Goal: Ask a question

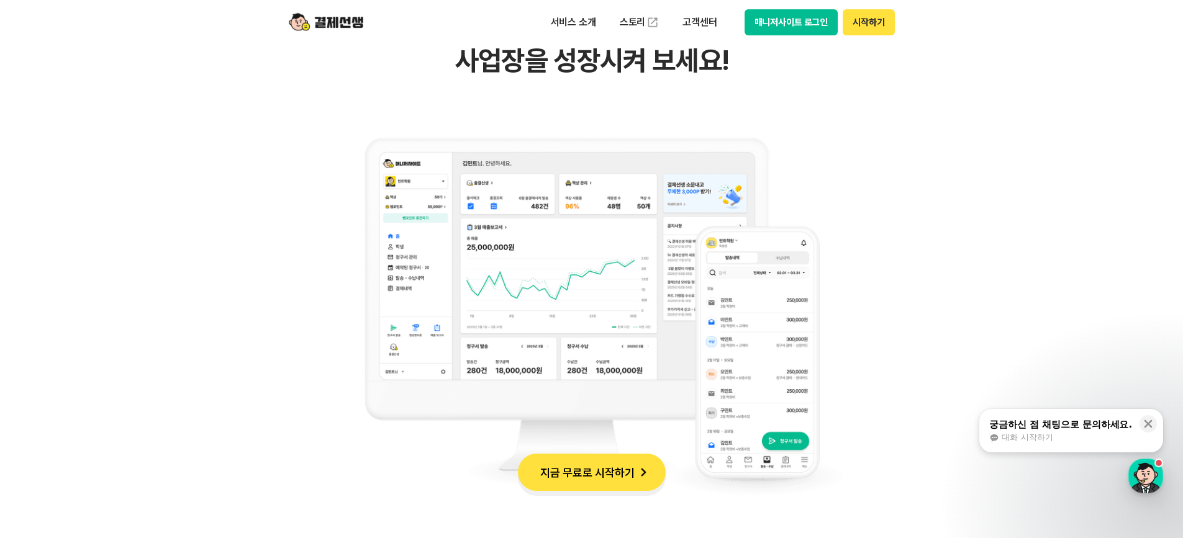
scroll to position [1180, 0]
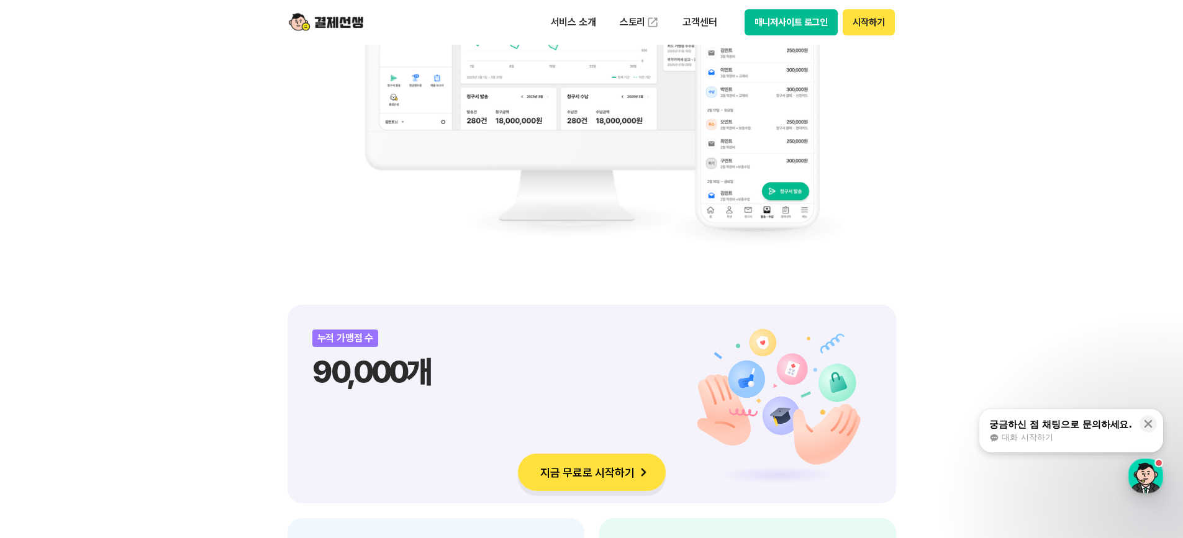
click at [1060, 438] on div "대화 시작하기" at bounding box center [1060, 437] width 143 height 11
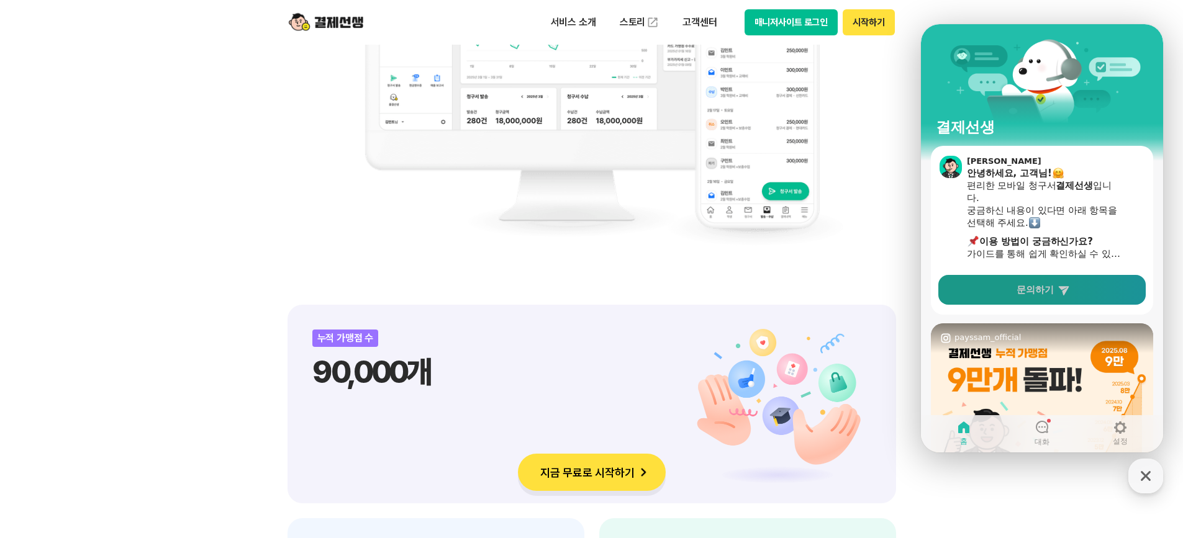
click at [1016, 292] on link "문의하기" at bounding box center [1041, 290] width 207 height 30
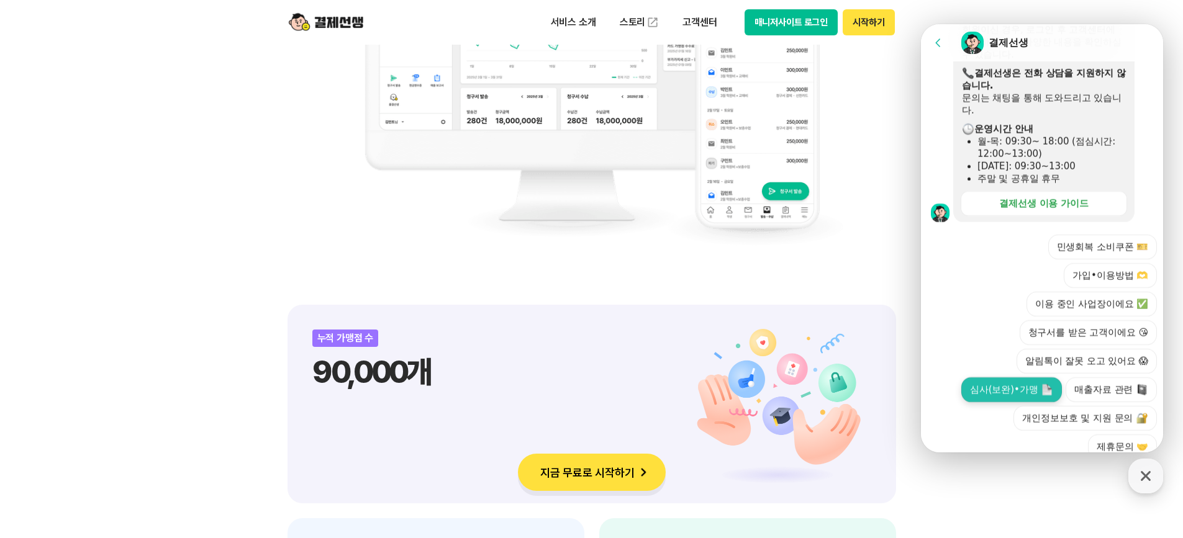
scroll to position [346, 0]
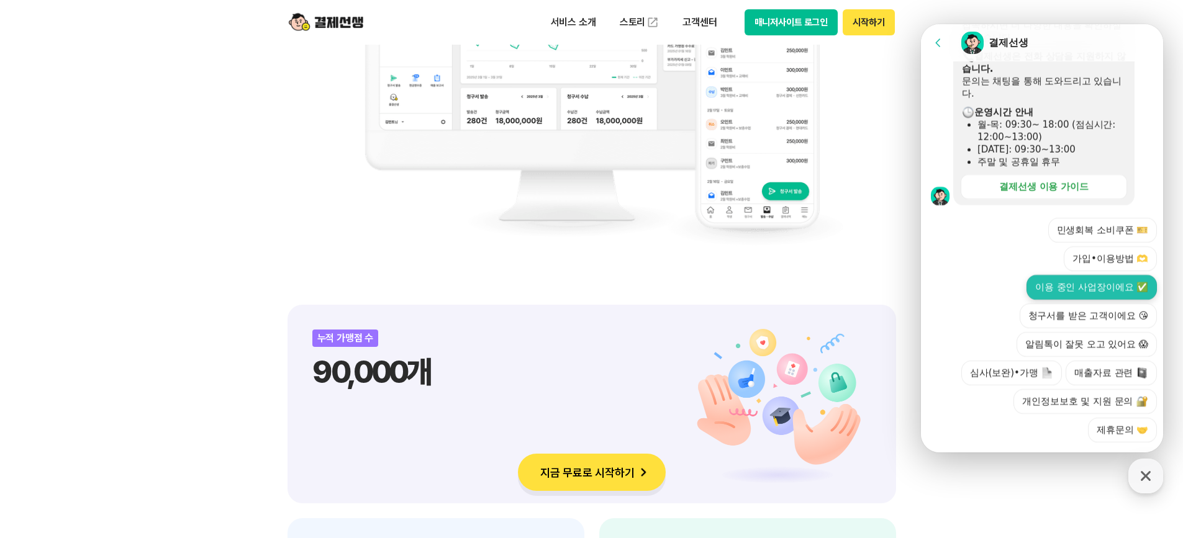
click at [1097, 275] on button "이용 중인 사업장이에요 ✅" at bounding box center [1091, 287] width 130 height 25
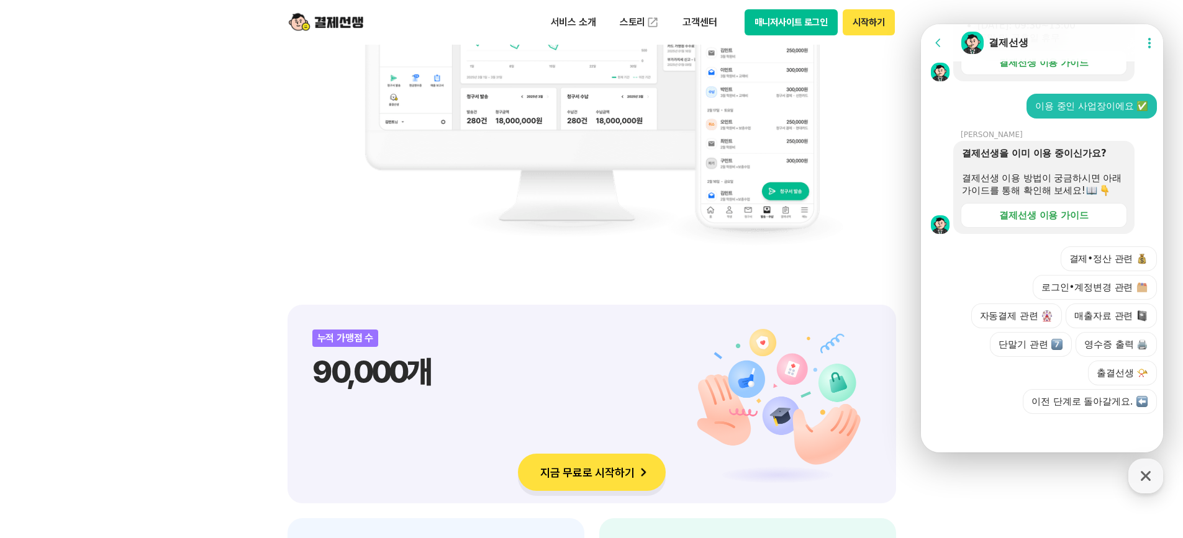
scroll to position [483, 0]
click at [1118, 263] on button "결제•정산 관련" at bounding box center [1109, 259] width 97 height 25
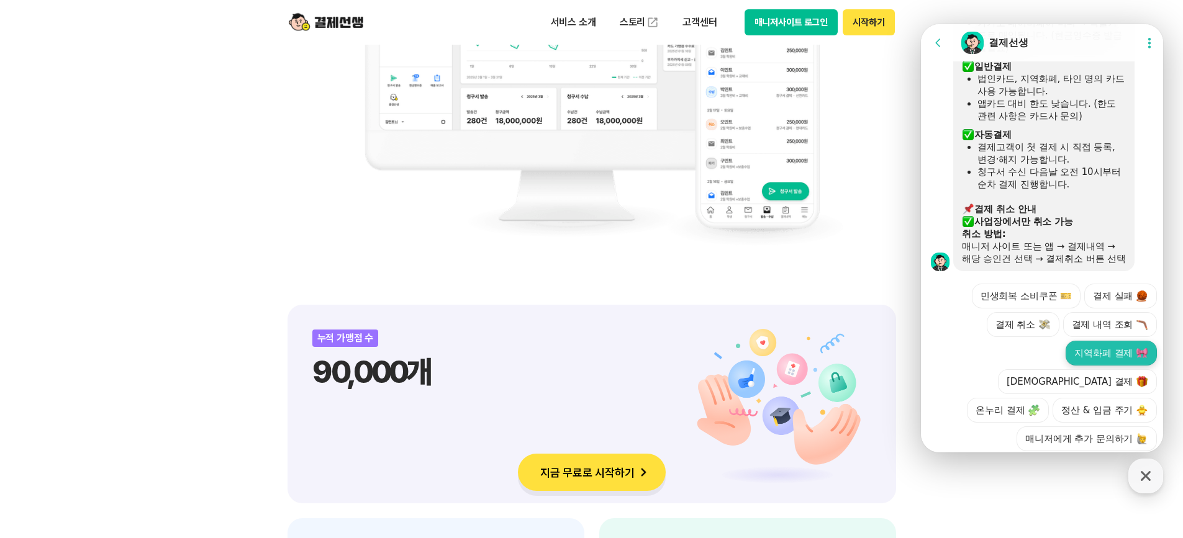
scroll to position [909, 0]
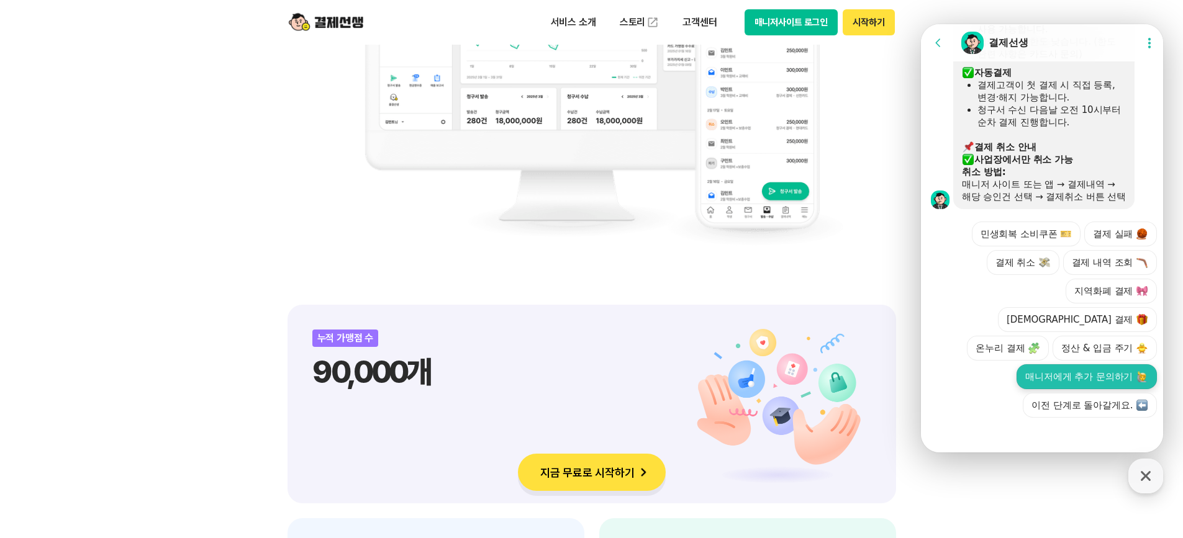
click at [1100, 376] on button "매니저에게 추가 문의하기" at bounding box center [1087, 377] width 140 height 25
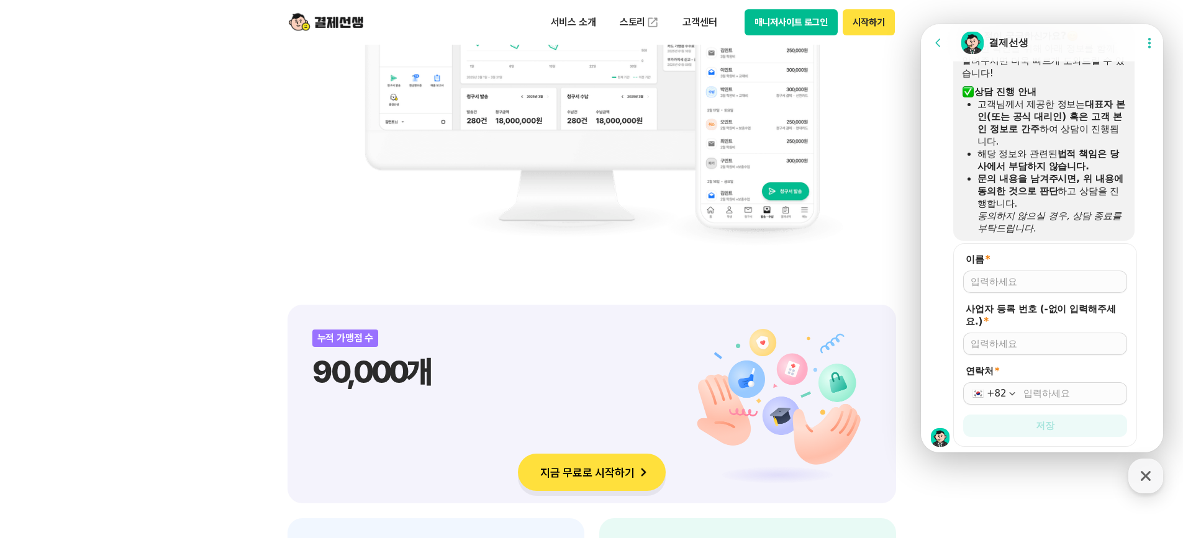
scroll to position [1212, 0]
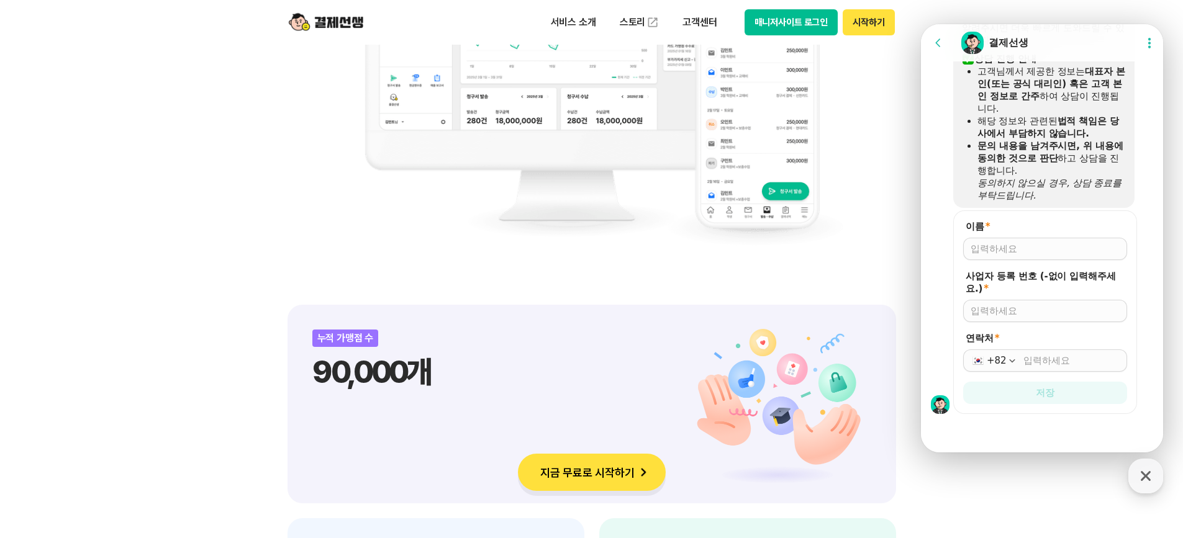
click at [1052, 247] on input "이름 *" at bounding box center [1045, 249] width 149 height 12
type input "전은영"
click at [1032, 309] on input "사업자 등록 번호 (-없이 입력해주세요.) *" at bounding box center [1045, 311] width 149 height 12
type input "1539400356"
click at [1043, 354] on div "+82" at bounding box center [1045, 361] width 164 height 22
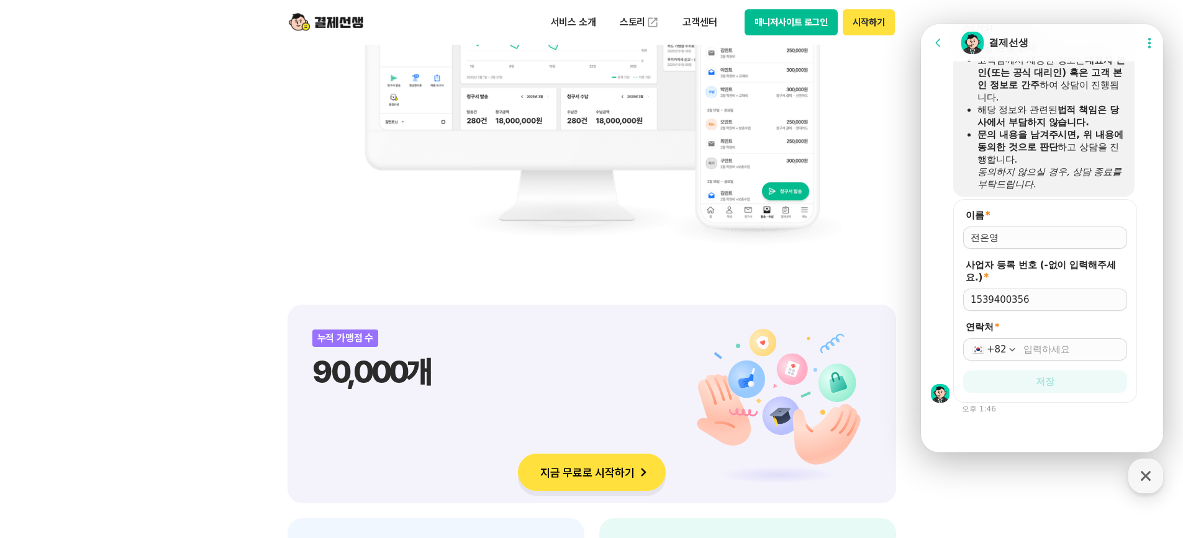
click at [1042, 365] on form "이름 * 사업자 등록 번호 (-없이 입력해주세요.) * 1539400356 연락처 * +82 저장" at bounding box center [1045, 301] width 184 height 204
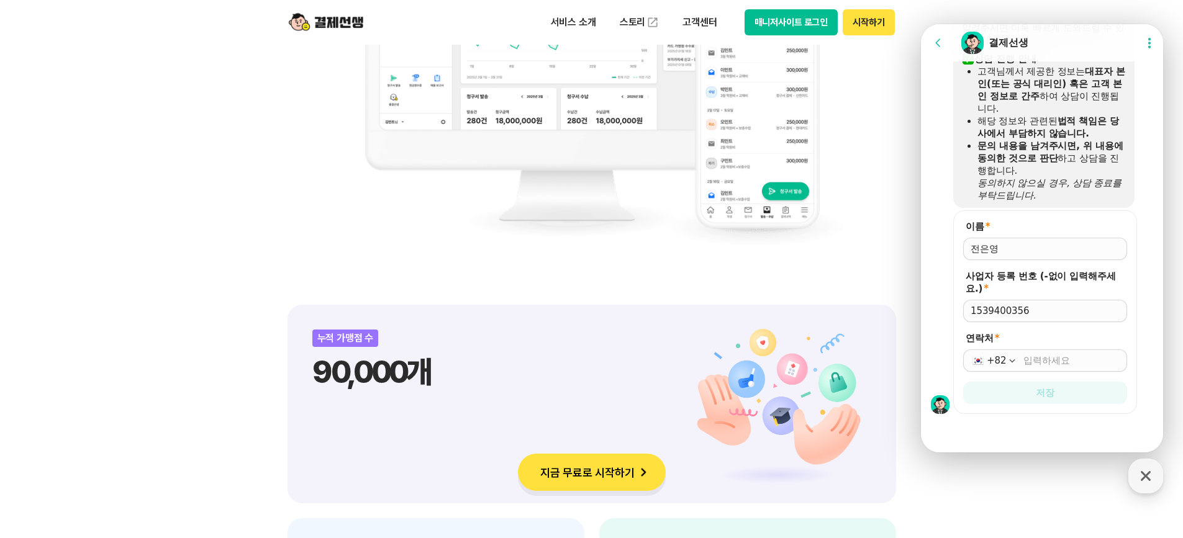
click at [1042, 355] on input "연락처 *" at bounding box center [1071, 361] width 96 height 12
type input "[PHONE_NUMBER]"
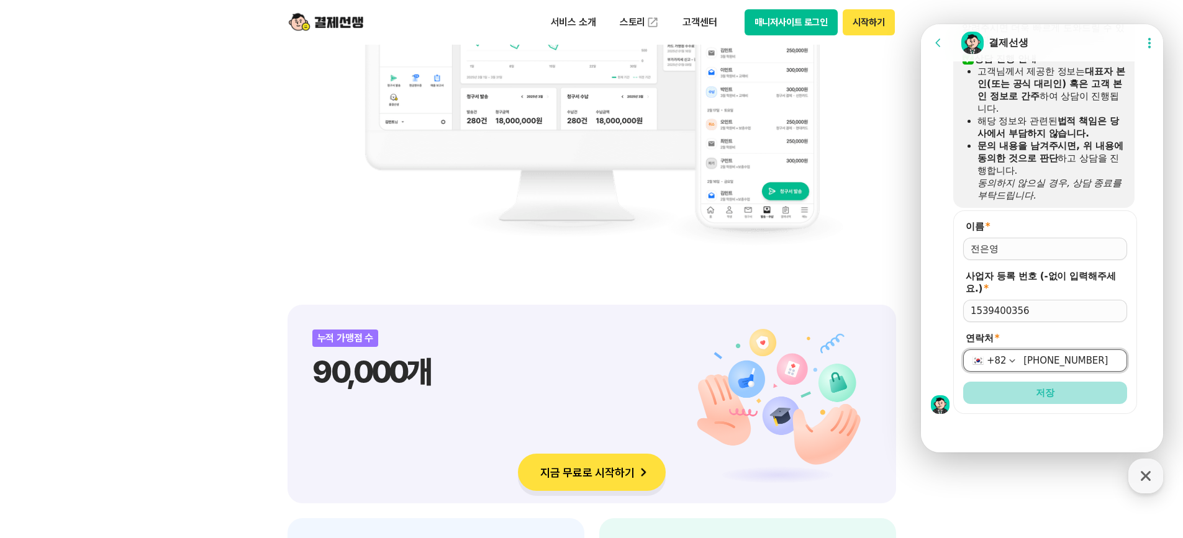
click at [1072, 390] on button "저장" at bounding box center [1045, 393] width 164 height 22
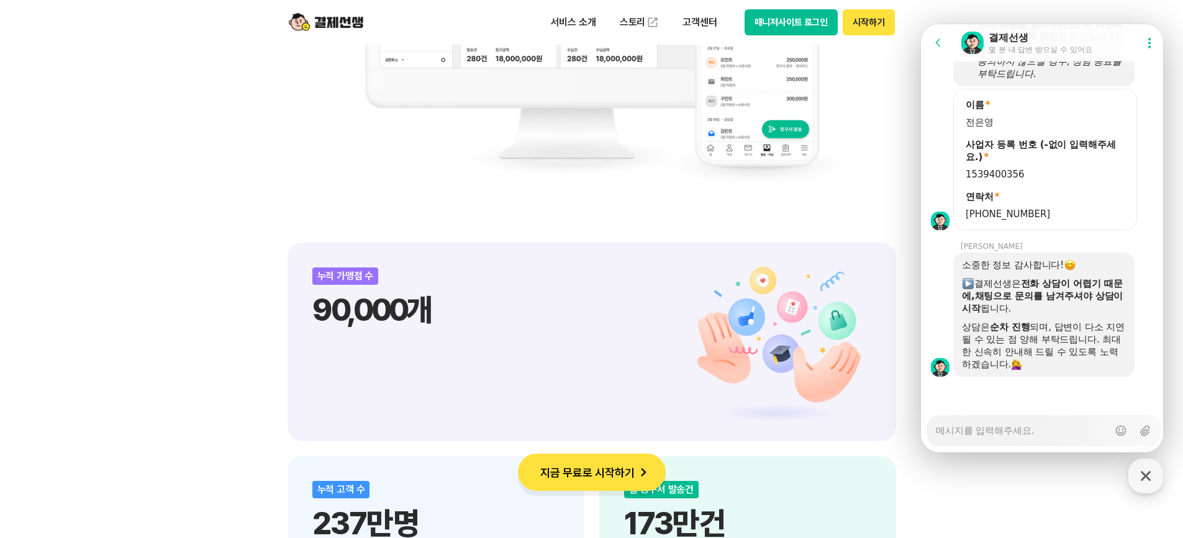
scroll to position [1334, 0]
click at [1049, 431] on textarea "Messenger Input Textarea" at bounding box center [1022, 426] width 173 height 21
type textarea "x"
type textarea "ㅇ"
type textarea "x"
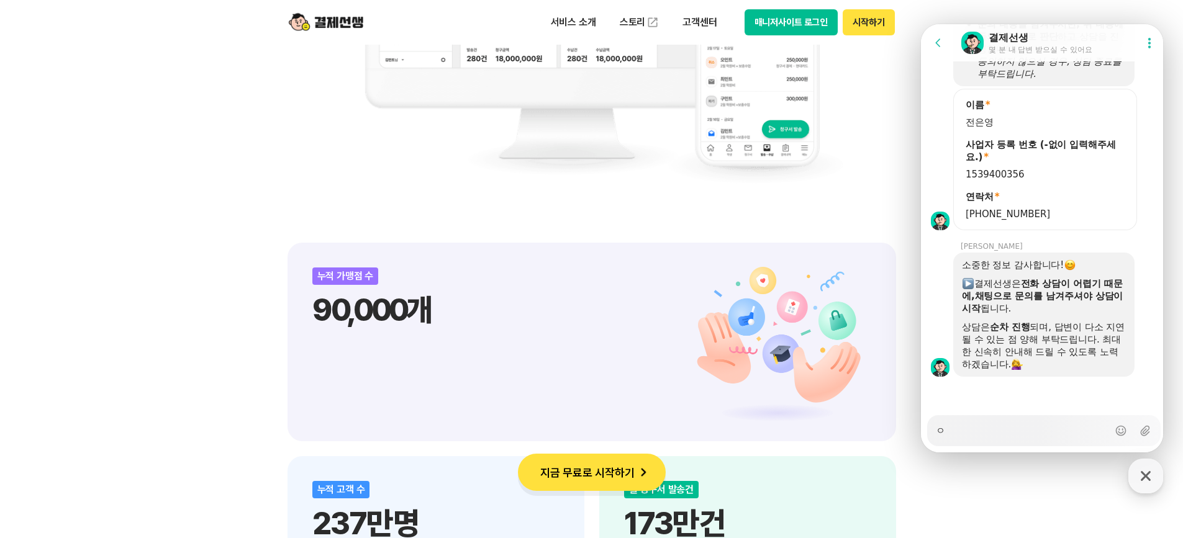
type textarea "아"
type textarea "x"
type textarea "안"
type textarea "x"
type textarea "안ㄴ"
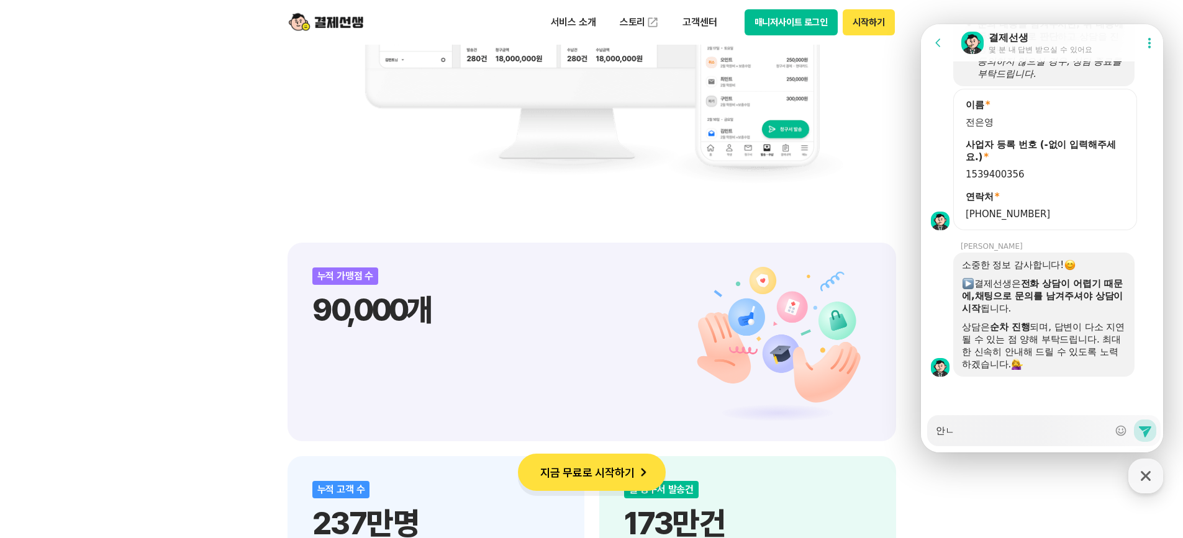
type textarea "x"
type textarea "안녀"
type textarea "x"
type textarea "안녕"
type textarea "x"
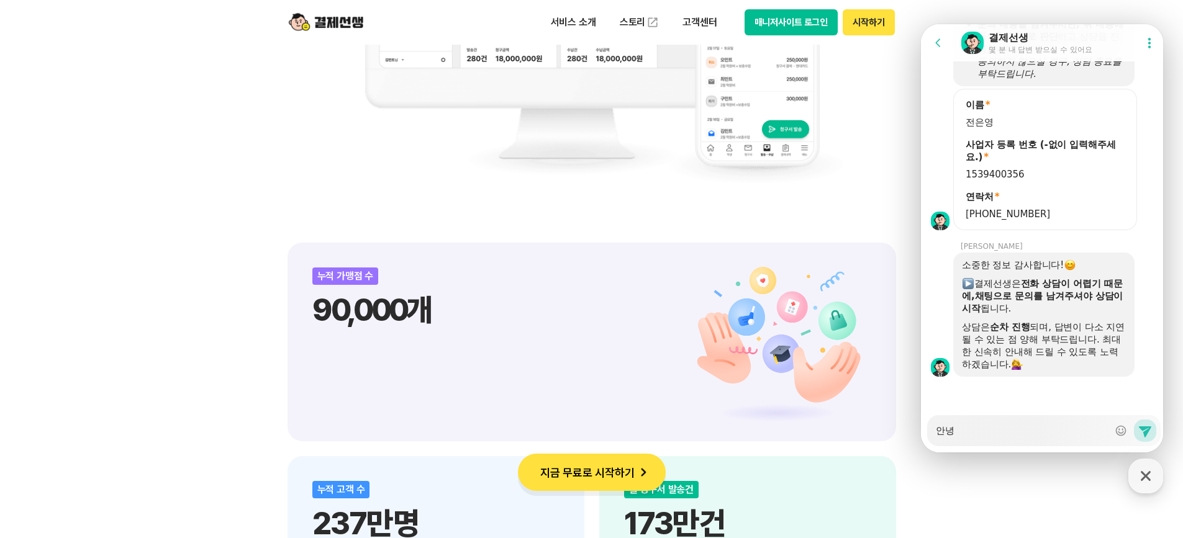
type textarea "안녕ㅎ"
type textarea "x"
type textarea "안녕하"
type textarea "x"
type textarea "안녕핫"
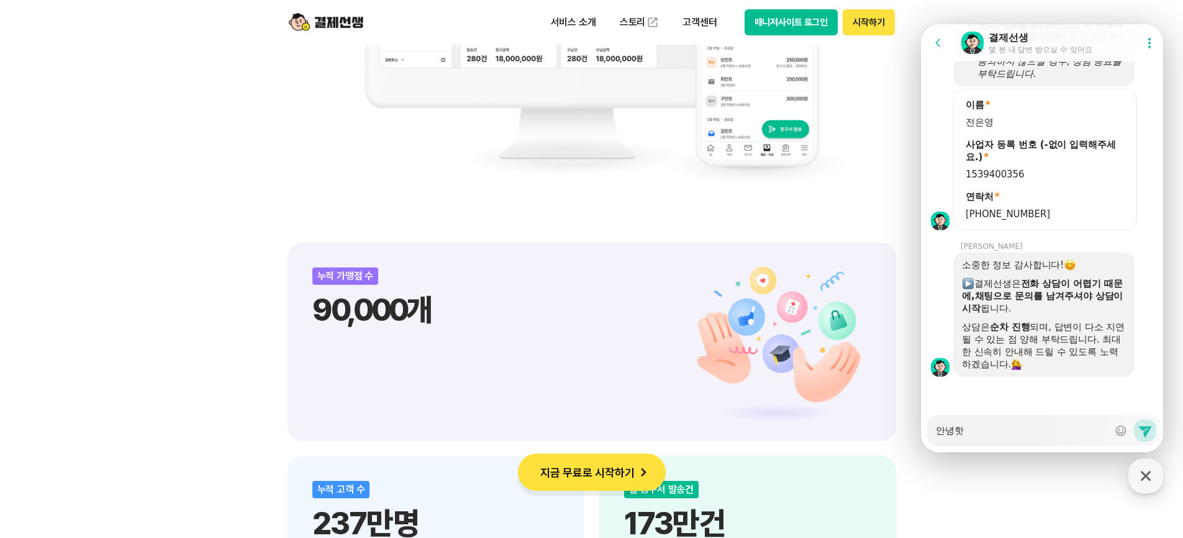
type textarea "x"
type textarea "안녕하세"
type textarea "x"
type textarea "안녕하셍"
type textarea "x"
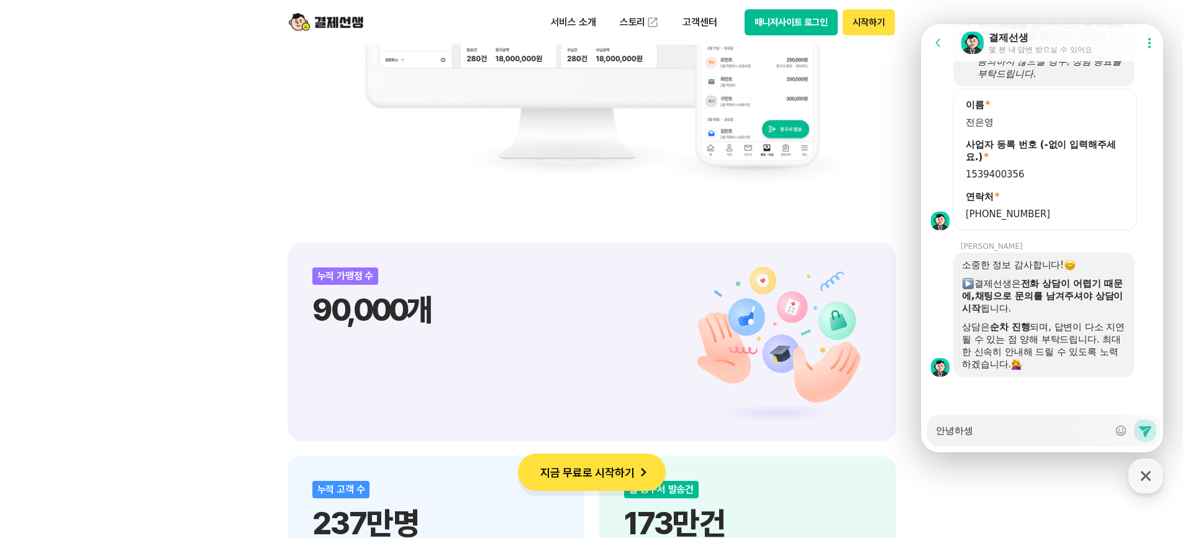
type textarea "안녕하세요"
type textarea "x"
type textarea "안녕하세요"
type textarea "x"
type textarea "안녕하세요 ㅎ"
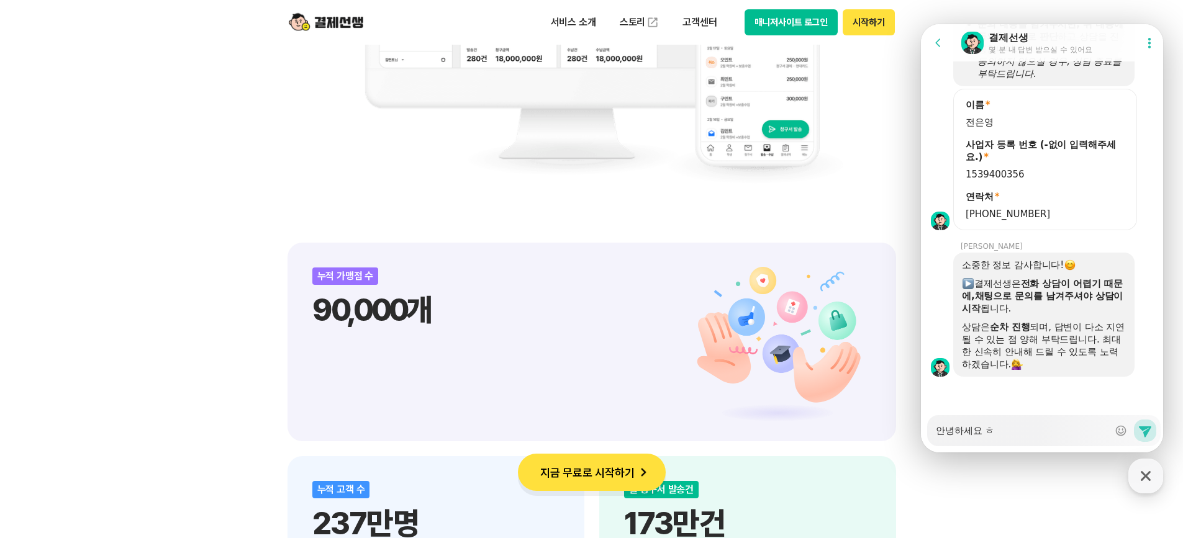
type textarea "x"
type textarea "안녕하세요 하"
type textarea "x"
type textarea "안녕하세요 학"
type textarea "x"
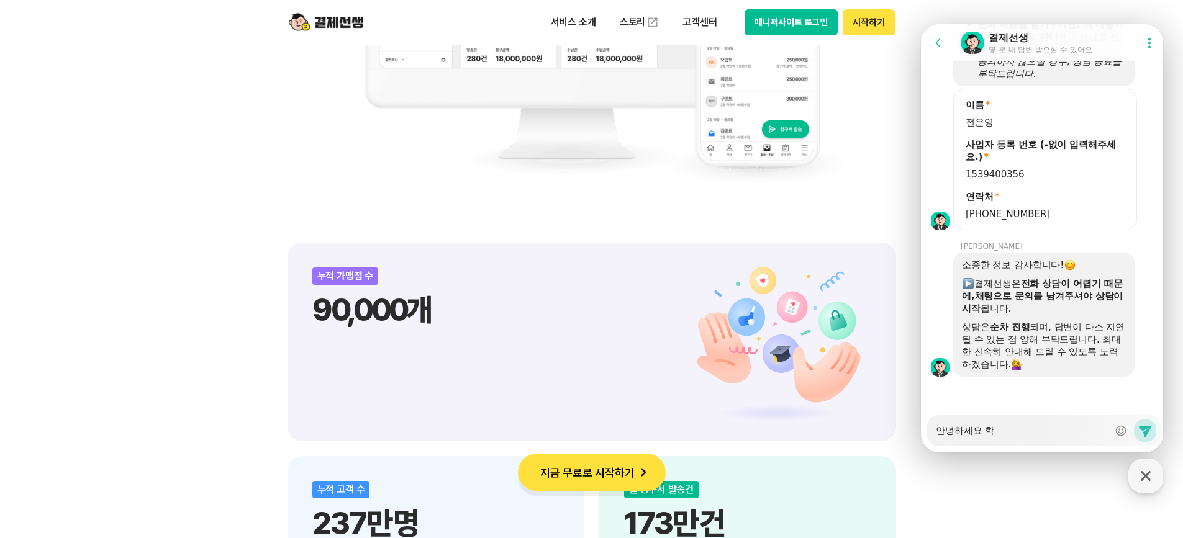
type textarea "안녕하세요 학ㅇ"
type textarea "x"
type textarea "안녕하세요 학우"
type textarea "x"
type textarea "안녕하세요 학워"
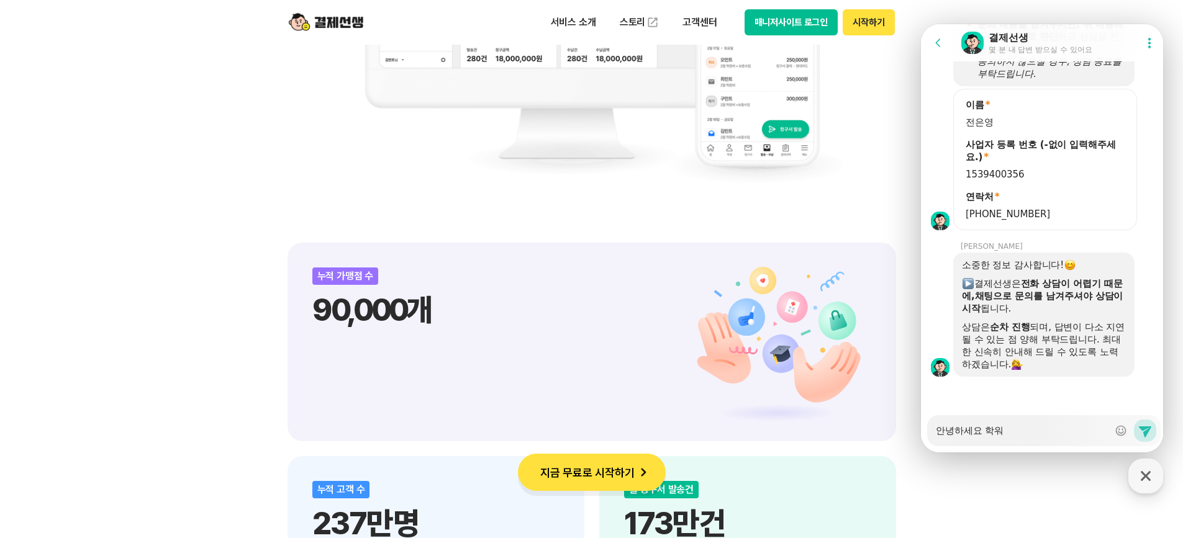
type textarea "x"
type textarea "안녕하세요 학원"
type textarea "x"
type textarea "안녕하세요 학원ㅇ"
type textarea "x"
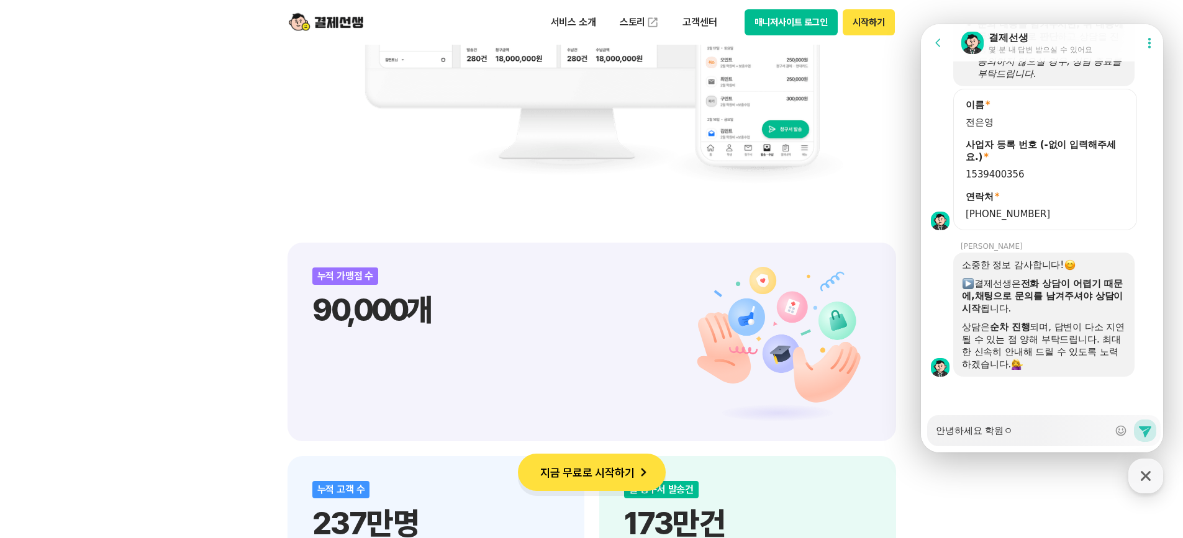
type textarea "안녕하세요 학원이"
type textarea "x"
type textarea "안녕하세요 학원인"
type textarea "x"
type textarea "안녕하세요 학원인ㅇ"
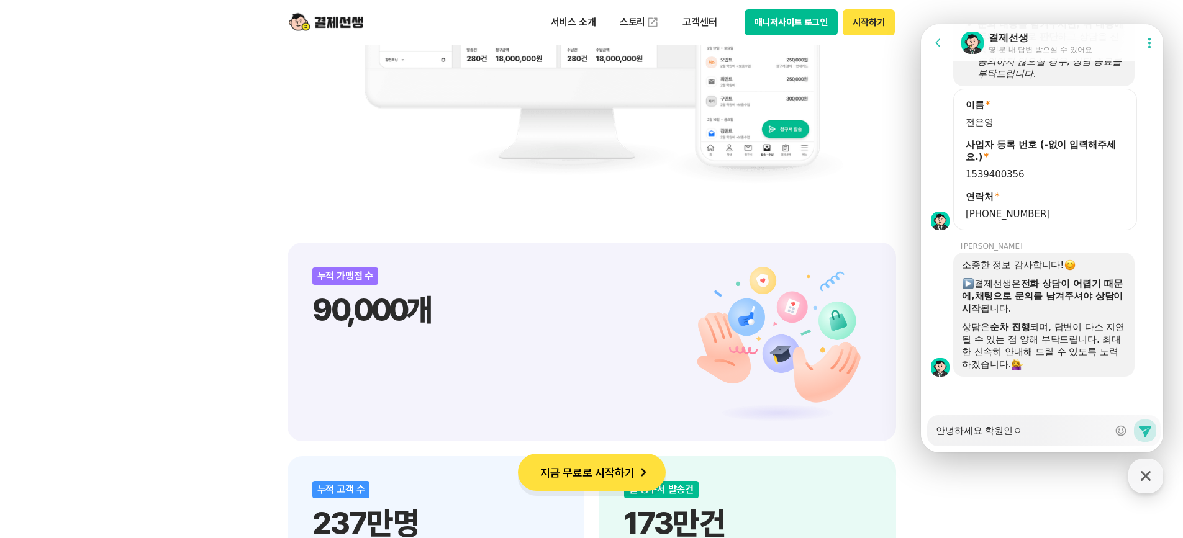
type textarea "x"
type textarea "안녕하세요 학원인으"
type textarea "x"
type textarea "안녕하세요 학원인을"
type textarea "x"
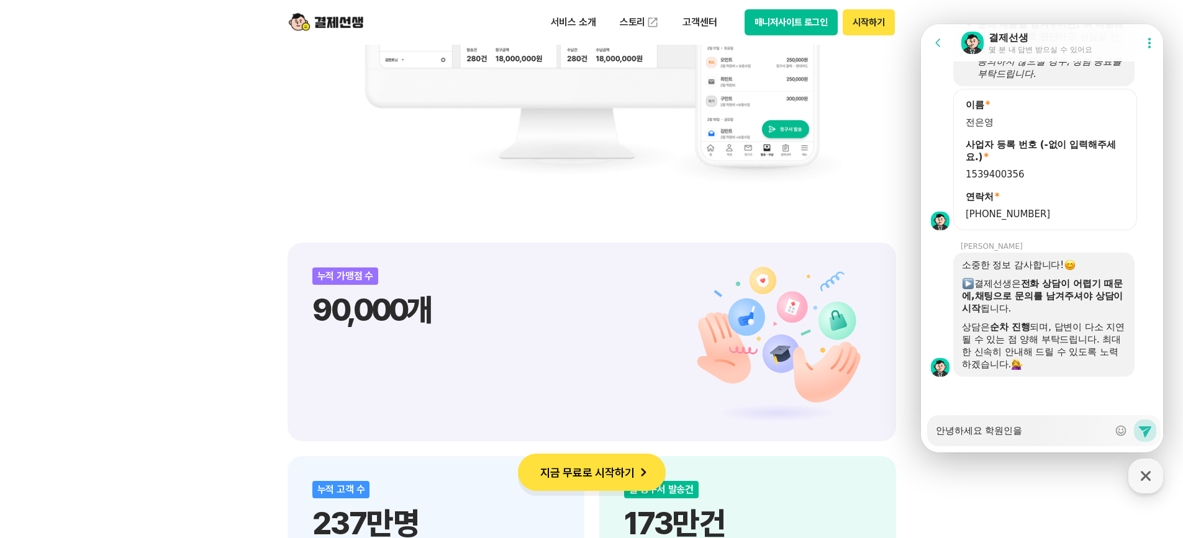
type textarea "안녕하세요 학원인을 ㅌ"
type textarea "x"
type textarea "안녕하세요 학원인을 토"
type textarea "x"
type textarea "안녕하세요 학원인을 통"
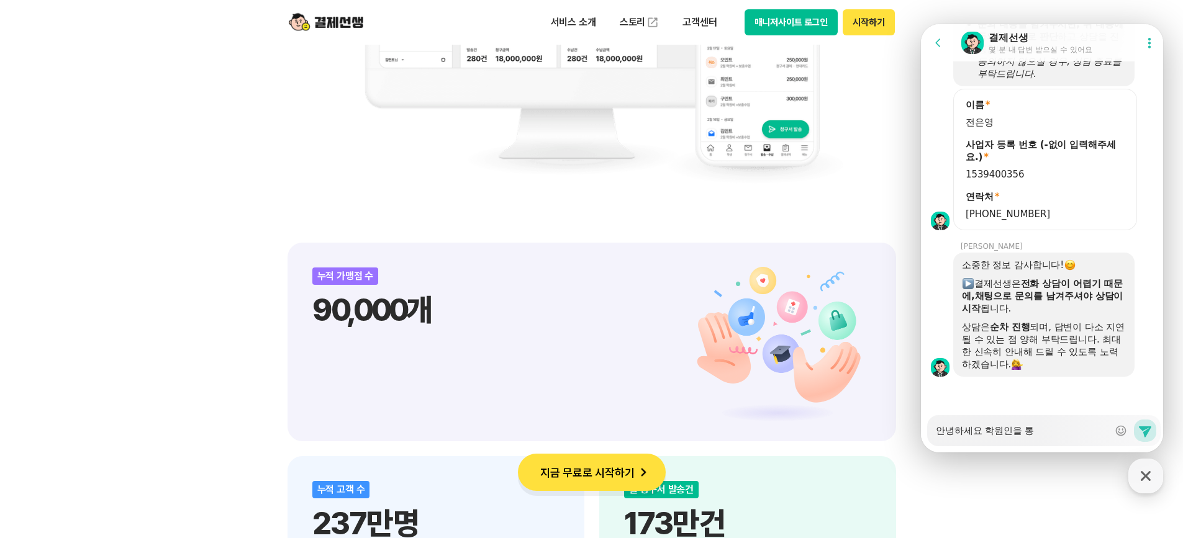
type textarea "x"
type textarea "안녕하세요 학원인을 통ㅎ"
type textarea "x"
type textarea "안녕하세요 학원인을 통해"
type textarea "x"
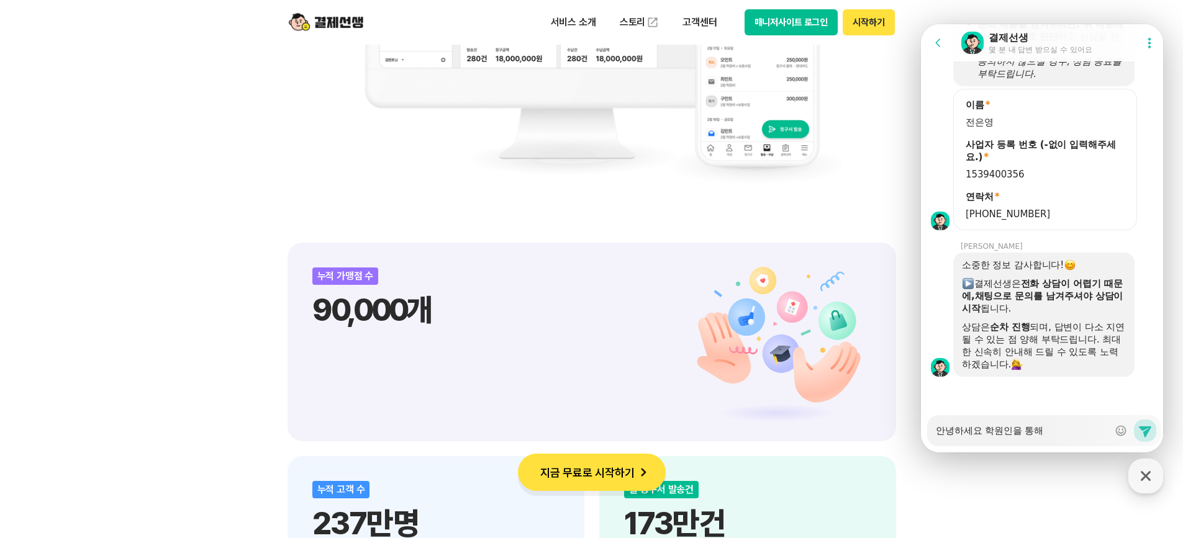
type textarea "안녕하세요 학원인을 통햇"
type textarea "x"
type textarea "안녕하세요 학원인을 통해서"
type textarea "x"
type textarea "안녕하세요 학원인을 통해서"
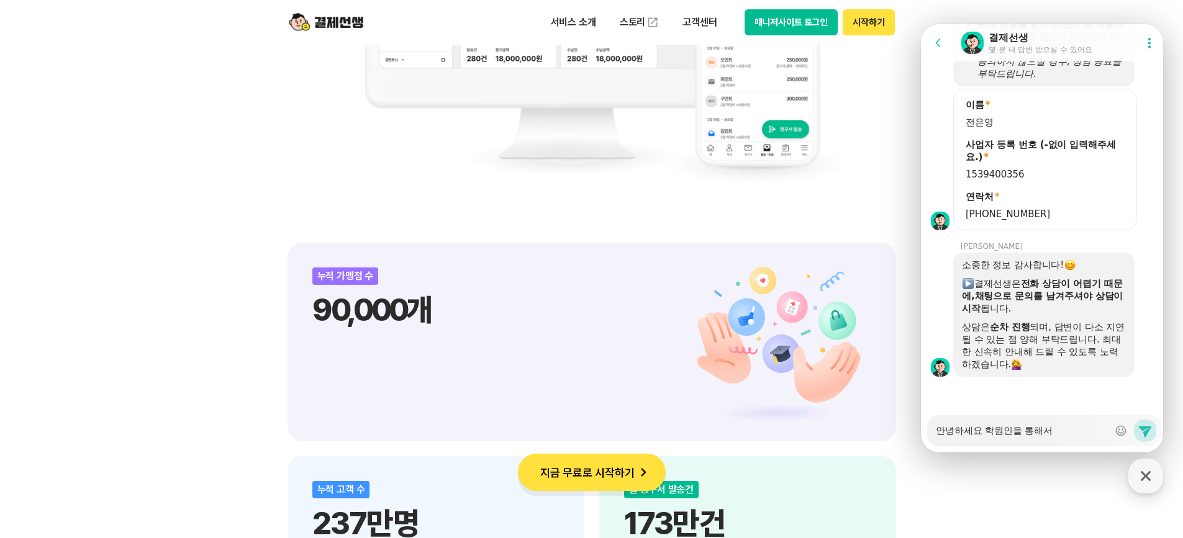
type textarea "x"
type textarea "안녕하세요 학원인을 통해서 ㄱ"
type textarea "x"
type textarea "안녕하세요 학원인을 통해서 겨"
type textarea "x"
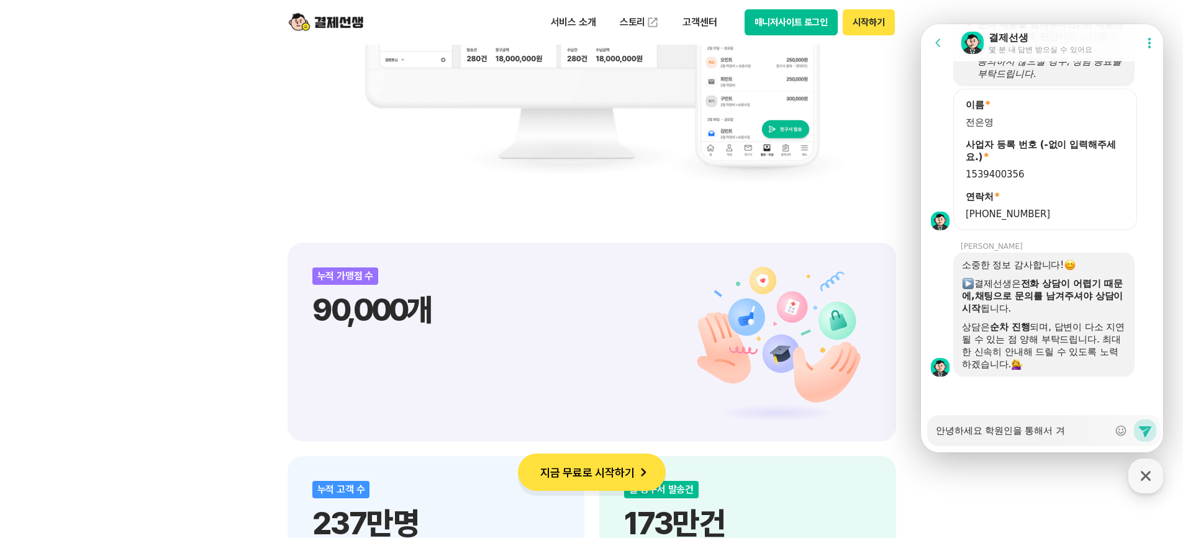
type textarea "안녕하세요 학원인을 통해서 결"
type textarea "x"
type textarea "안녕하세요 학원인을 통해서 결ㅈ"
type textarea "x"
type textarea "안녕하세요 학원인을 통해서 결제"
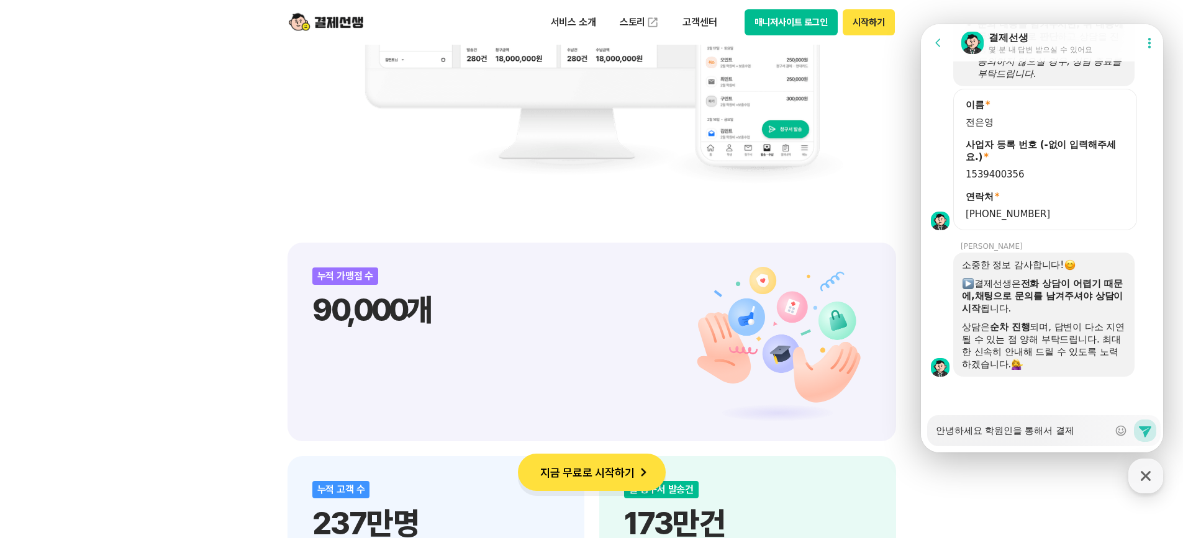
type textarea "x"
type textarea "안녕하세요 학원인을 통해서 결젯"
type textarea "x"
type textarea "안녕하세요 학원인을 통해서 결제서"
type textarea "x"
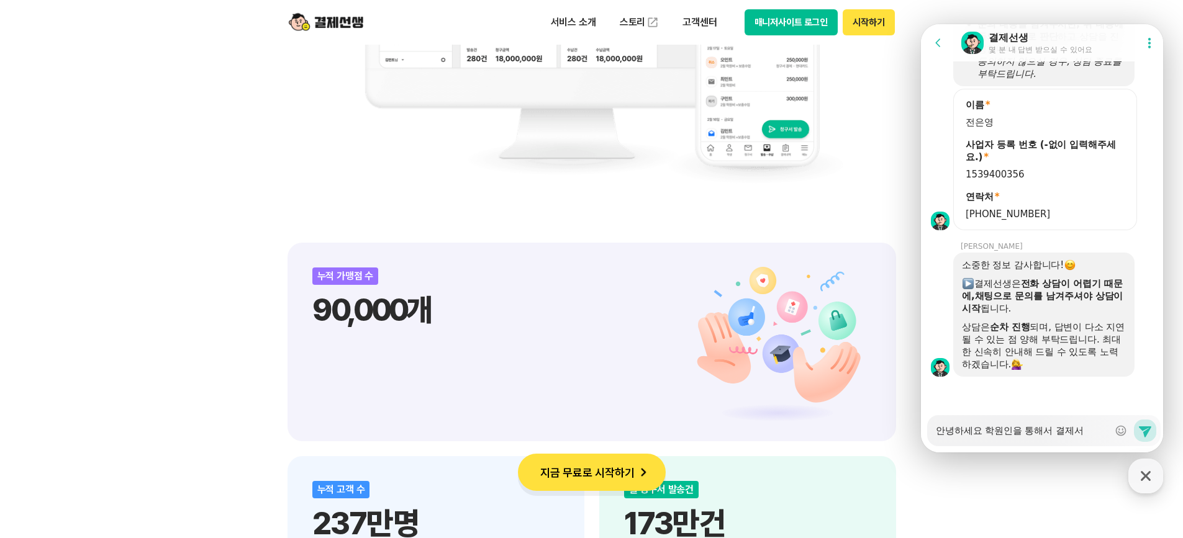
type textarea "안녕하세요 학원인을 통해서 결제선"
type textarea "x"
type textarea "안녕하세요 학원인을 통해서 결제선ㅅ"
type textarea "x"
type textarea "안녕하세요 학원인을 통해서 결제선새"
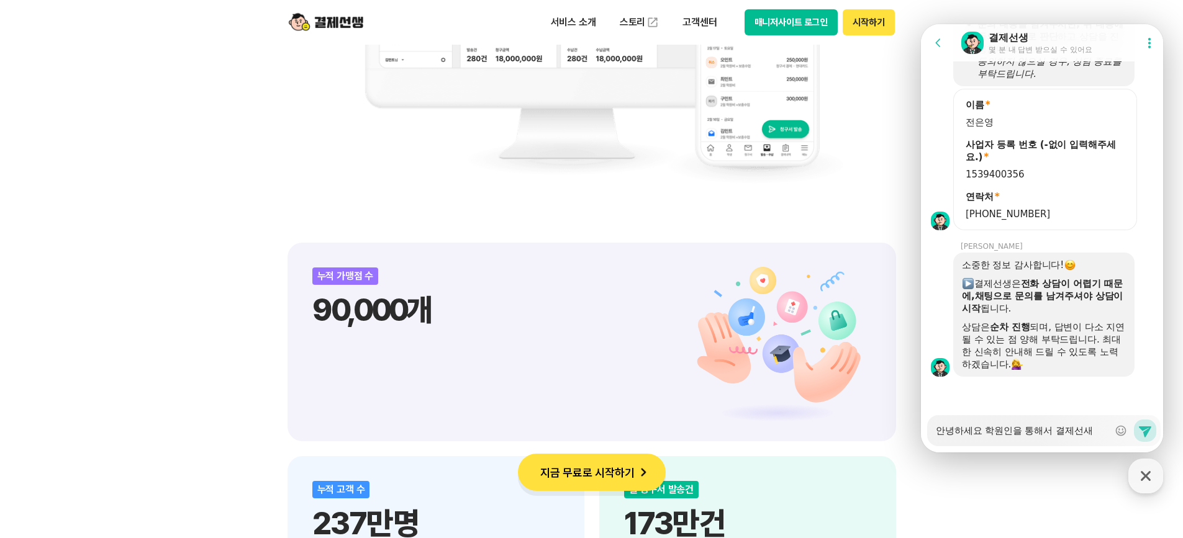
type textarea "x"
type textarea "안녕하세요 학원인을 통해서 결제선생"
type textarea "x"
type textarea "안녕하세요 학원인을 통해서 결제선새이"
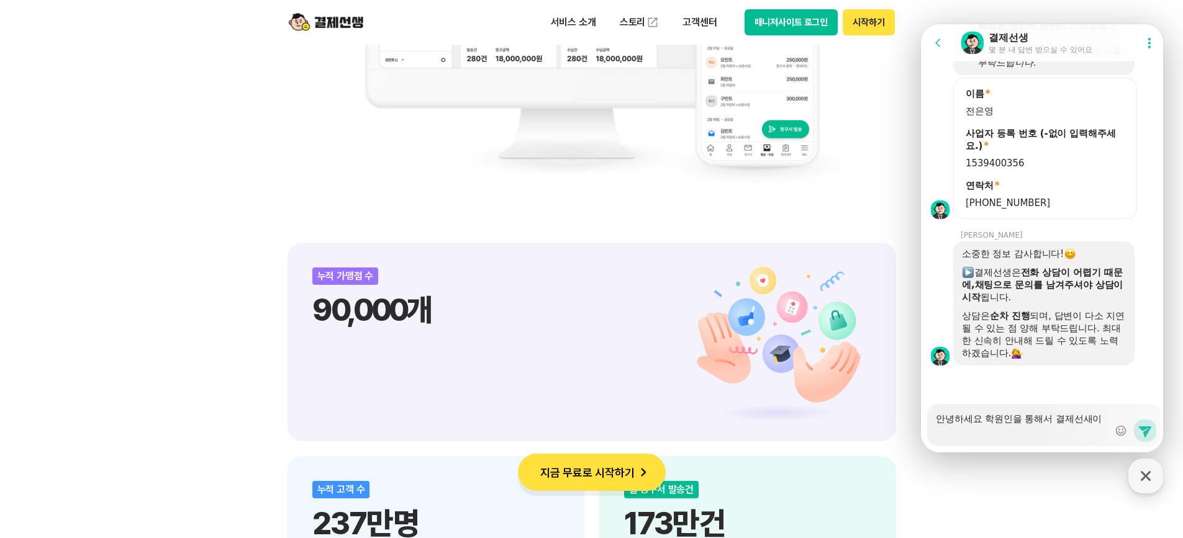
type textarea "x"
type textarea "안녕하세요 학원인을 통해서 결제선새이"
type textarea "x"
type textarea "안녕하세요 학원인을 통해서 결제선새이"
type textarea "x"
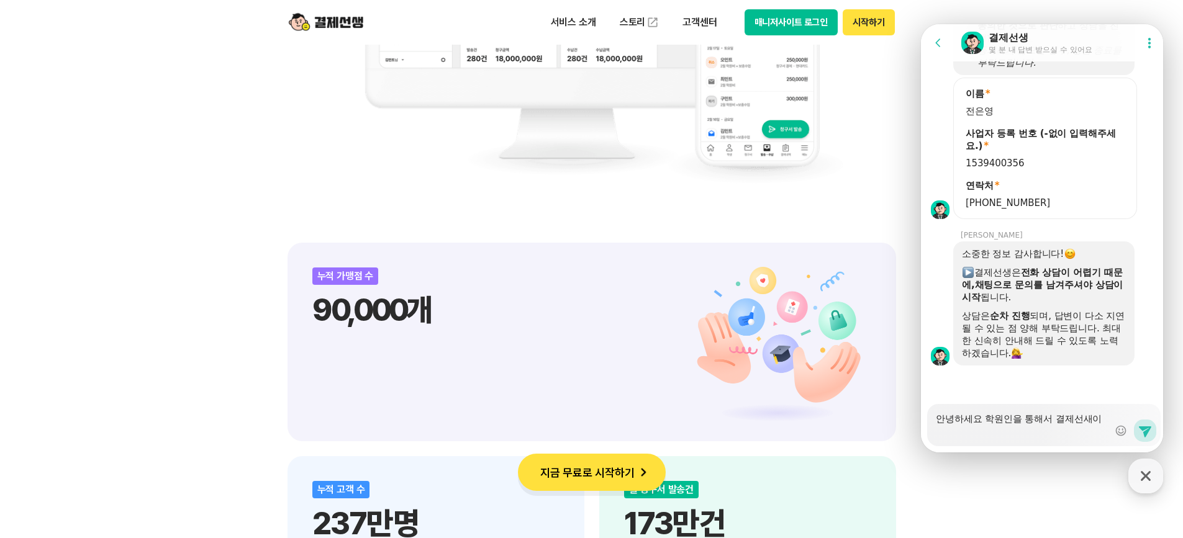
type textarea "안녕하세요 학원인을 통해서 결제선새"
type textarea "x"
type textarea "안녕하세요 학원인을 통해서 결제선"
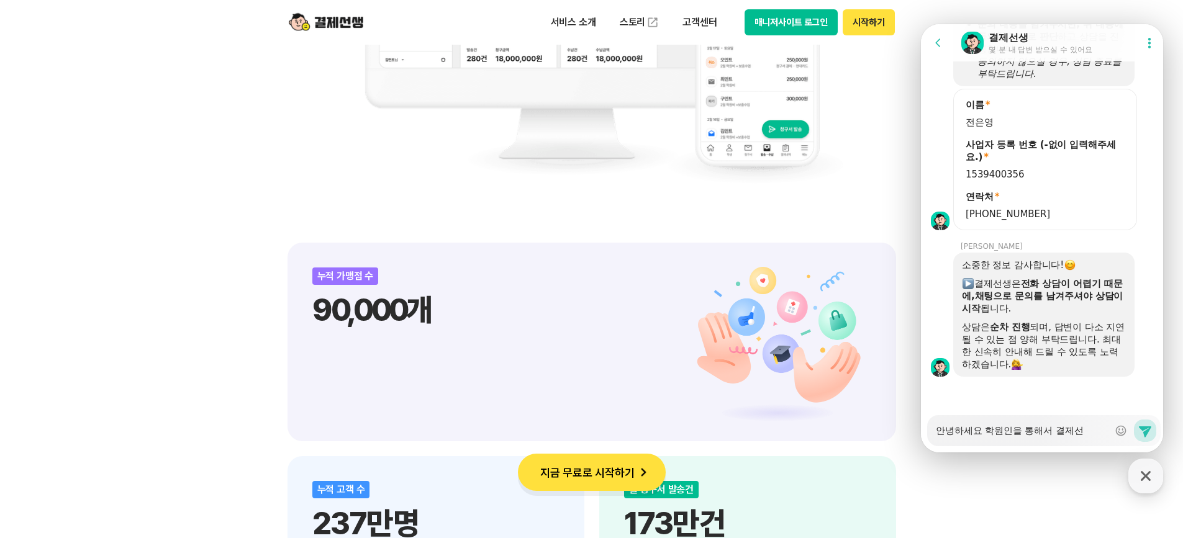
type textarea "x"
type textarea "안녕하세요 학원인을 통해서 결제선ㅅ"
type textarea "x"
type textarea "안녕하세요 학원인을 통해서 결제선새"
type textarea "x"
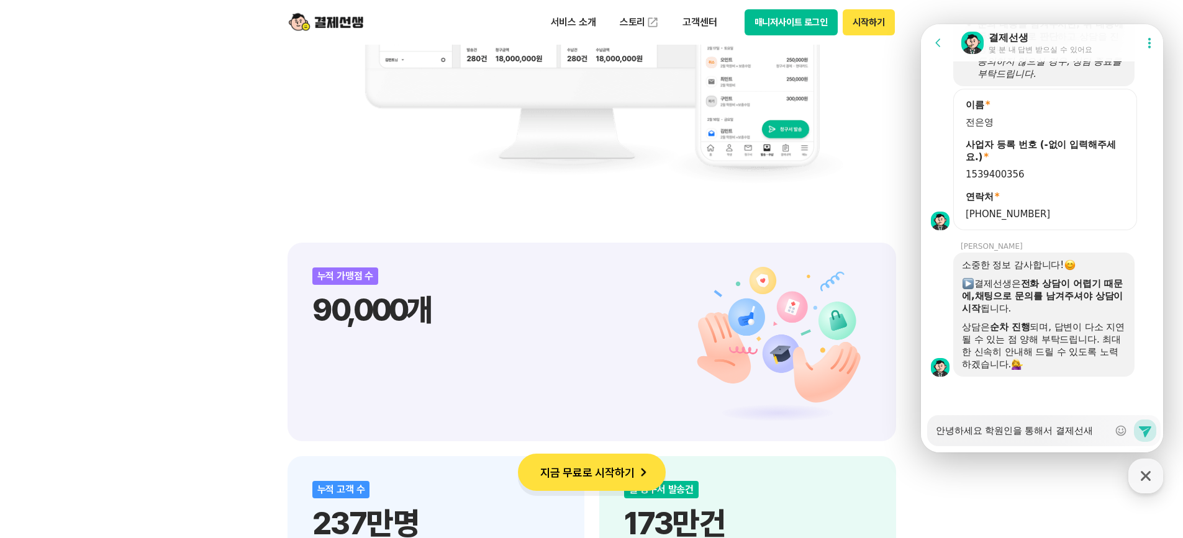
type textarea "안녕하세요 학원인을 통해서 결제선생"
type textarea "x"
type textarea "안녕하세요 학원인을 통해서 결제선생"
type textarea "x"
type textarea "안녕하세요 학원인을 통해서 결제선생 이"
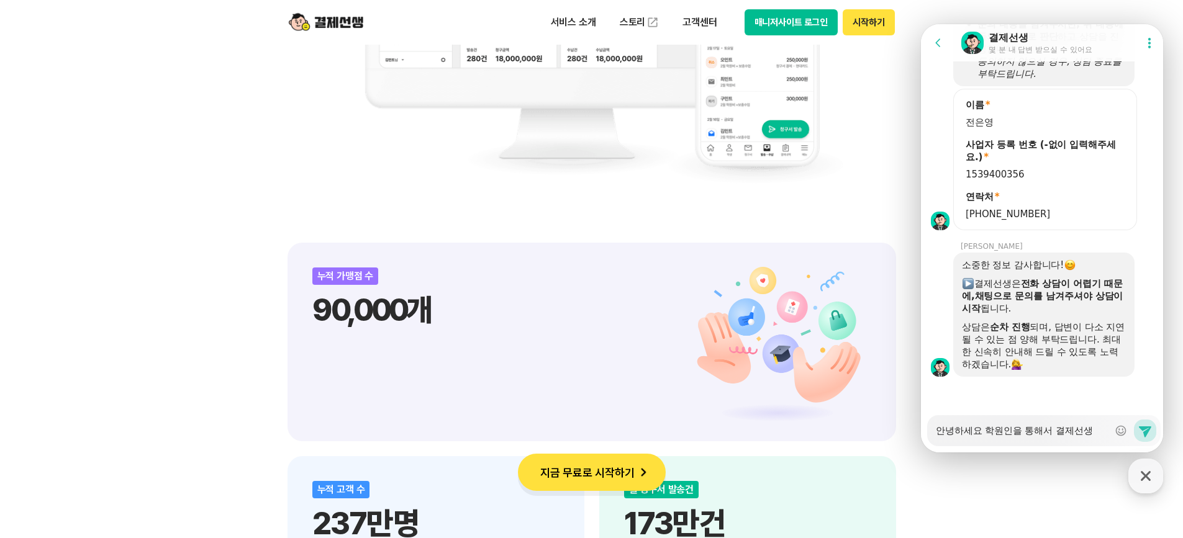
scroll to position [1345, 0]
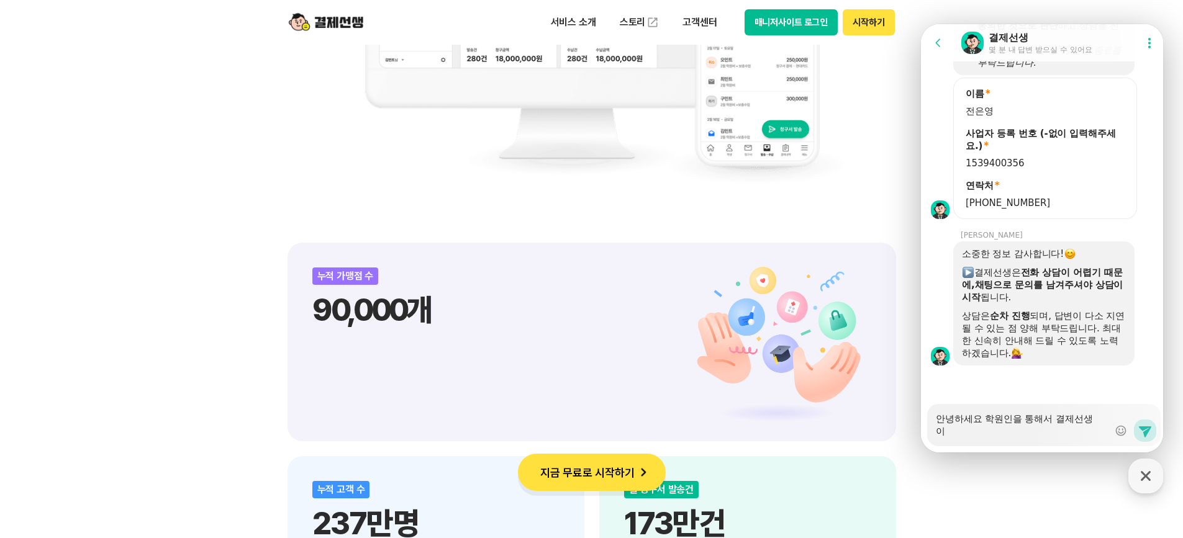
type textarea "x"
type textarea "안녕하세요 학원인을 통해서 결제선생 잉"
type textarea "x"
type textarea "안녕하세요 학원인을 통해서 결제선생 이요"
type textarea "x"
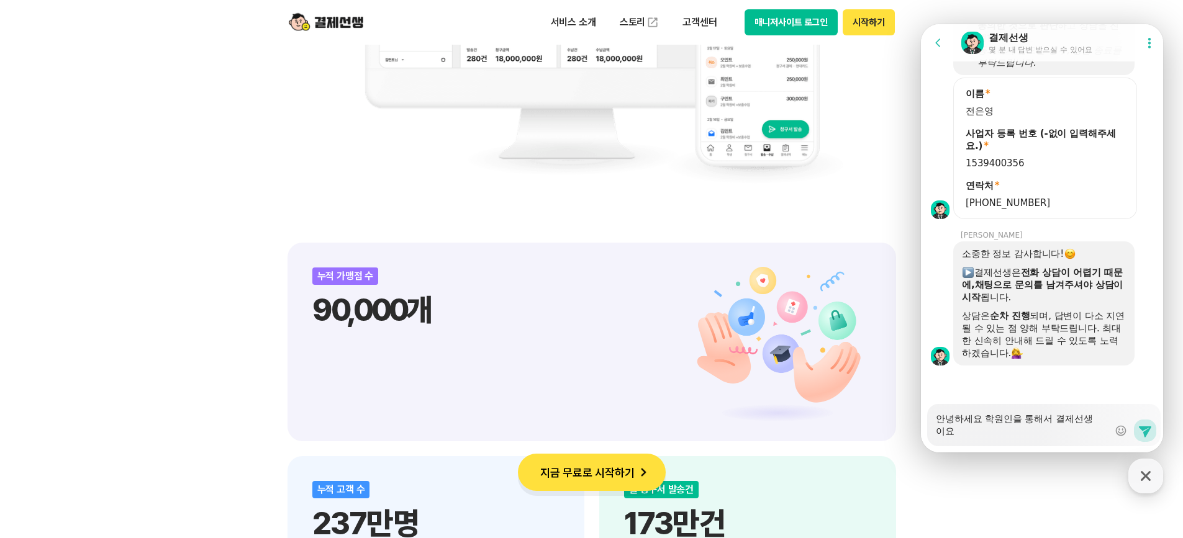
type textarea "안녕하세요 학원인을 통해서 결제선생 이용"
type textarea "x"
type textarea "안녕하세요 학원인을 통해서 결제선생 [PERSON_NAME]"
type textarea "x"
type textarea "안녕하세요 학원인을 통해서 결제선생 [PERSON_NAME]"
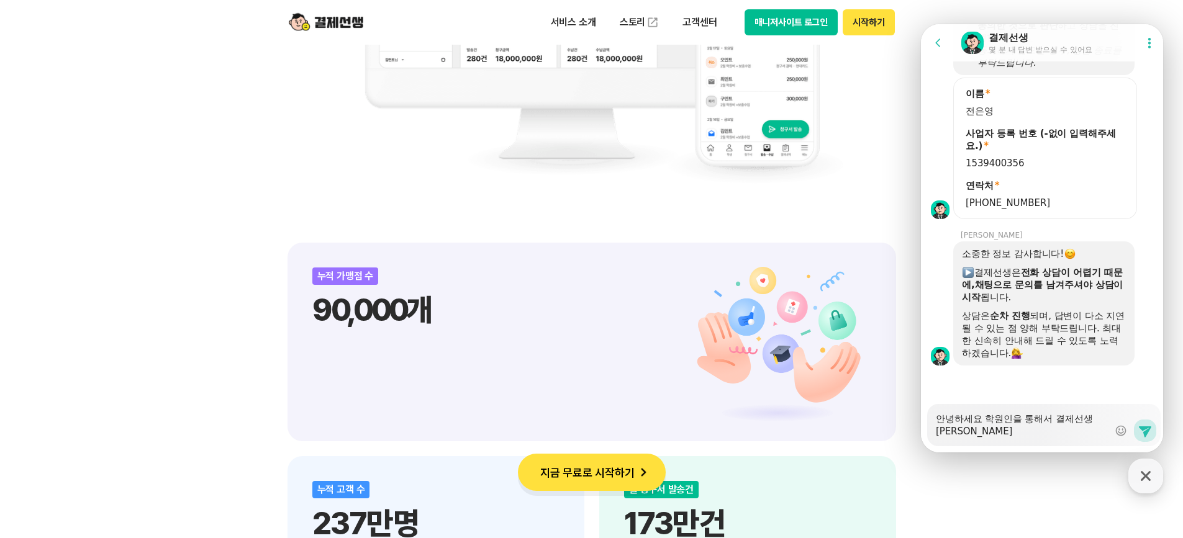
type textarea "x"
type textarea "안녕하세요 학원인을 통해서 결제선생 이용학"
type textarea "x"
type textarea "안녕하세요 학원인을 통해서 결제선생 이용하고"
type textarea "x"
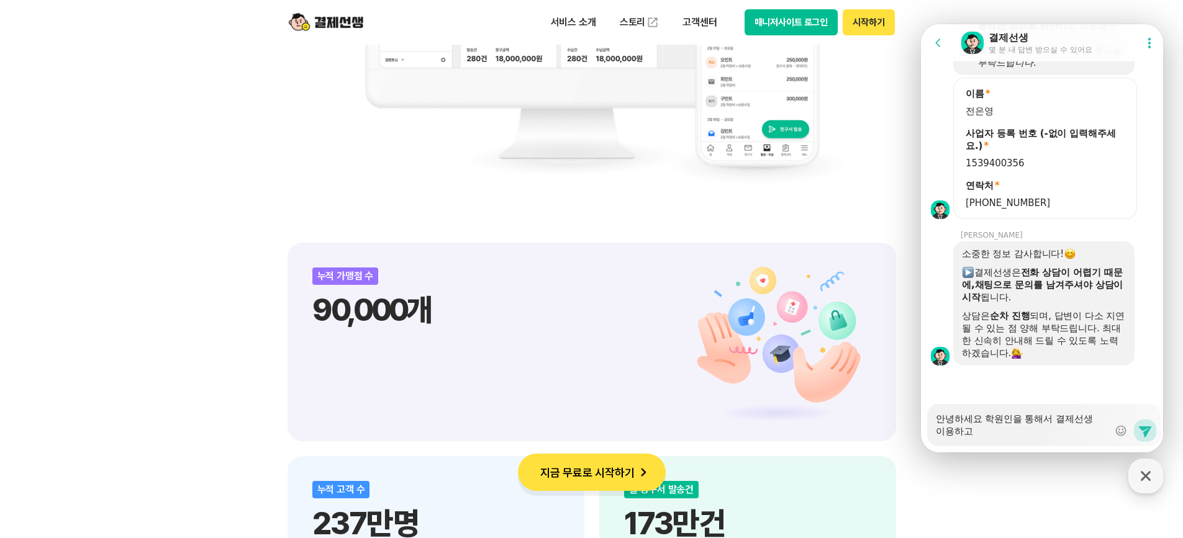
type textarea "안녕하세요 학원인을 통해서 결제선생 이용하고"
type textarea "x"
type textarea "안녕하세요 학원인을 통해서 결제선생 이용하고 ㅇ"
type textarea "x"
type textarea "안녕하세요 학원인을 통해서 결제선생 이용하고 이"
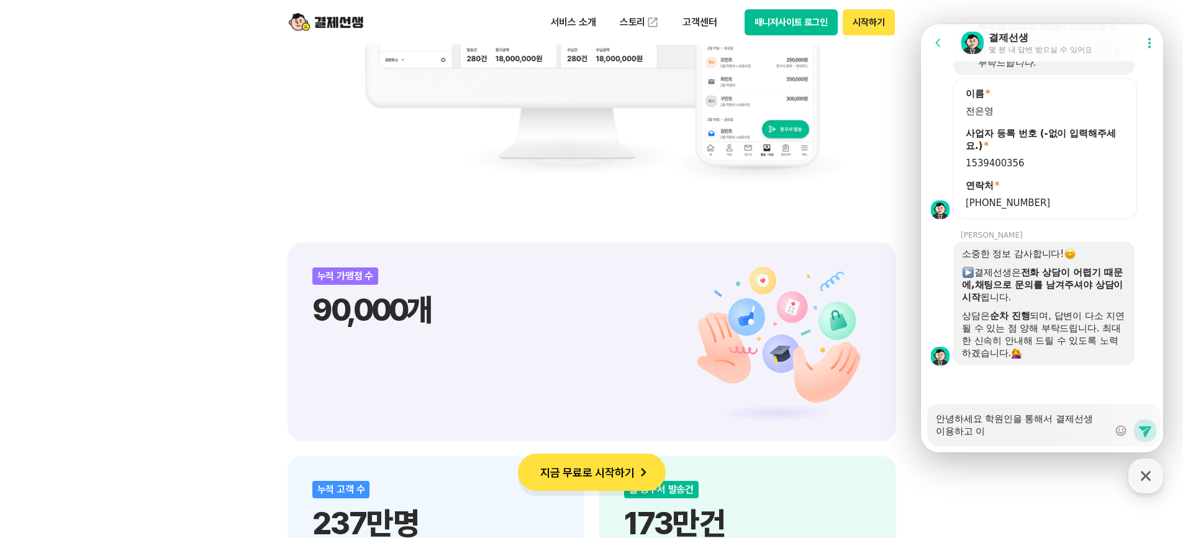
type textarea "x"
type textarea "안녕하세요 학원인을 통해서 결제선생 이용하고 있"
type textarea "x"
type textarea "안녕하세요 학원인을 통해서 결제선생 이용하고 있ㄴ"
type textarea "x"
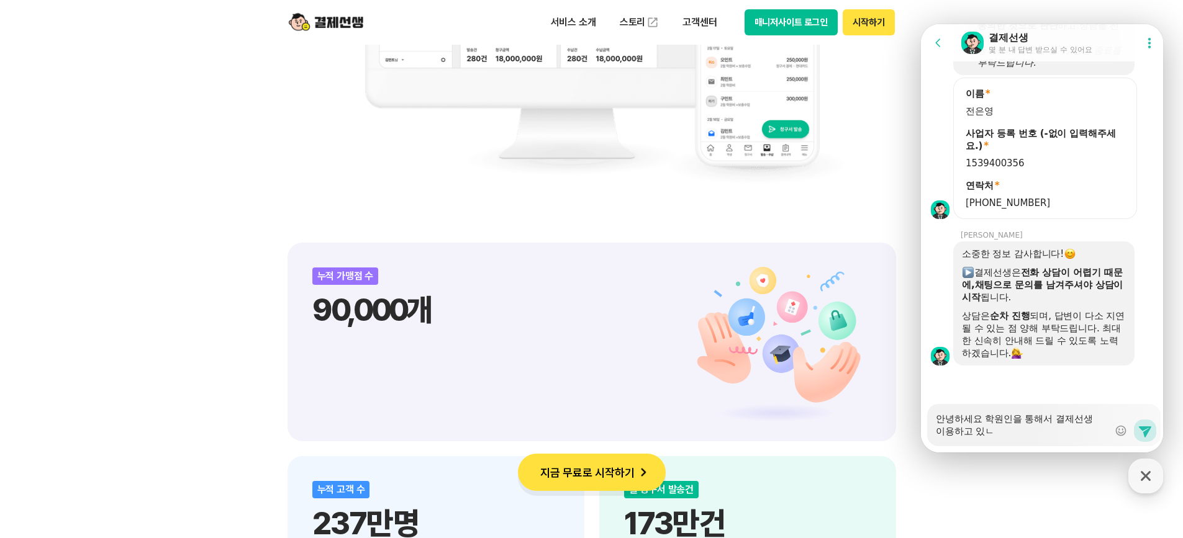
type textarea "안녕하세요 학원인을 통해서 결제선생 이용하고 있느"
type textarea "x"
type textarea "안녕하세요 학원인을 통해서 결제선생 이용하고 있는"
type textarea "x"
type textarea "안녕하세요 학원인을 통해서 결제선생 이용하고 있는ㄷ"
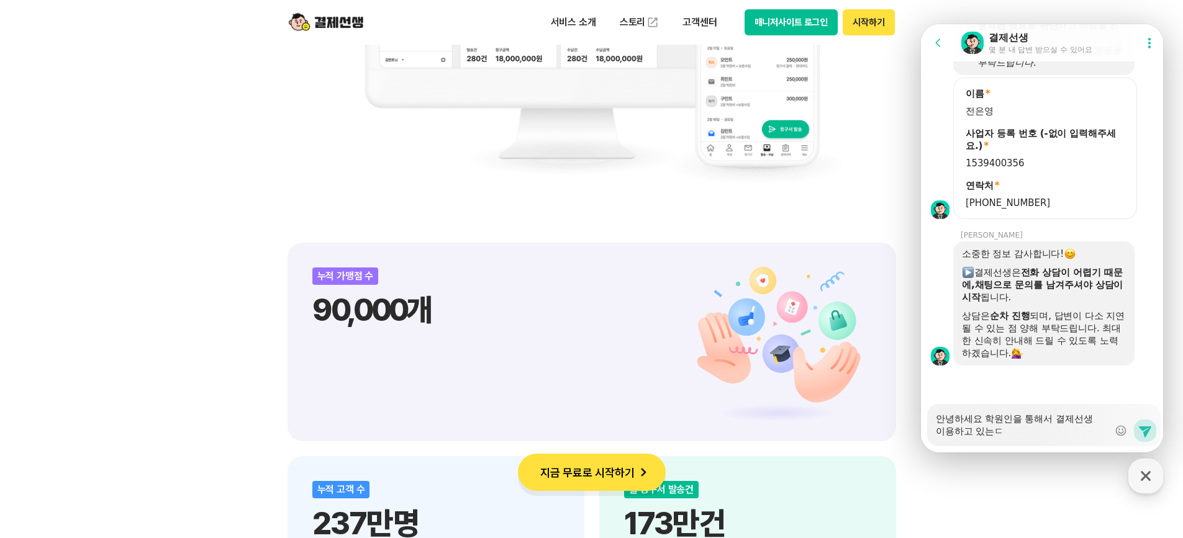
type textarea "x"
type textarea "안녕하세요 학원인을 통해서 결제선생 이용하고 있는데"
type textarea "x"
type textarea "안녕하세요 학원인을 통해서 결제선생 이용하고 있는데,"
type textarea "x"
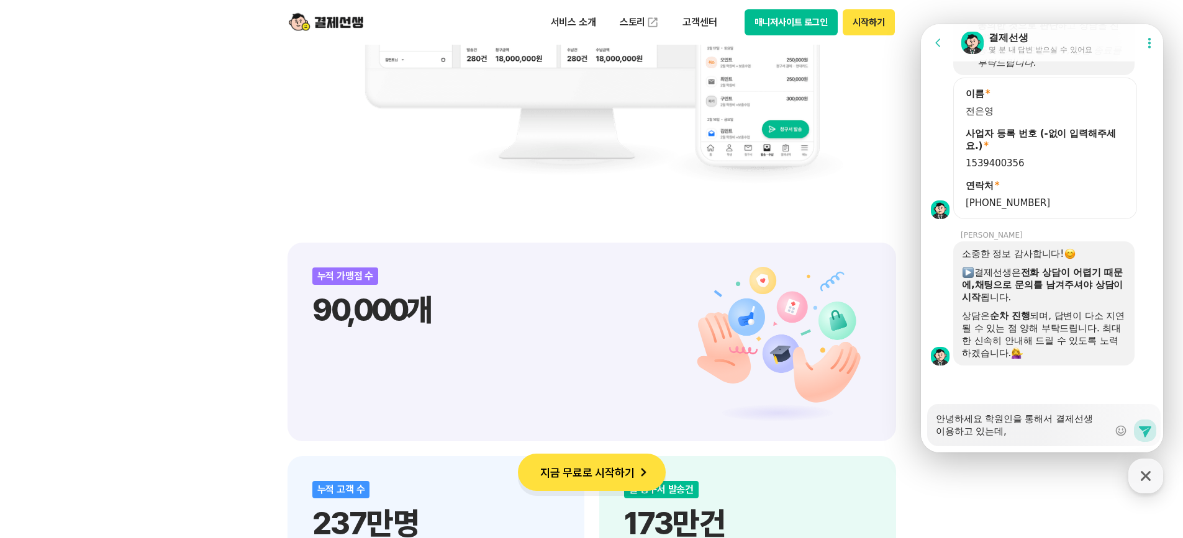
type textarea "안녕하세요 학원인을 통해서 결제선생 이용하고 있는데,"
type textarea "x"
type textarea "안녕하세요 학원인을 통해서 결제선생 이용하고 있는데, ㅈ"
type textarea "x"
type textarea "안녕하세요 학원인을 통해서 결제선생 이용하고 있는데, 저"
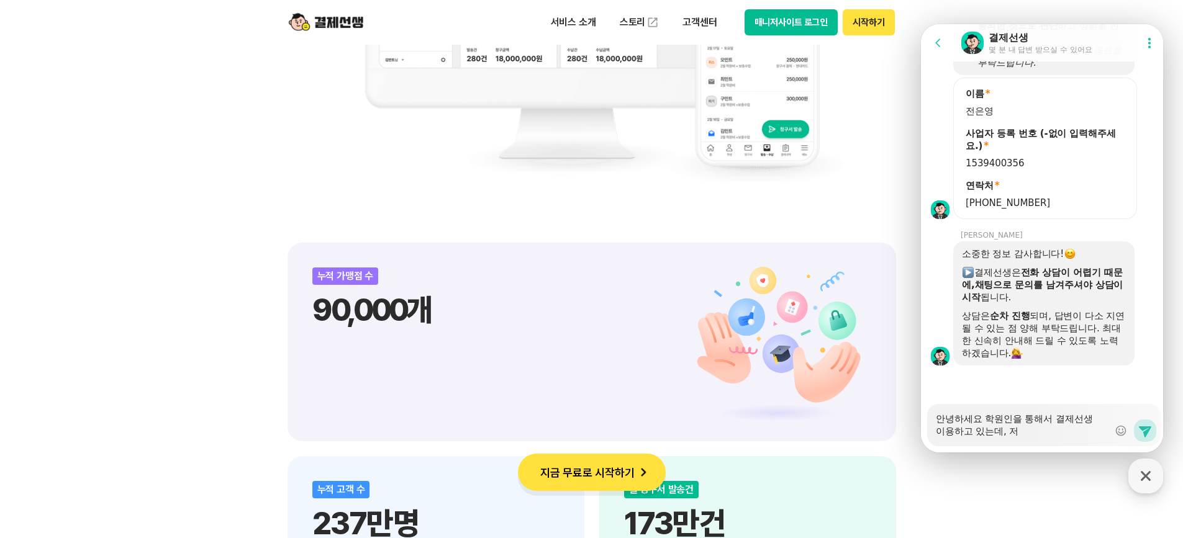
type textarea "x"
type textarea "안녕하세요 학원인을 통해서 결제선생 이용하고 있는데, 정"
type textarea "x"
type textarea "안녕하세요 학원인을 통해서 결제선생 이용하고 있는데, 정ㅅ"
type textarea "x"
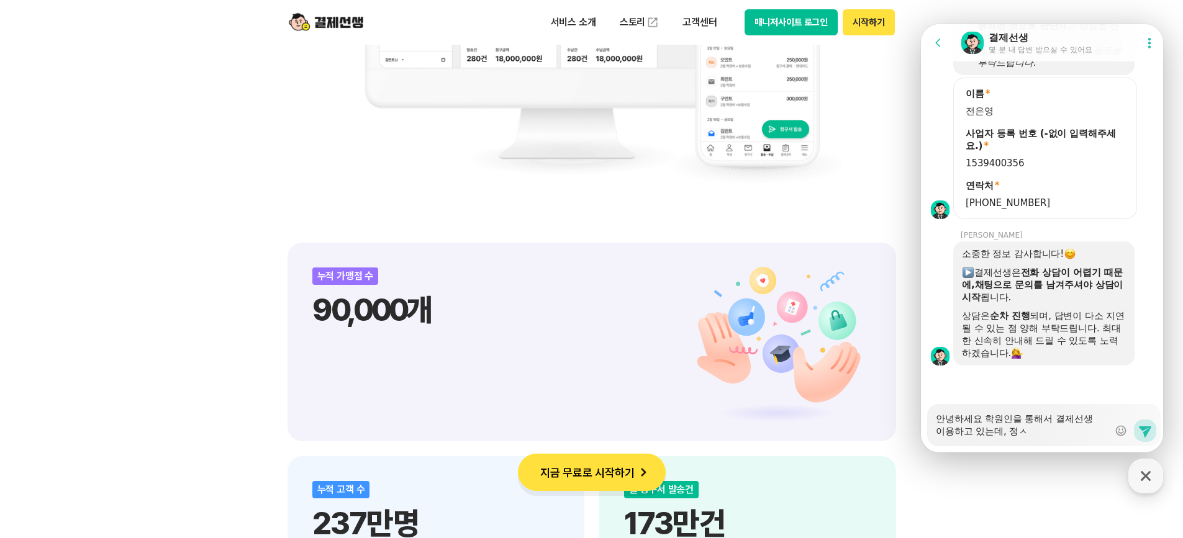
type textarea "안녕하세요 학원인을 통해서 결제선생 이용하고 있는데, 정사"
type textarea "x"
type textarea "안녕하세요 학원인을 통해서 결제선생 이용하고 있는데, 정산"
type textarea "x"
type textarea "안녕하세요 학원인을 통해서 결제선생 이용하고 있는데, 정삲"
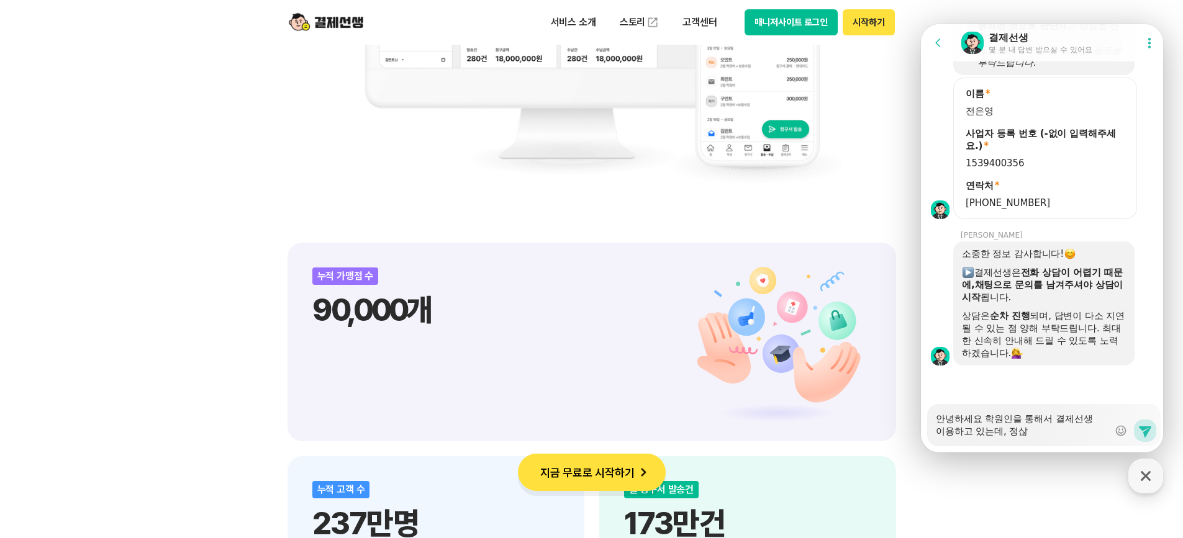
type textarea "x"
type textarea "안녕하세요 학원인을 통해서 결제선생 이용하고 있는데, 정산하"
type textarea "x"
type textarea "안녕하세요 학원인을 통해서 결제선생 이용하고 있는데, 정산한"
type textarea "x"
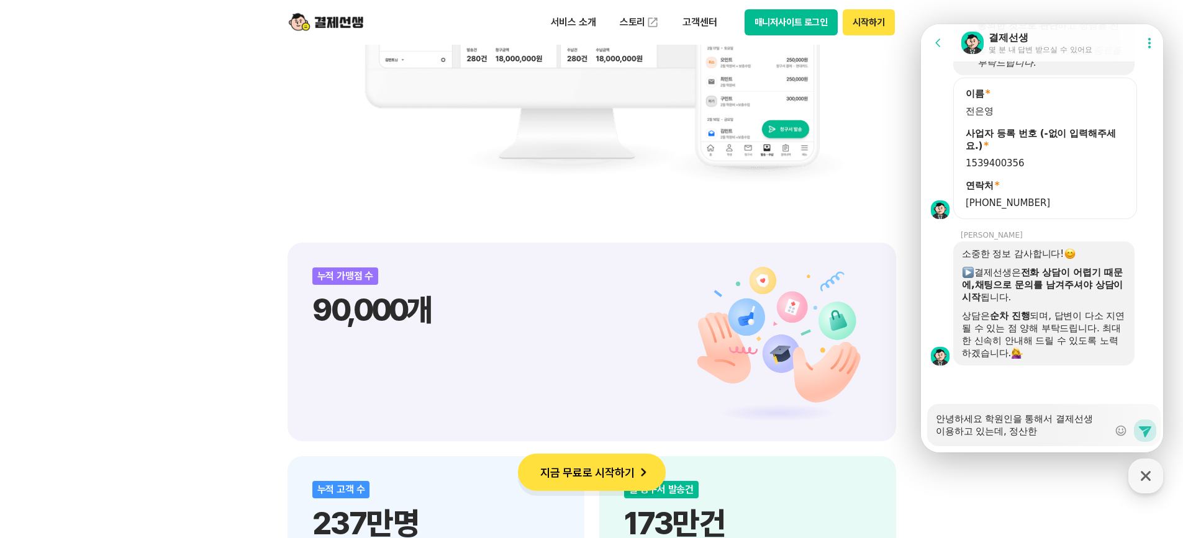
type textarea "안녕하세요 학원인을 통해서 결제선생 이용하고 있는데, 정산한"
type textarea "x"
type textarea "안녕하세요 학원인을 통해서 결제선생 이용하고 있는데, 정산한"
type textarea "x"
type textarea "안녕하세요 학원인을 통해서 결제선생 이용하고 있는데, 정산"
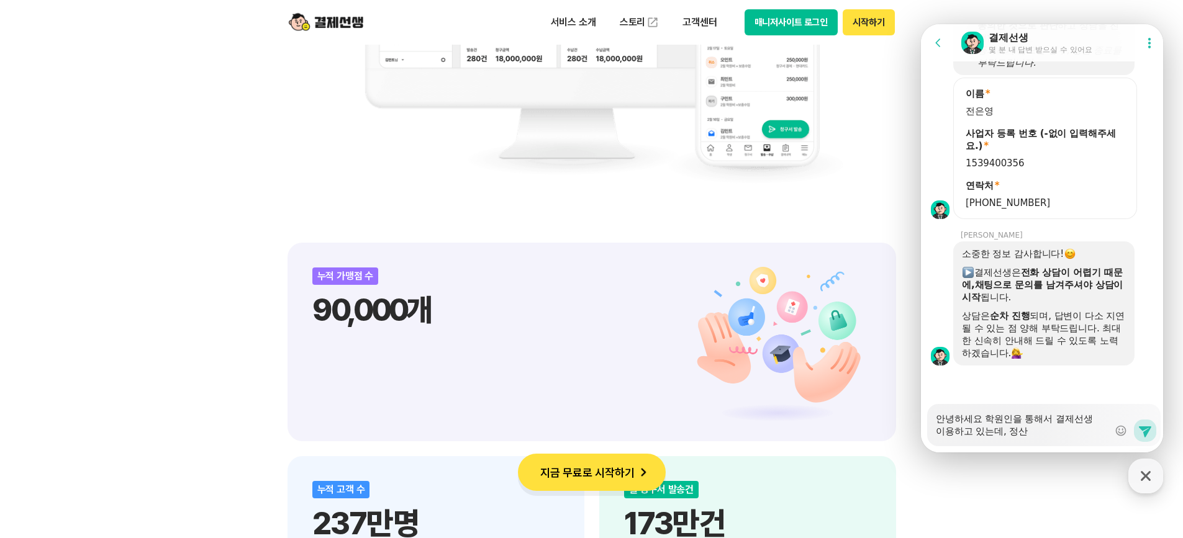
type textarea "x"
type textarea "안녕하세요 학원인을 통해서 결제선생 이용하고 있는데, 정"
type textarea "x"
type textarea "안녕하세요 학원인을 통해서 결제선생 이용하고 있는데,"
type textarea "x"
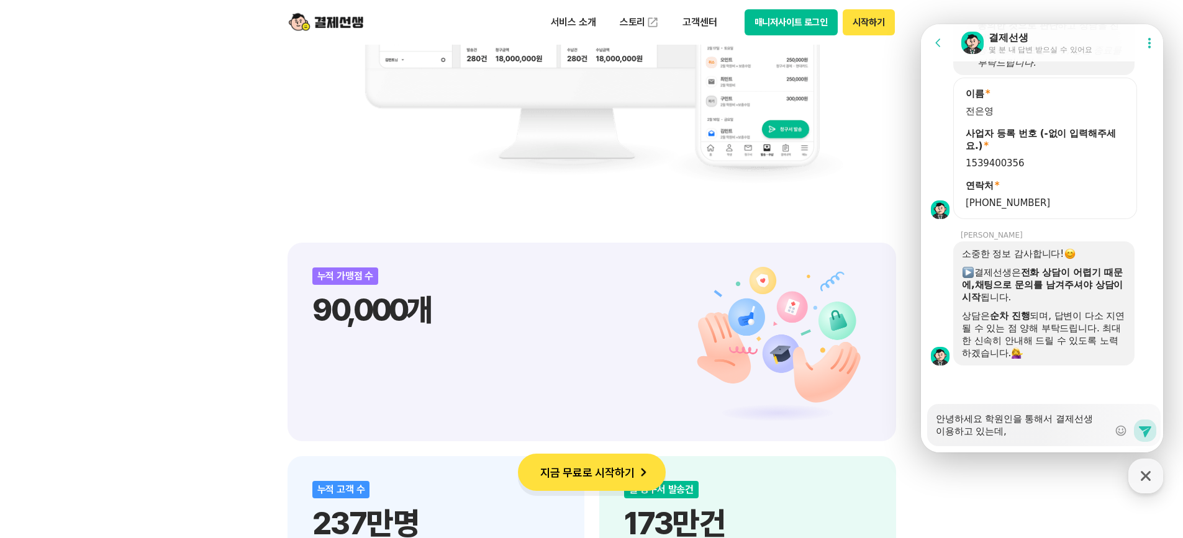
type textarea "안녕하세요 학원인을 통해서 결제선생 이용하고 있는데, ㄱ"
type textarea "x"
type textarea "안녕하세요 학원인을 통해서 결제선생 이용하고 있는데, 겨"
type textarea "x"
type textarea "안녕하세요 학원인을 통해서 결제선생 이용하고 있는데, 결"
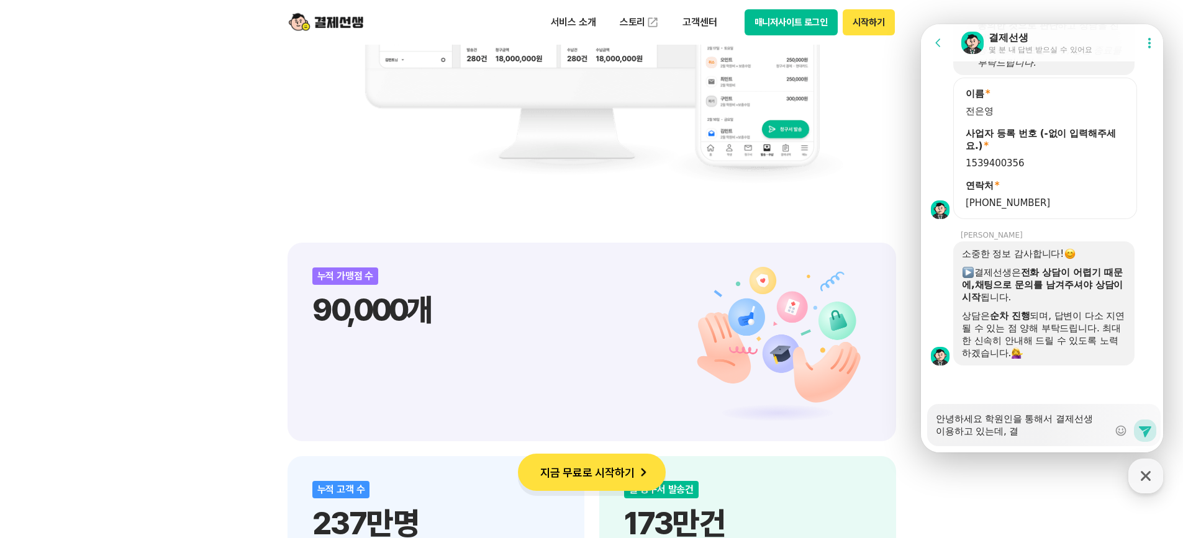
type textarea "x"
type textarea "안녕하세요 학원인을 통해서 결제선생 이용하고 있는데, 결ㅈ"
type textarea "x"
type textarea "안녕하세요 학원인을 통해서 결제선생 이용하고 있는데, 결제"
type textarea "x"
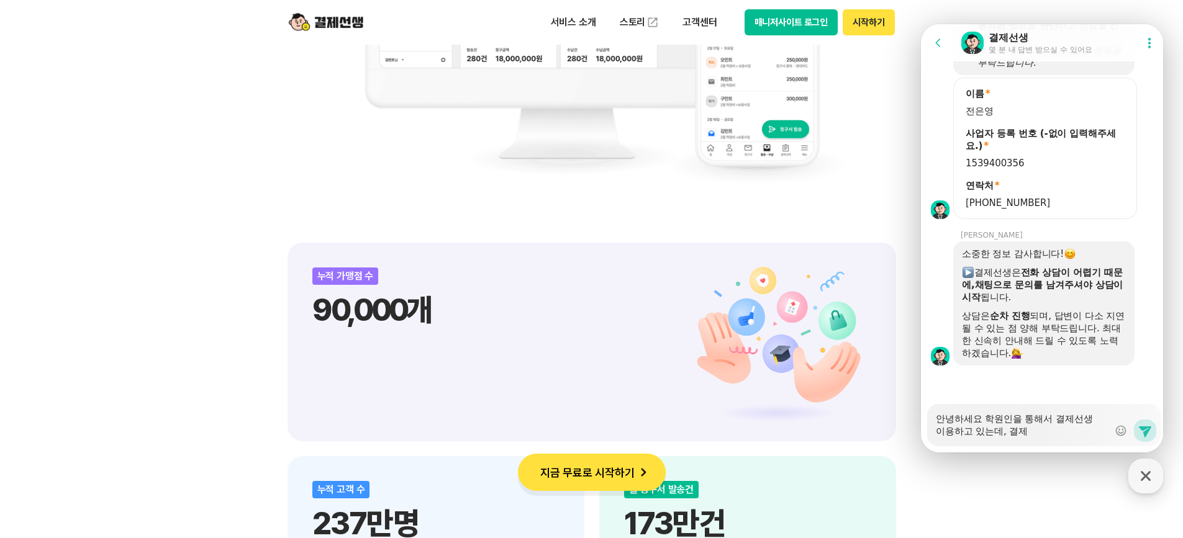
type textarea "안녕하세요 학원인을 통해서 결제선생 이용하고 있는데, 결젷"
type textarea "x"
type textarea "안녕하세요 학원인을 통해서 결제선생 이용하고 있는데, 결제하"
type textarea "x"
type textarea "안녕하세요 학원인을 통해서 결제선생 이용하고 있는데, 결제한"
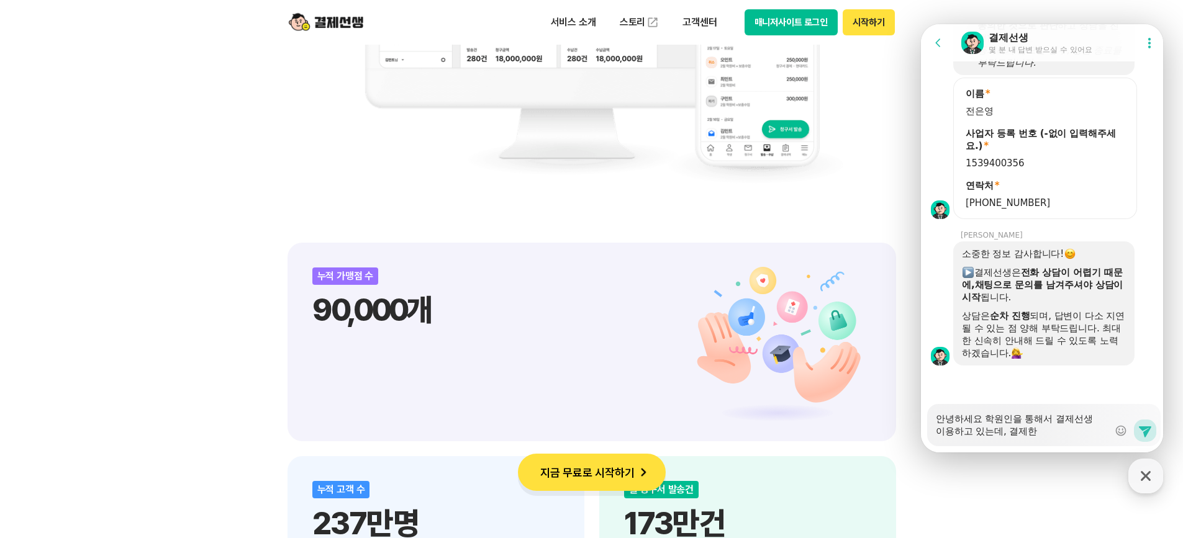
type textarea "x"
type textarea "안녕하세요 학원인을 통해서 결제선생 이용하고 있는데, 결제한"
type textarea "x"
type textarea "안녕하세요 학원인을 통해서 결제선생 이용하고 있는데, 결제한 ㄱ"
type textarea "x"
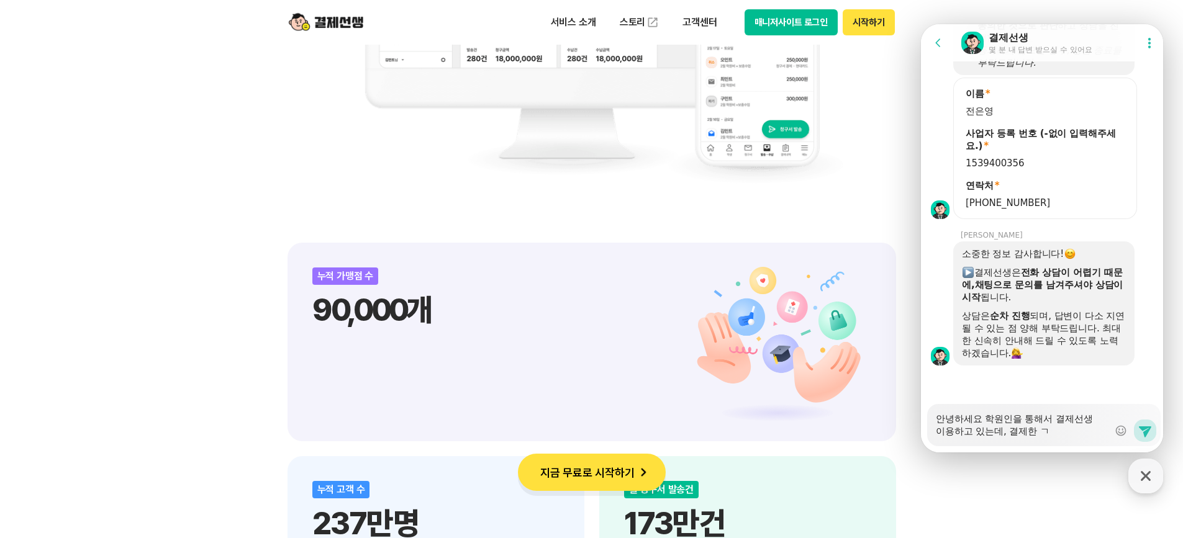
type textarea "안녕하세요 학원인을 통해서 결제선생 이용하고 있는데, 결제한 그"
type textarea "x"
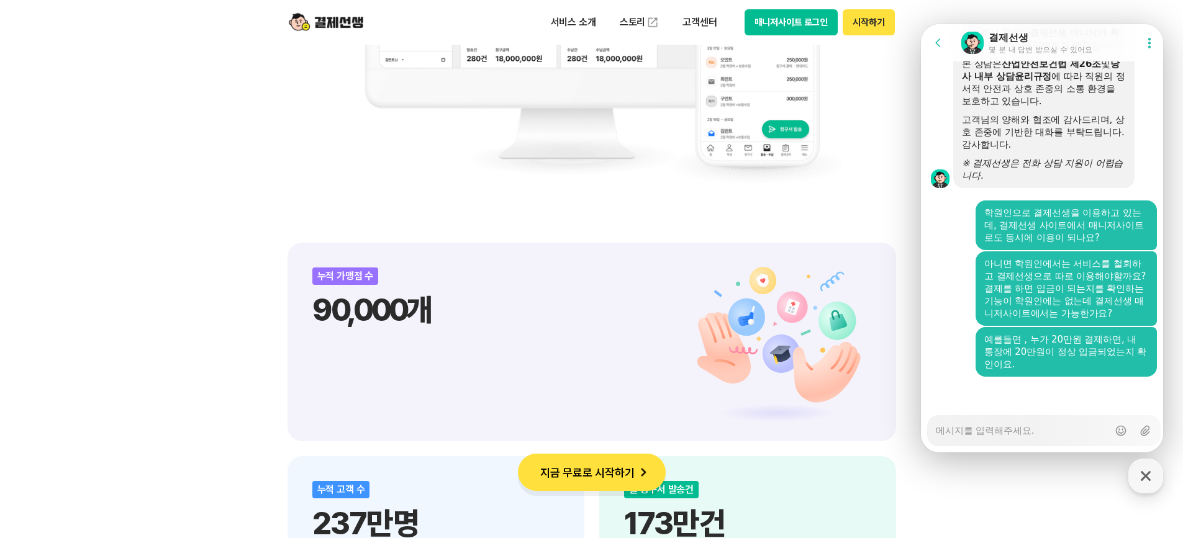
scroll to position [2040, 0]
click at [1049, 430] on textarea "Messenger Input Textarea" at bounding box center [1022, 426] width 173 height 21
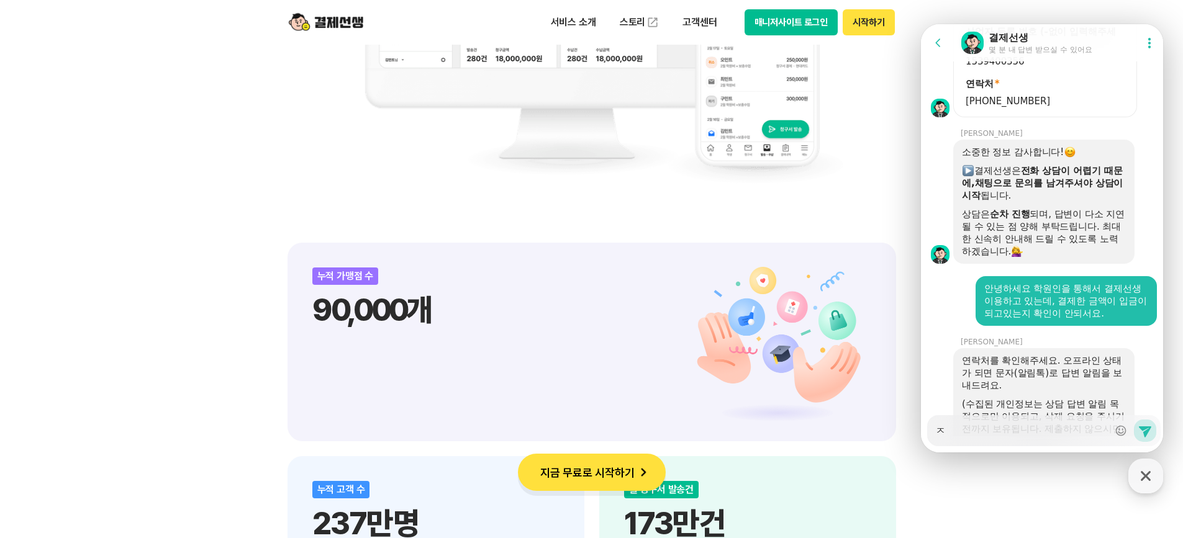
scroll to position [1420, 0]
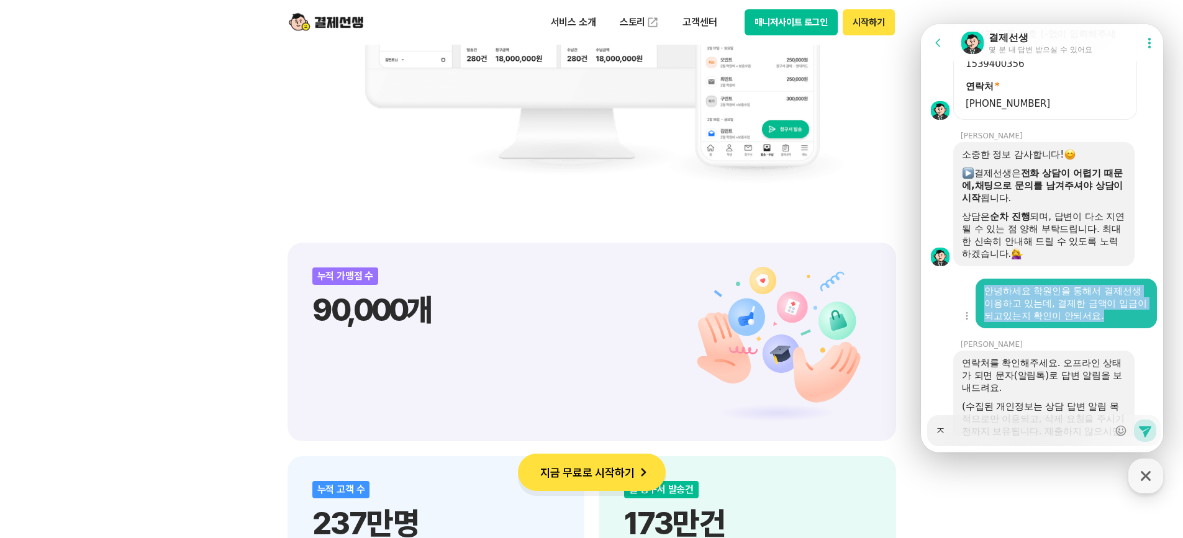
drag, startPoint x: 1131, startPoint y: 340, endPoint x: 964, endPoint y: 324, distance: 167.2
click at [964, 324] on div "Show context menu 안녕하세요 학원인을 통해서 결제선생 이용하고 있는데, 결제한 금액이 입금이 되고있는지 확인이 안되서요." at bounding box center [1044, 304] width 246 height 50
click at [1049, 322] on div "안녕하세요 학원인을 통해서 결제선생 이용하고 있는데, 결제한 금액이 입금이 되고있는지 확인이 안되서요." at bounding box center [1066, 303] width 164 height 37
drag, startPoint x: 1033, startPoint y: 318, endPoint x: 1126, endPoint y: 339, distance: 95.5
click at [1126, 322] on div "안녕하세요 학원인을 통해서 결제선생 이용하고 있는데, 결제한 금액이 입금이 되고있는지 확인이 안되서요." at bounding box center [1066, 303] width 164 height 37
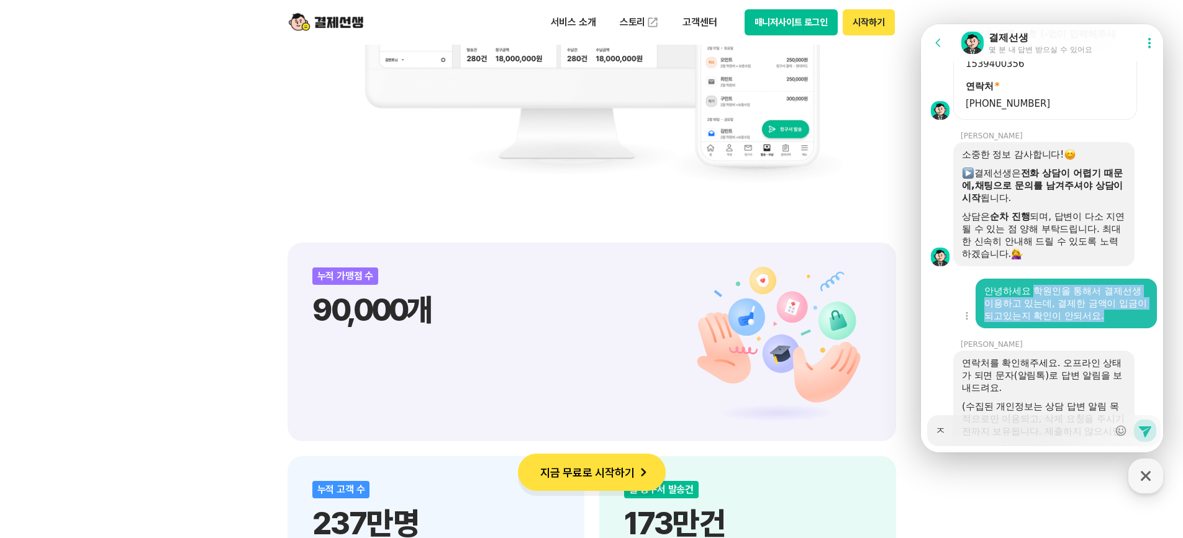
copy div "학원인을 통해서 결제선생 이용하고 있는데, 결제한 금액이 입금이 되고있는지 확인이 안되서요."
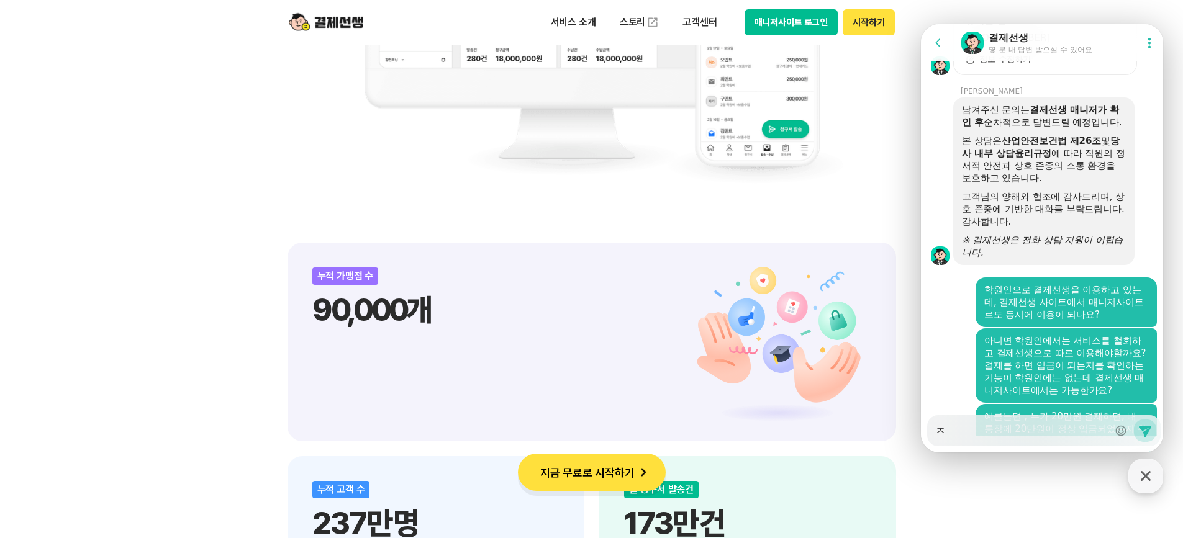
scroll to position [2040, 0]
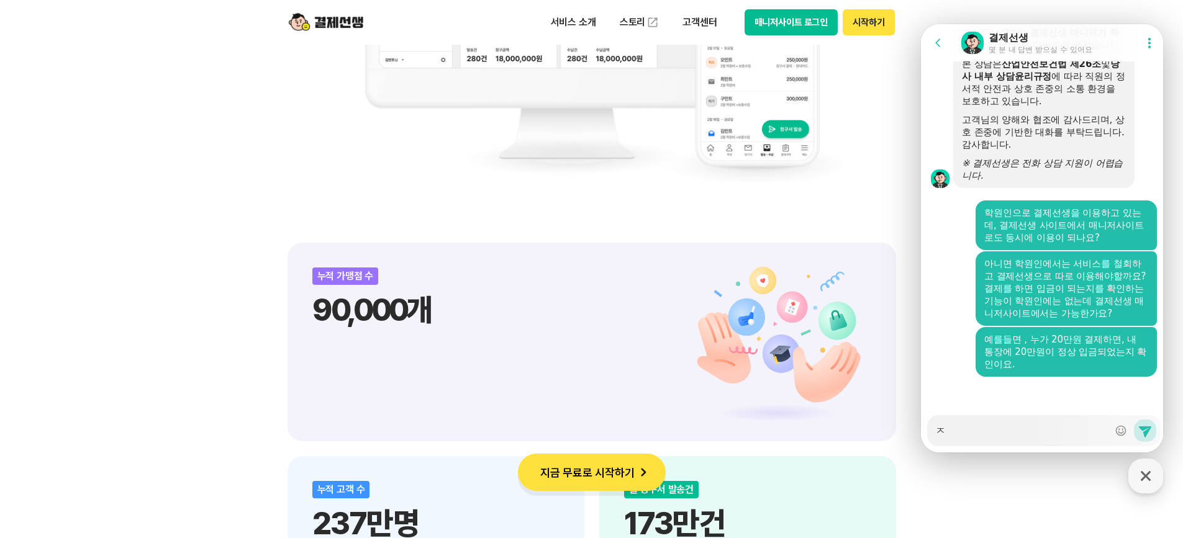
click at [1059, 433] on textarea "ㅈ" at bounding box center [1022, 426] width 173 height 21
paste textarea "학원인을 통해서 결제선생 이용하고 있는데, 결제한 금액이 입금이 되고있는지 확인이 안되서요."
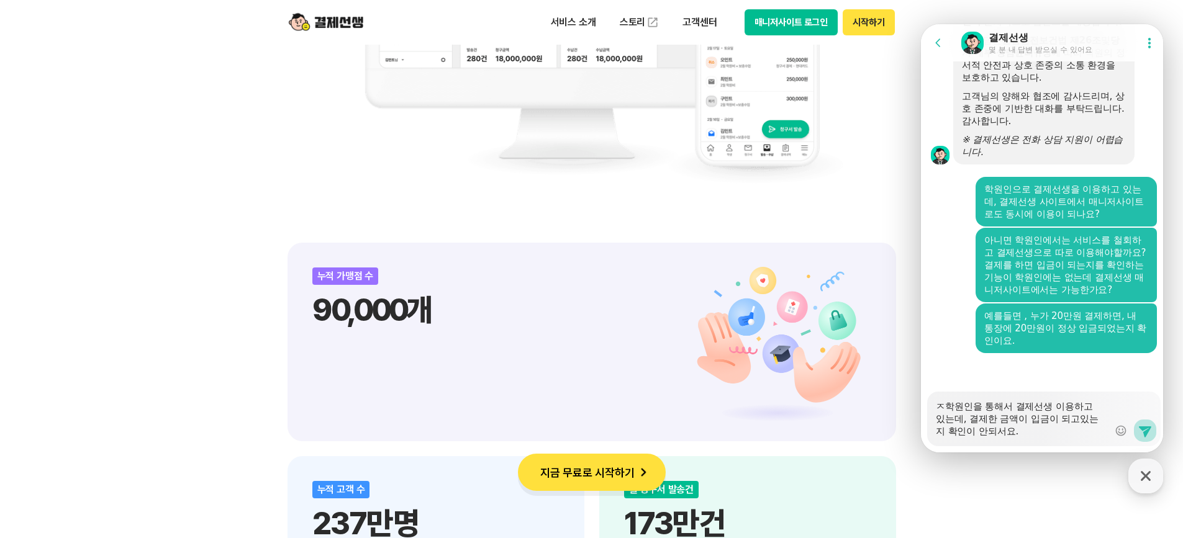
scroll to position [2064, 0]
click at [946, 410] on textarea "ㅈ학원인을 통해서 결제선생 이용하고 있는데, 결제한 금액이 입금이 되고있는지 확인이 안되서요." at bounding box center [1022, 415] width 173 height 46
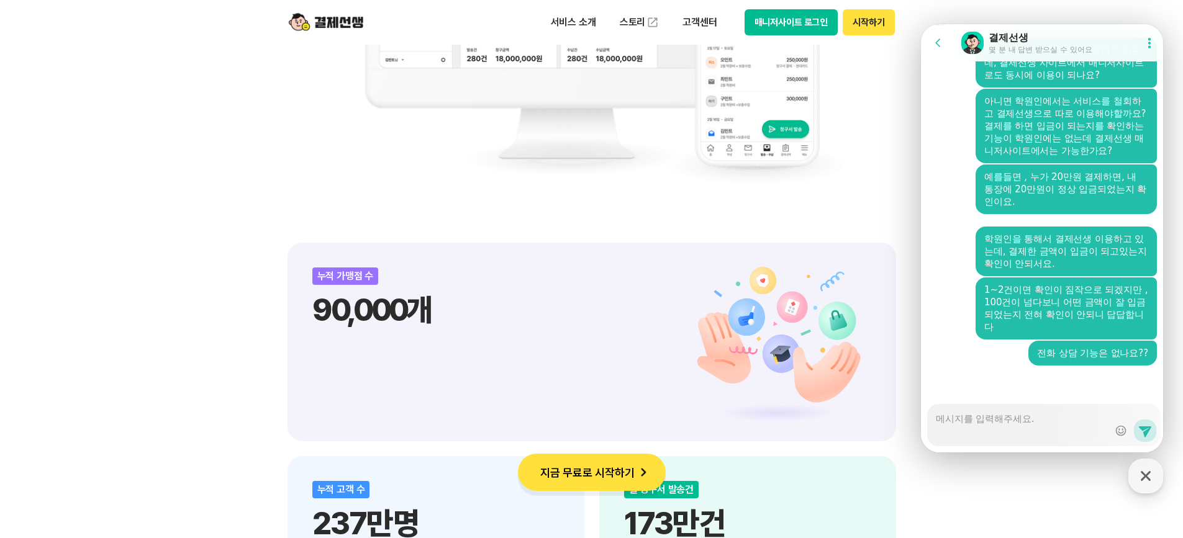
scroll to position [2254, 0]
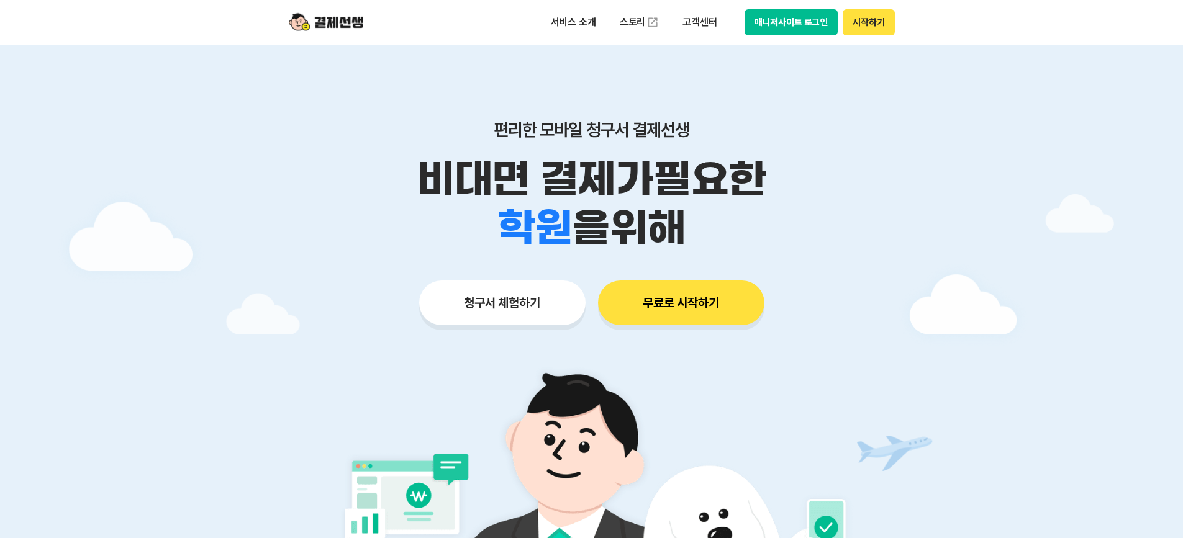
click at [698, 291] on button "무료로 시작하기" at bounding box center [681, 303] width 166 height 45
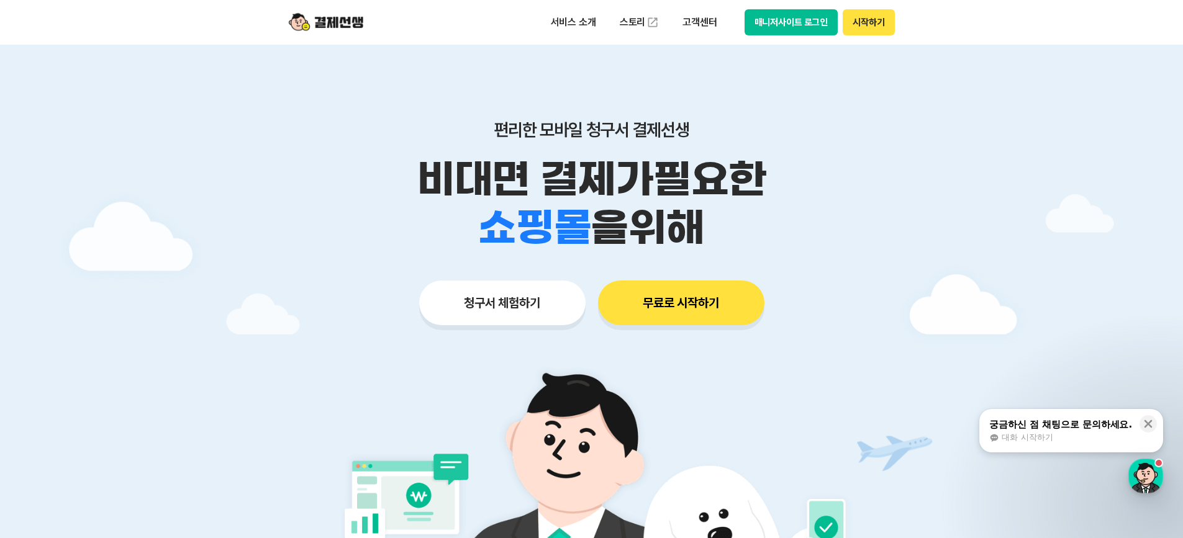
click at [1020, 437] on span "대화 시작하기" at bounding box center [1027, 437] width 51 height 11
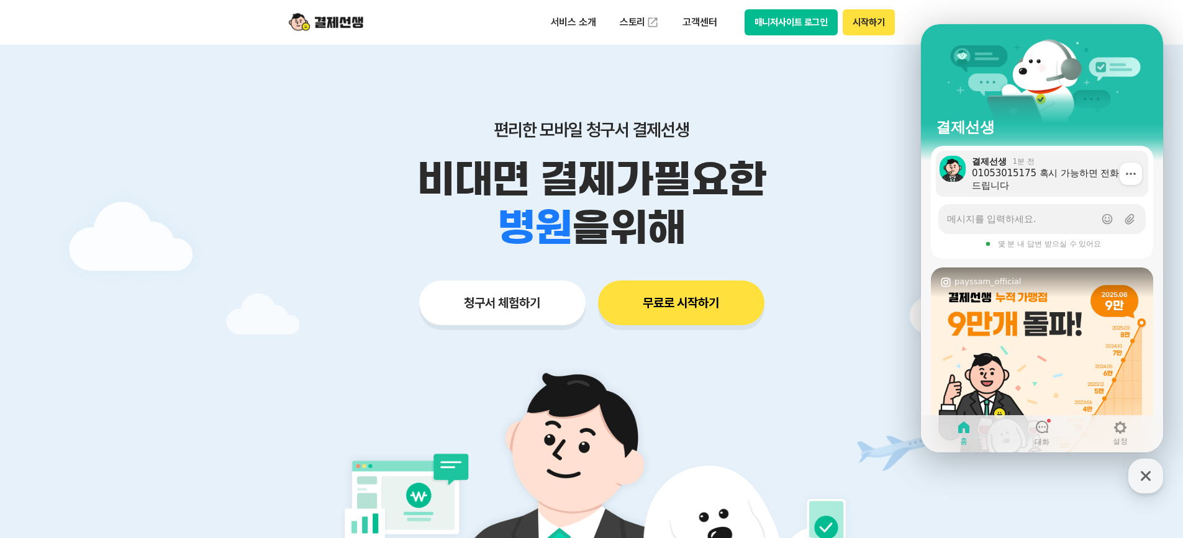
click at [1080, 171] on div "01053015175 혹시 가능하면 전화부탁드립니다" at bounding box center [1056, 179] width 168 height 25
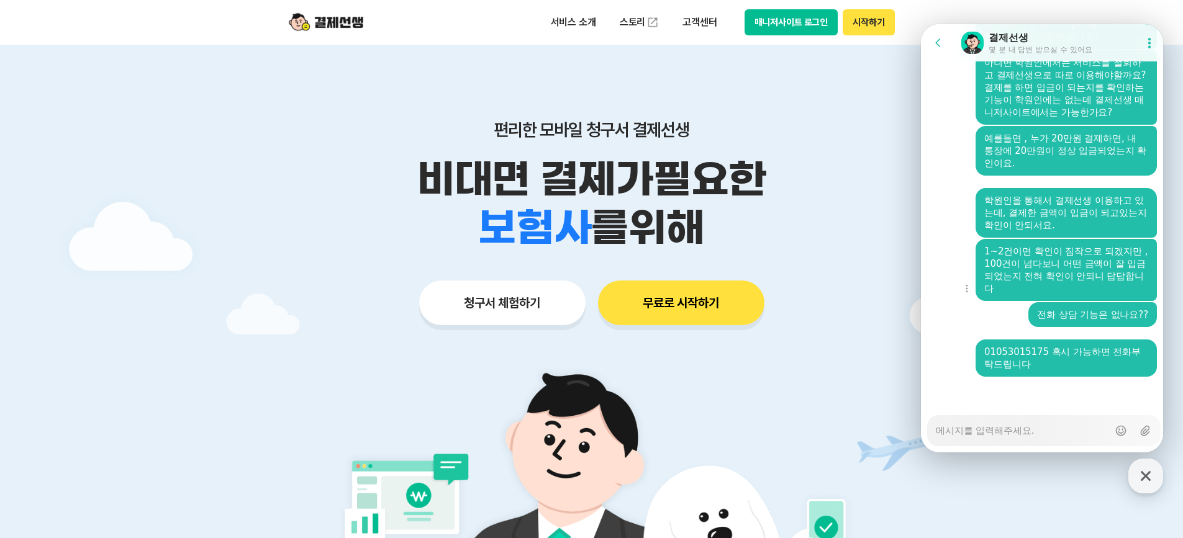
scroll to position [2254, 0]
click at [1000, 436] on textarea "Messenger Input Textarea" at bounding box center [1022, 426] width 173 height 21
type textarea "x"
type textarea "ㄷ"
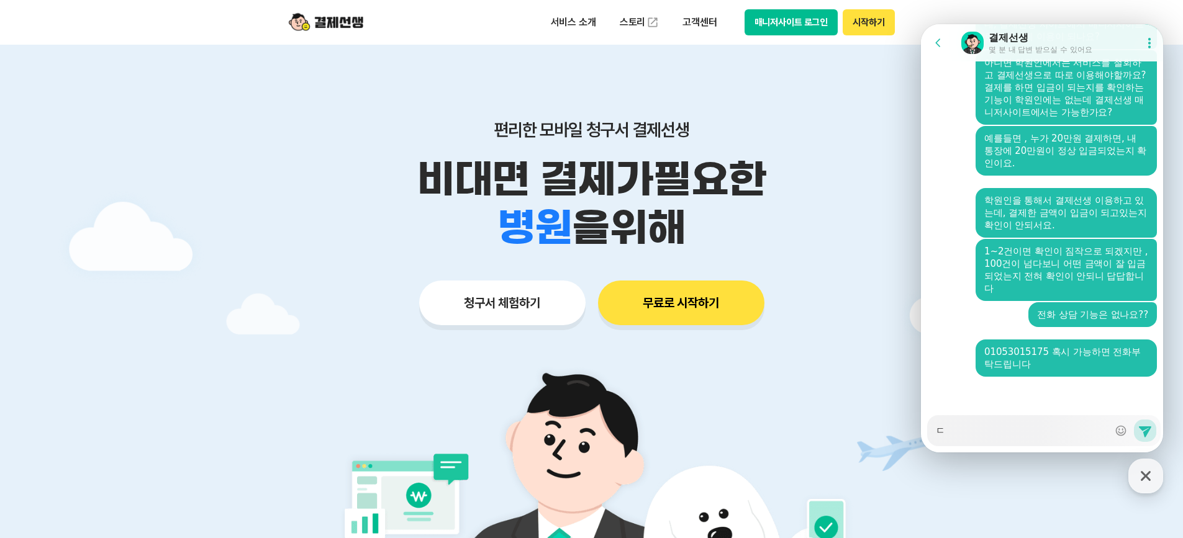
type textarea "x"
type textarea "다"
type textarea "x"
type textarea "답"
type textarea "x"
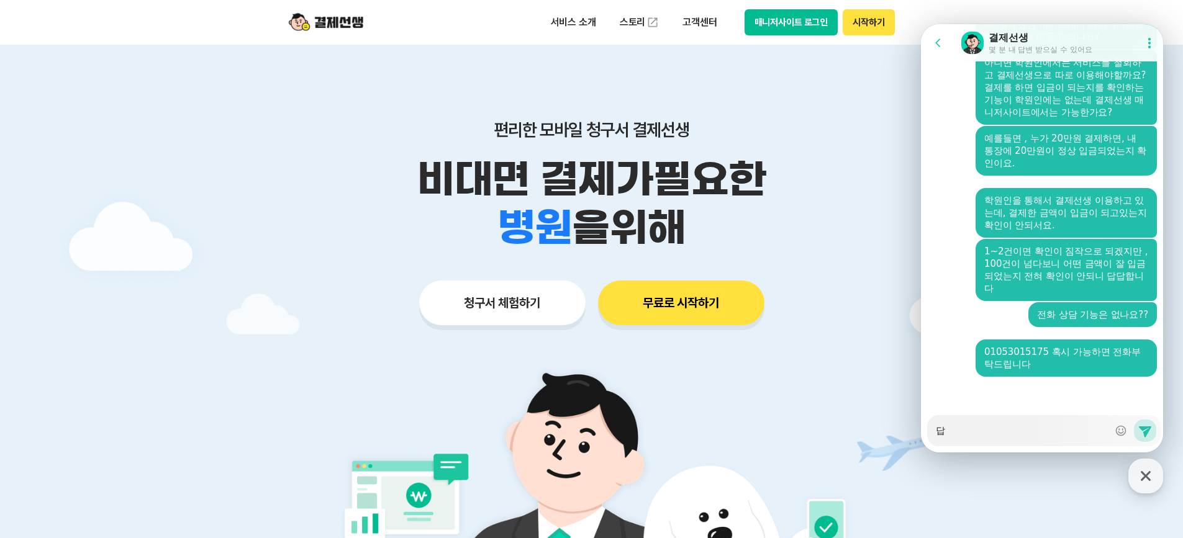
type textarea "답ㅁ"
type textarea "x"
type textarea "답"
type textarea "x"
type textarea "답ㅂ"
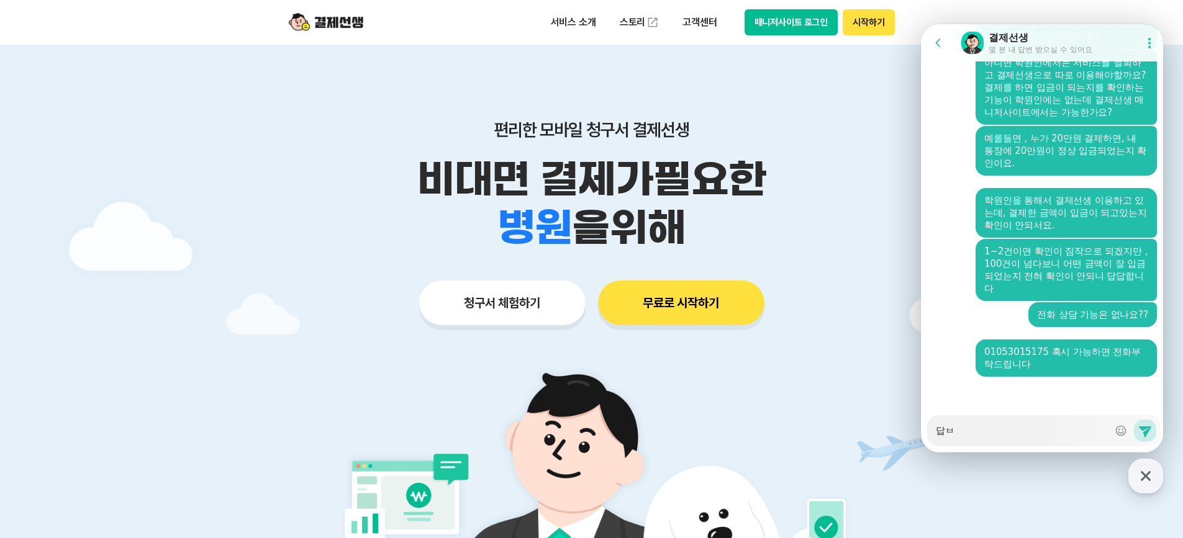
type textarea "x"
type textarea "답벼"
type textarea "x"
type textarea "답변"
type textarea "x"
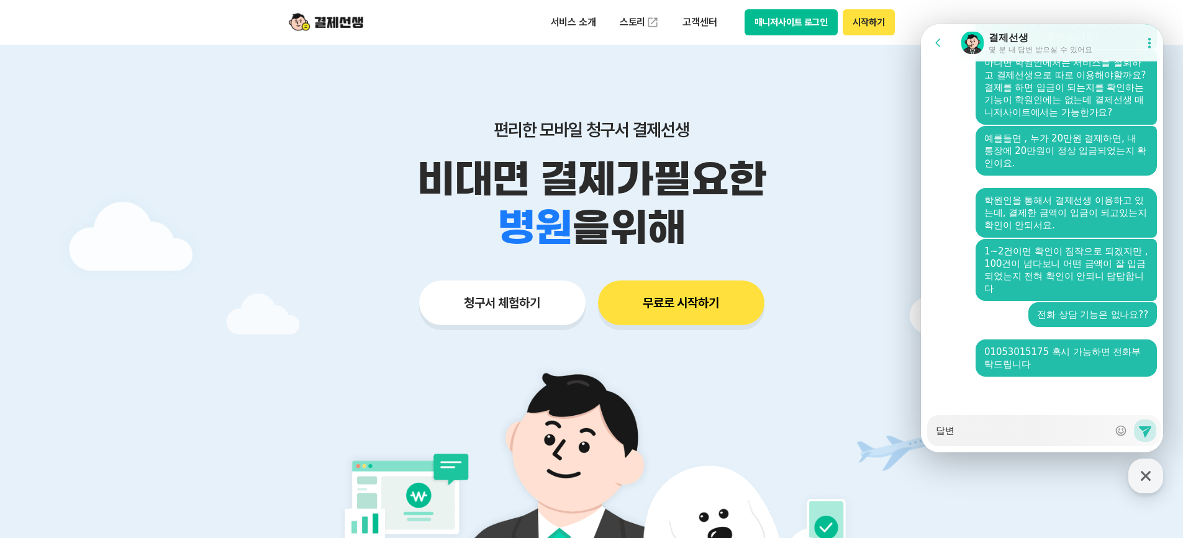
type textarea "답변ㅇ"
type textarea "x"
type textarea "답변이"
type textarea "x"
type textarea "답변이"
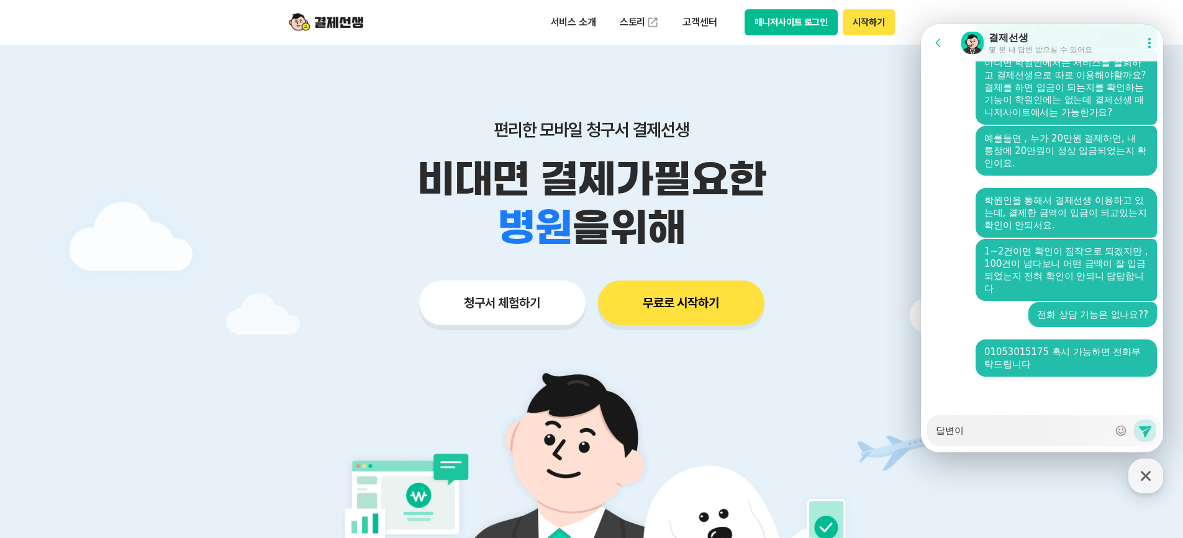
type textarea "x"
type textarea "답변이 ㄴ"
type textarea "x"
type textarea "답변이 느"
type textarea "x"
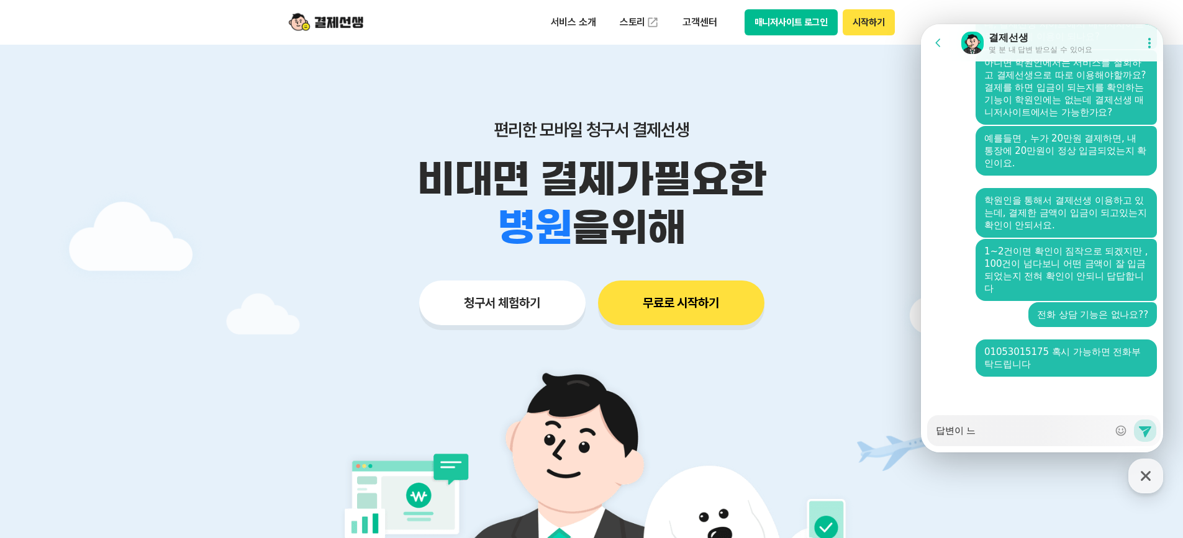
type textarea "답변이 늦"
type textarea "x"
type textarea "답변이 늦ㅇ"
type textarea "x"
type textarea "답변이 늦어"
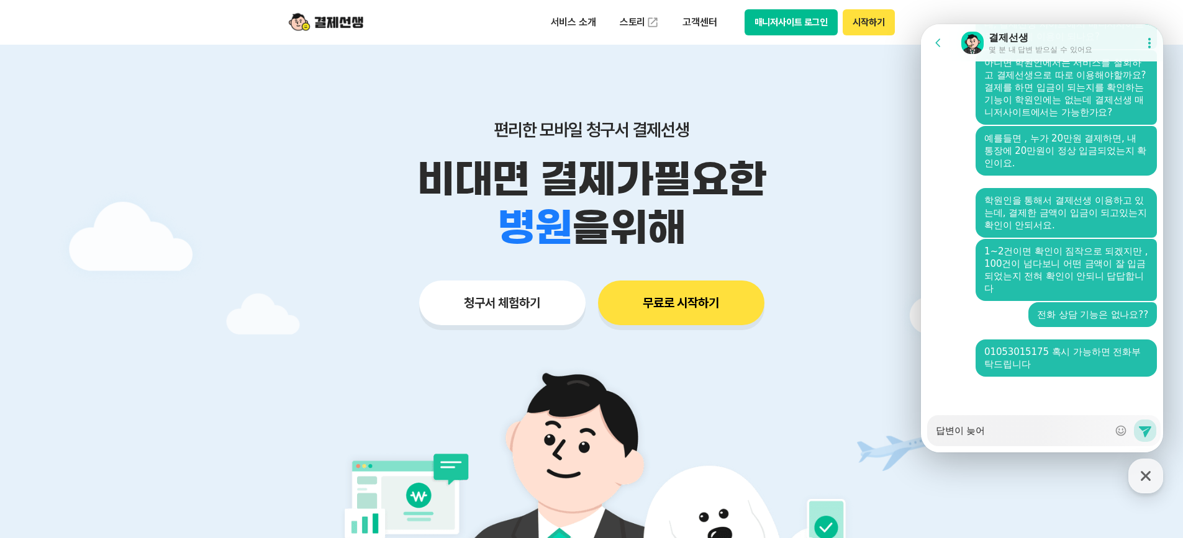
type textarea "x"
type textarea "답변이 늦엊"
type textarea "x"
type textarea "답변이 늦어지"
type textarea "x"
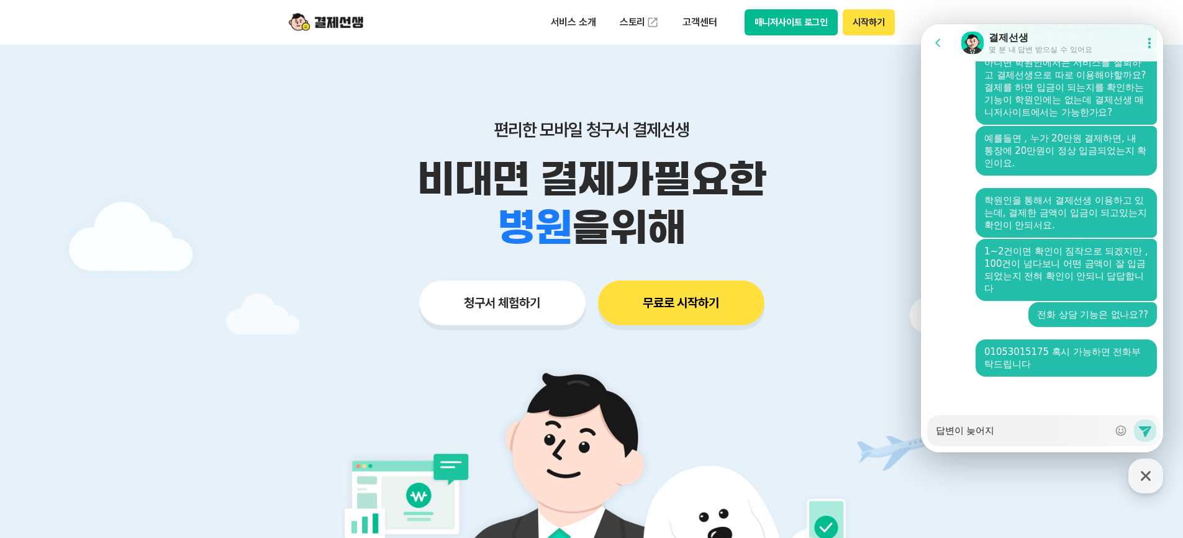
type textarea "답변이 늦어진"
type textarea "x"
type textarea "답변이 늦어지느"
type textarea "x"
type textarea "답변이 늦어지는"
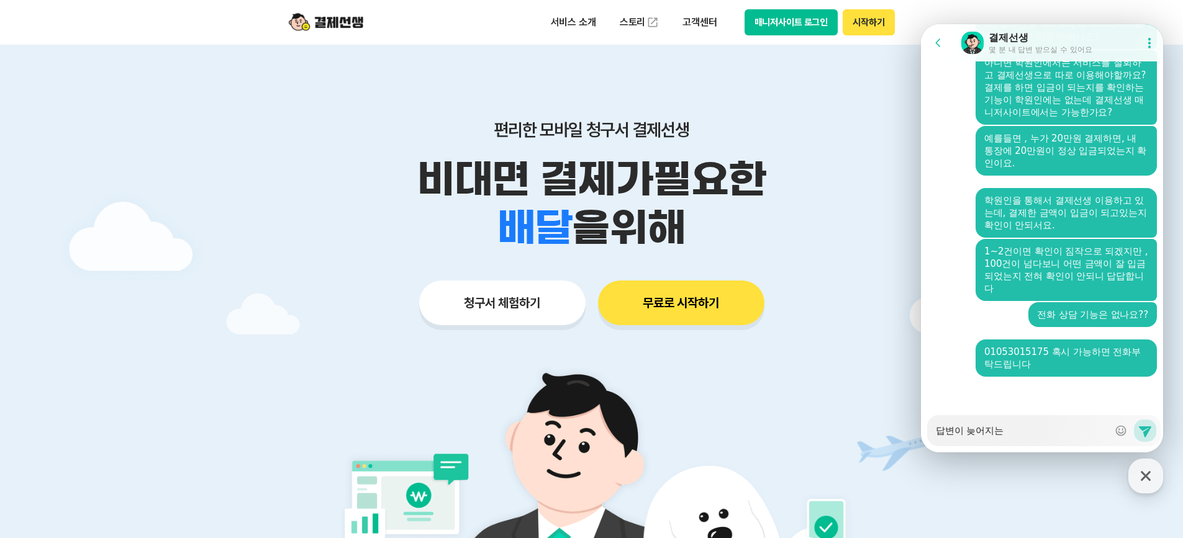
type textarea "x"
type textarea "답변이 늦어지는ㄱ"
type textarea "x"
type textarea "답변이 늦어지는거"
type textarea "x"
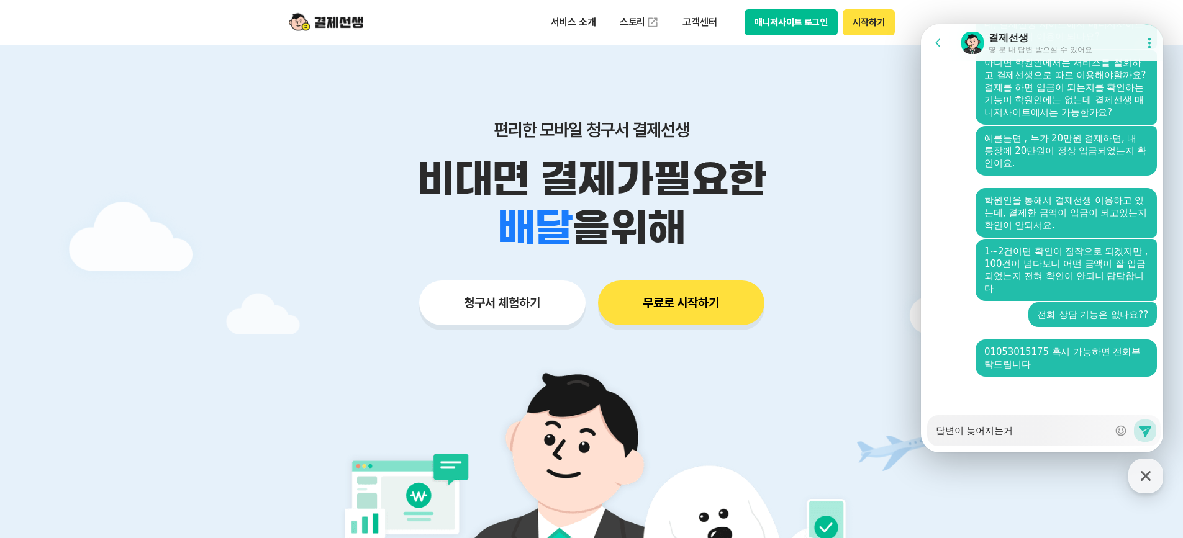
type textarea "답변이 늦어지는건"
type textarea "x"
type textarea "답변이 늦어지는건ㄱ"
type textarea "x"
type textarea "답변이 늦어지는건가"
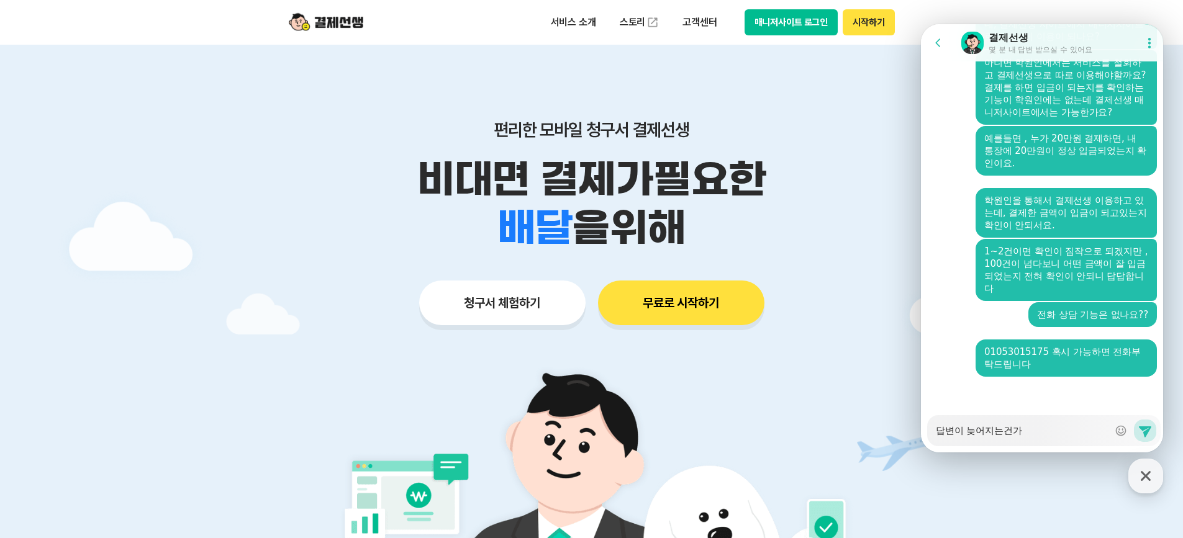
type textarea "x"
type textarea "답변이 늦어지는건강"
type textarea "x"
type textarea "답변이 늦어지는건가요"
type textarea "x"
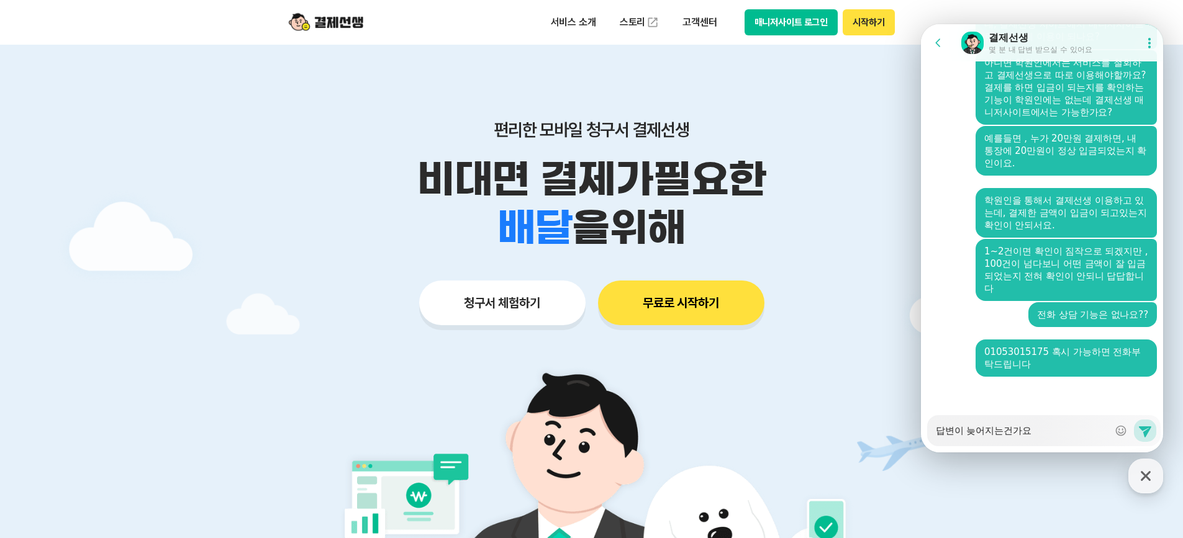
type textarea "답변이 늦어지는건가요?"
type textarea "x"
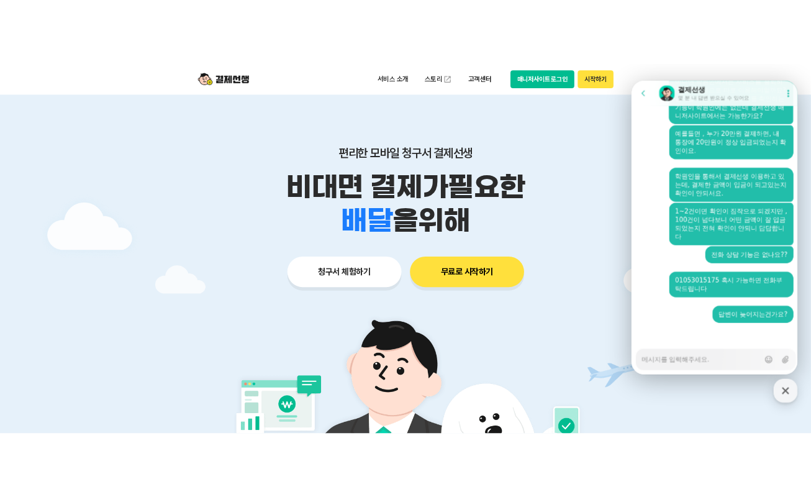
scroll to position [2291, 0]
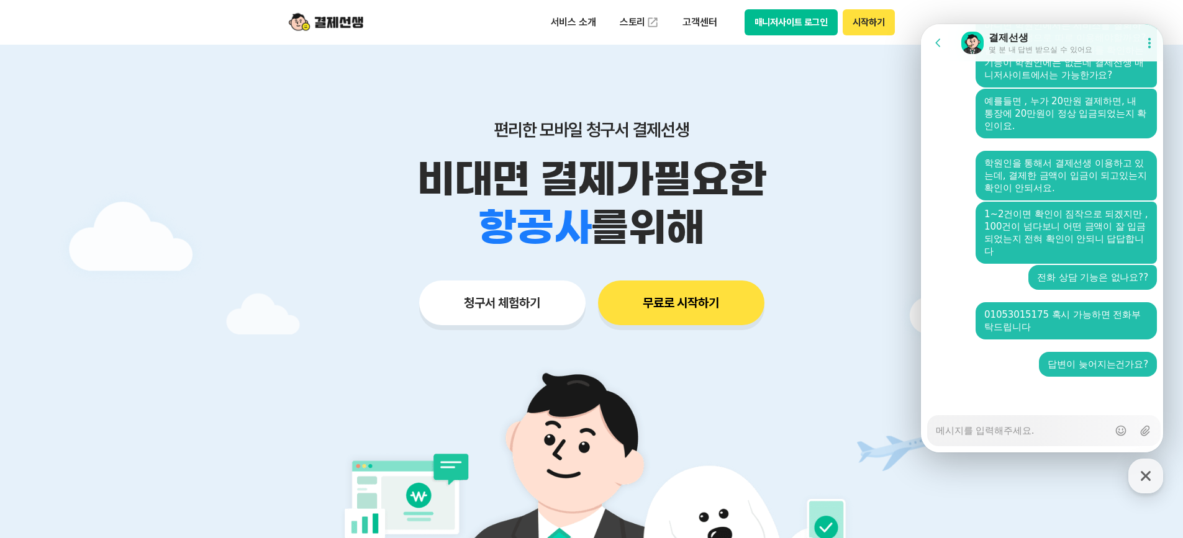
click at [1143, 47] on icon at bounding box center [1149, 43] width 12 height 12
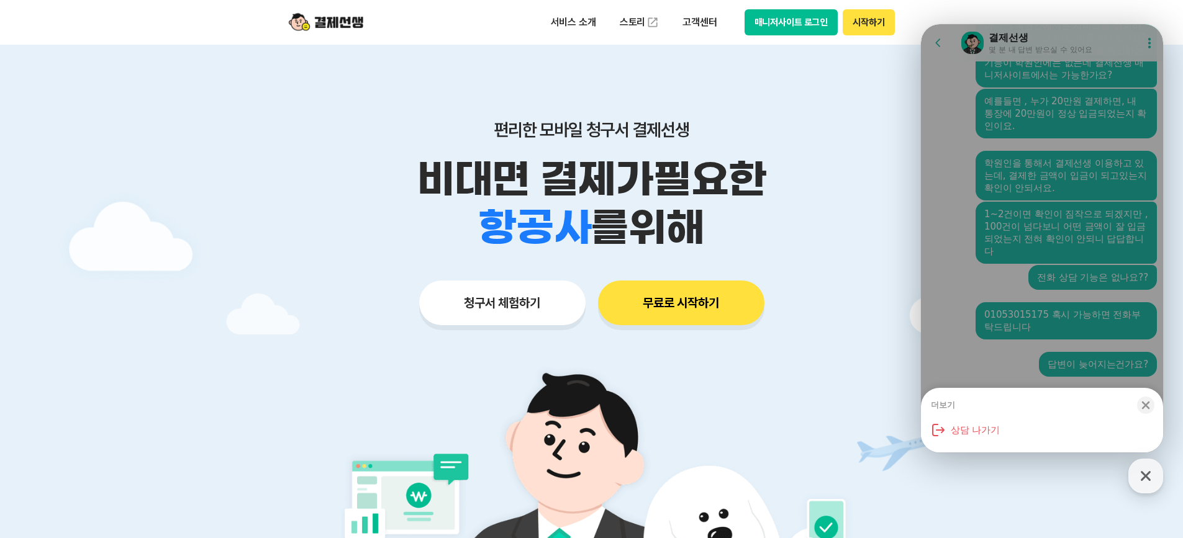
click at [1015, 189] on div "더보기 Close bottom sheet modal 상담 나가기" at bounding box center [1042, 238] width 242 height 428
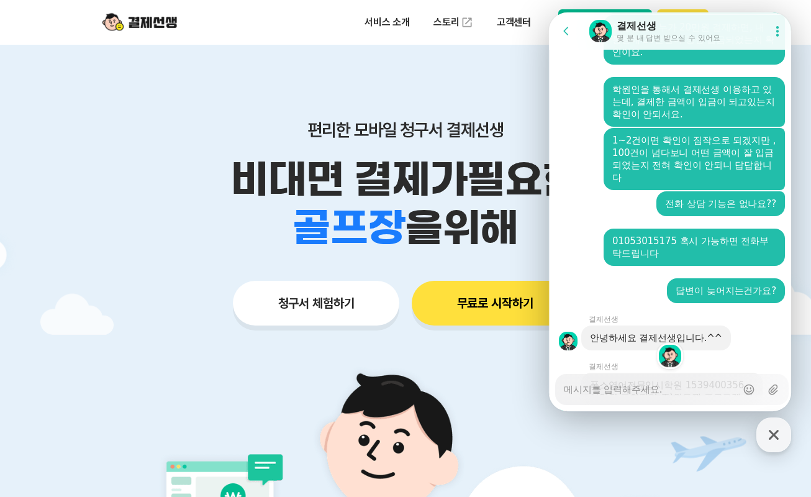
click at [143, 191] on p "비대면 결제가 필요한" at bounding box center [406, 179] width 636 height 48
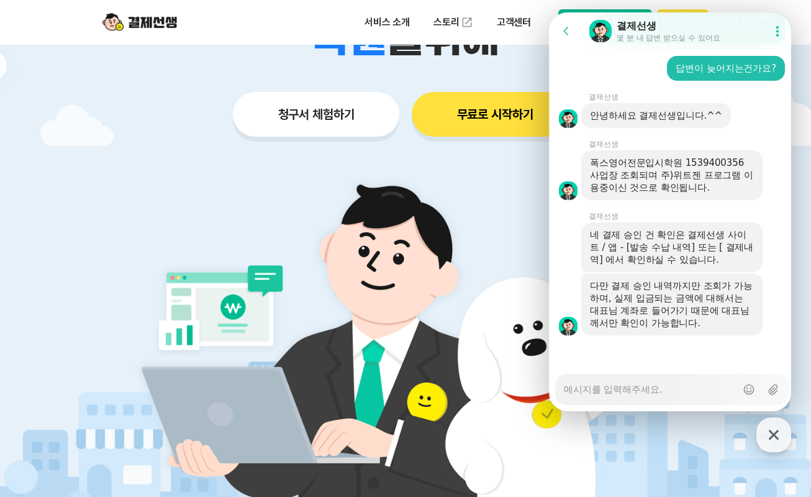
scroll to position [310, 0]
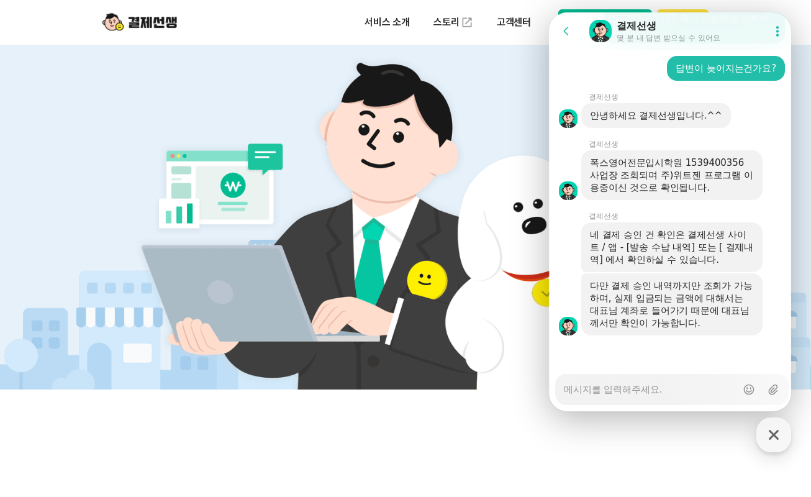
click at [681, 388] on textarea "Messenger Input Textarea" at bounding box center [650, 384] width 173 height 21
type textarea "x"
type textarea "w"
type textarea "x"
type textarea "wp"
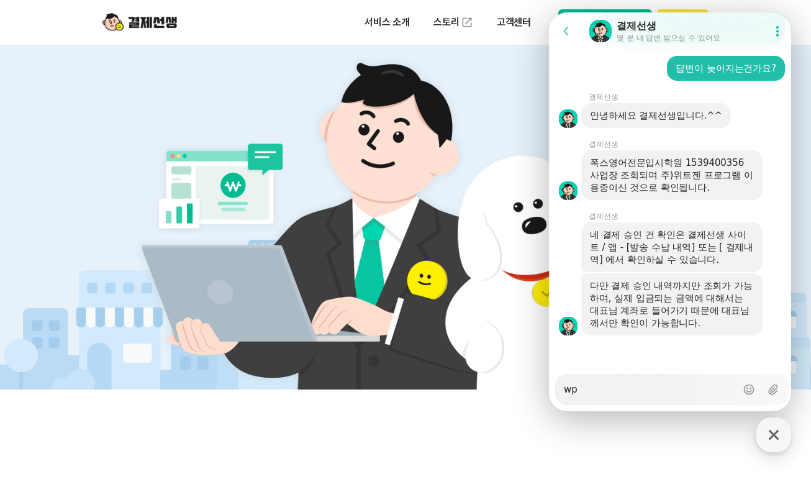
type textarea "x"
type textarea "wpr"
type textarea "x"
type textarea "wprk"
type textarea "x"
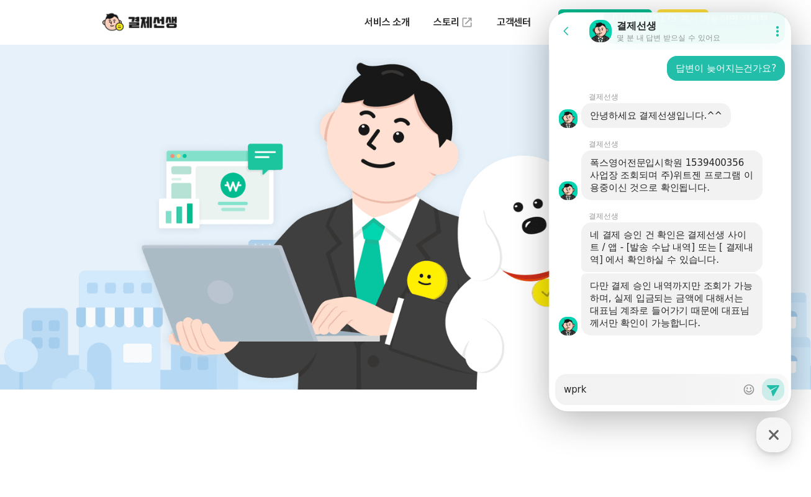
type textarea "wprk"
type textarea "x"
type textarea "wprk"
type textarea "x"
type textarea "wpr"
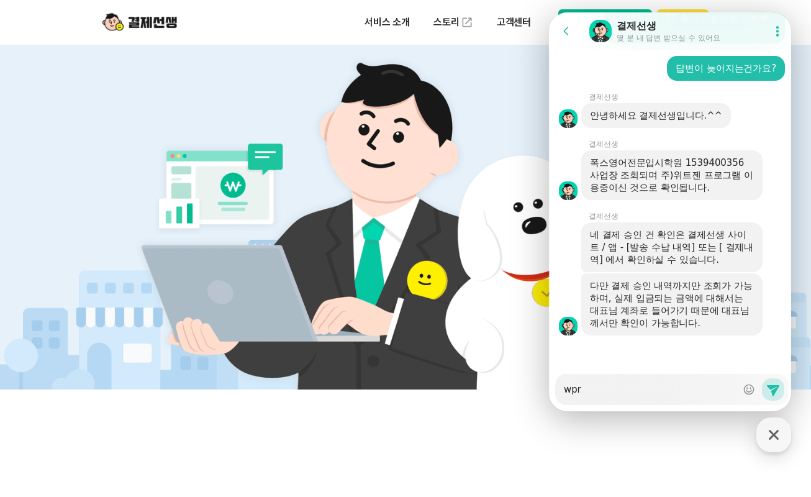
type textarea "x"
type textarea "wp"
type textarea "x"
type textarea "w"
type textarea "x"
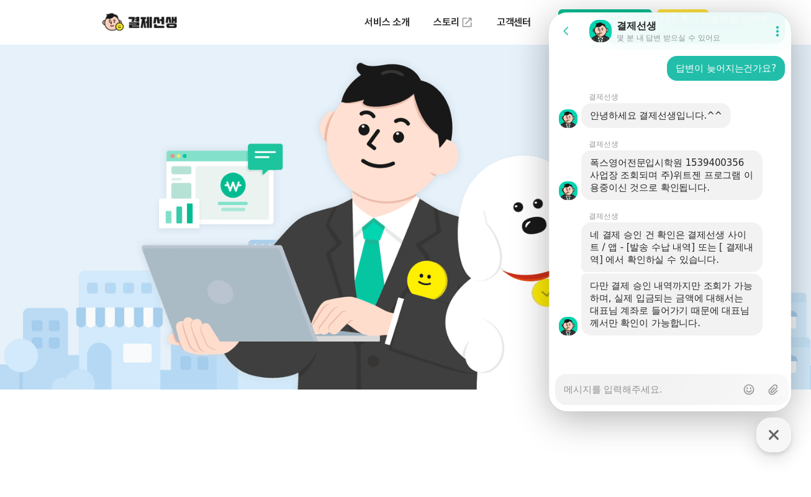
type textarea "x"
type textarea "ㅈ"
type textarea "x"
type textarea "제"
type textarea "x"
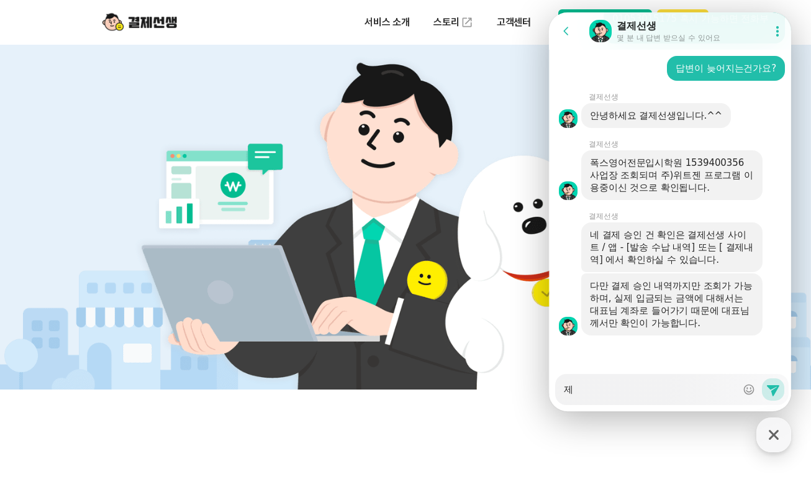
type textarea "젝"
type textarea "x"
type textarea "제가"
type textarea "x"
type textarea "제가"
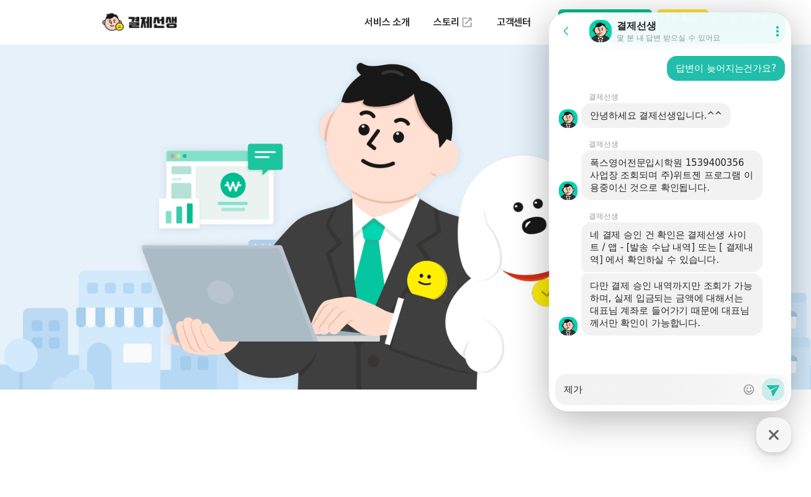
type textarea "x"
type textarea "제가 ㄱ"
type textarea "x"
type textarea "제가 구"
type textarea "x"
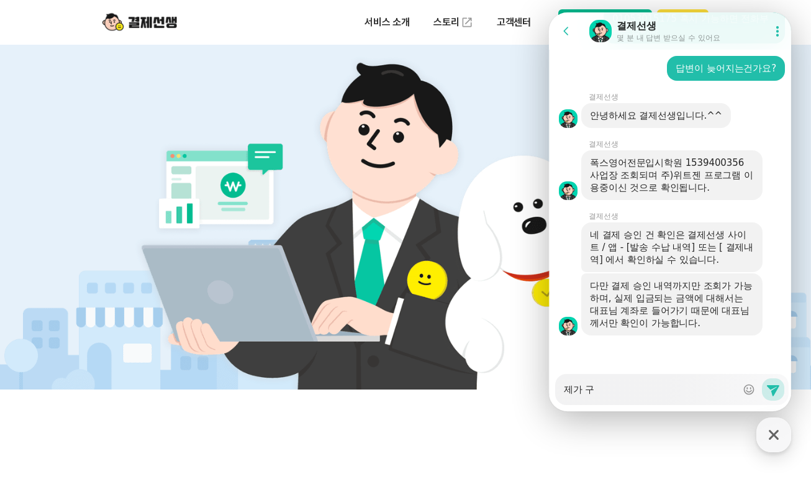
type textarea "제가 궁"
type textarea "x"
type textarea "제가 궁ㄱ"
type textarea "x"
type textarea "제가 궁그"
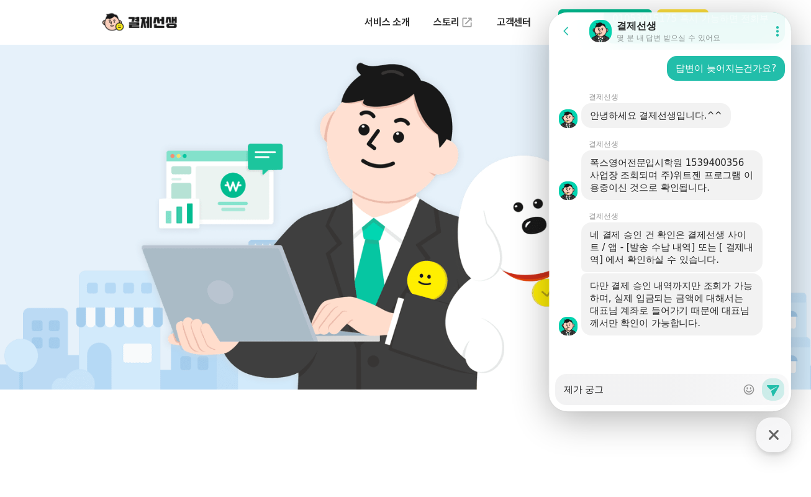
type textarea "x"
type textarea "제가 궁금"
type textarea "x"
type textarea "제가 궁금ㅎ"
type textarea "x"
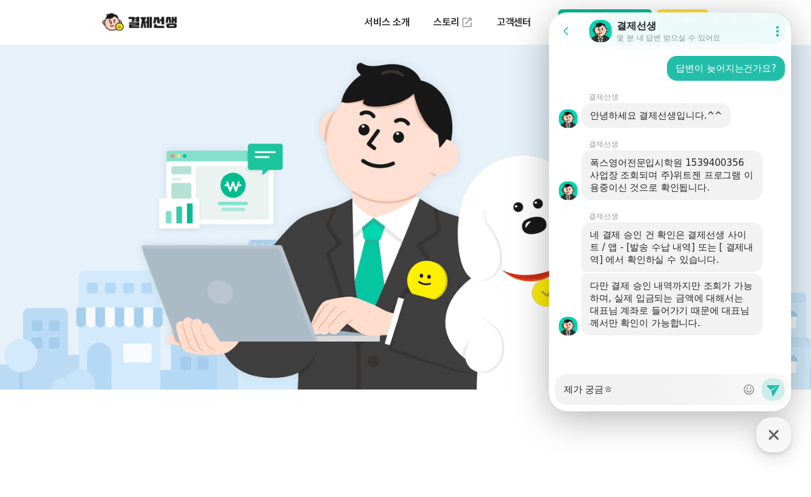
type textarea "제가 궁금하"
type textarea "x"
type textarea "제가 궁금한"
type textarea "x"
type textarea "제가 궁금한ㄱ"
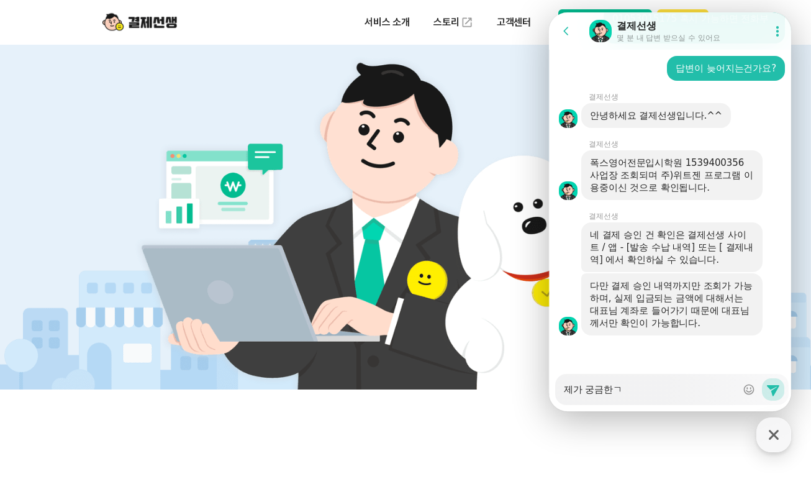
type textarea "x"
type textarea "제가 궁금한거"
type textarea "x"
type textarea "제가 궁금한건"
type textarea "x"
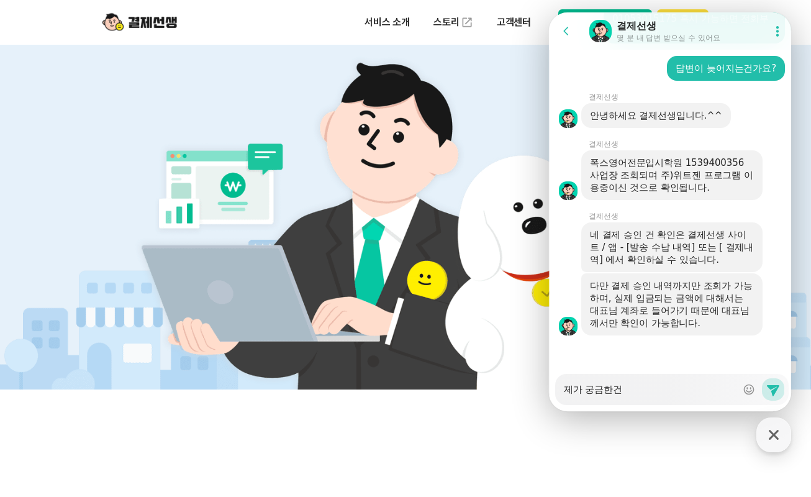
type textarea "제가 궁금한건"
type textarea "x"
type textarea "제가 궁금한건 ㅇ"
type textarea "x"
type textarea "제가 궁금한건 우"
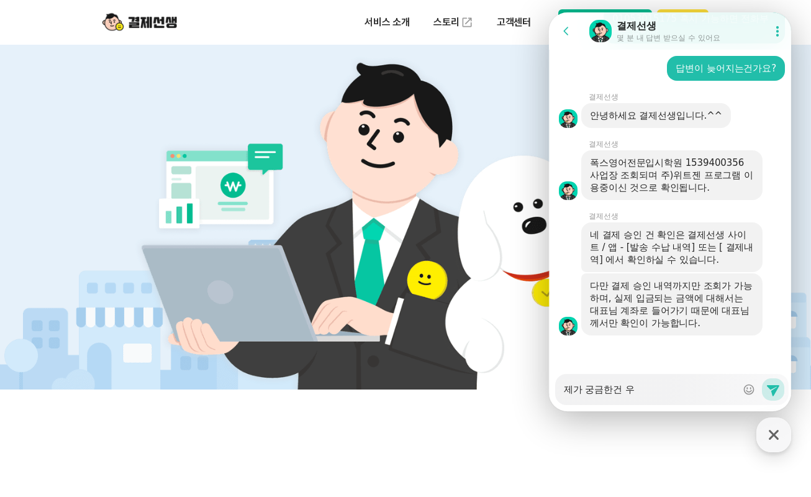
type textarea "x"
type textarea "제가 궁금한건 위"
type textarea "x"
type textarea "제가 궁금한건 윝"
type textarea "x"
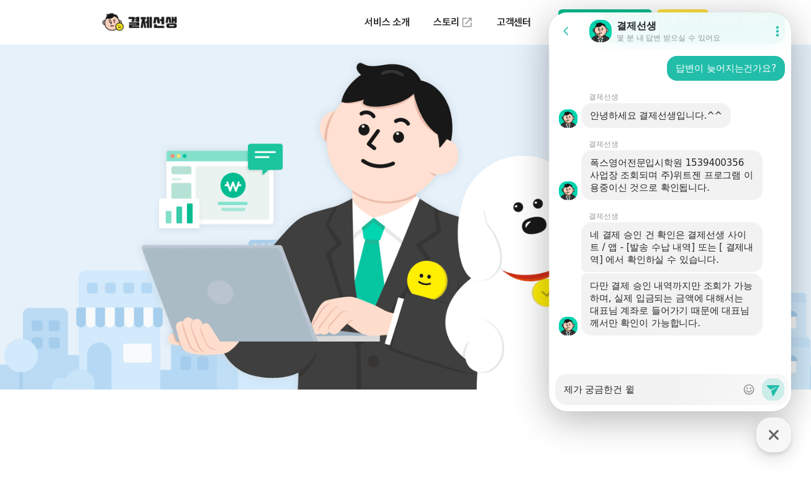
type textarea "제가 궁금한건 위트"
type textarea "x"
type textarea "제가 궁금한건 위틎"
type textarea "x"
type textarea "제가 궁금한건 위트제"
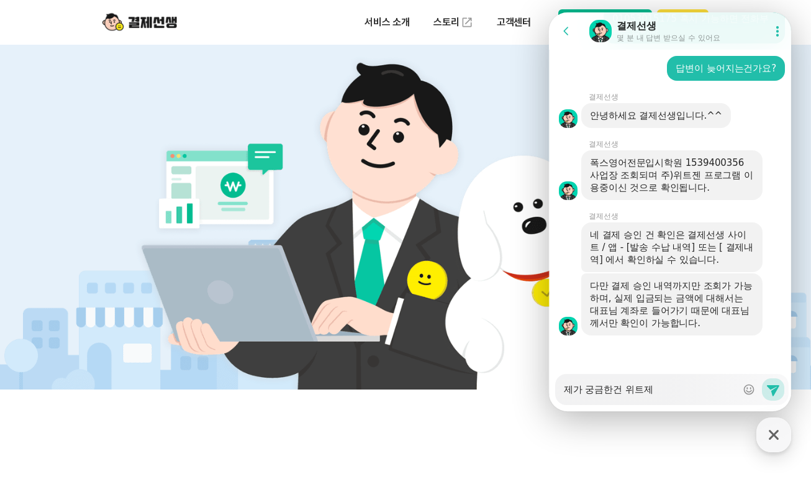
type textarea "x"
type textarea "제가 궁금한건 위트젠"
type textarea "x"
type textarea "제가 궁금한건 위트젠ㅇ"
type textarea "x"
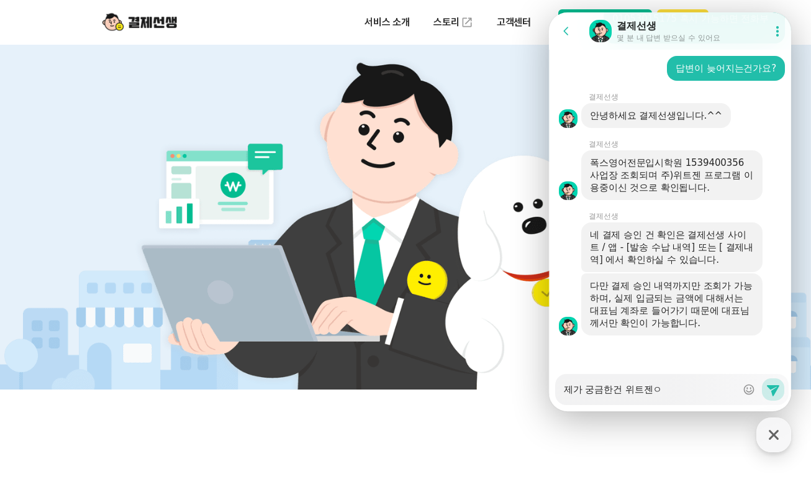
type textarea "제가 궁금한건 위트젠으"
type textarea "x"
type textarea "제가 궁금한건 위트젠을"
type textarea "x"
type textarea "제가 궁금한건 위트젠으로"
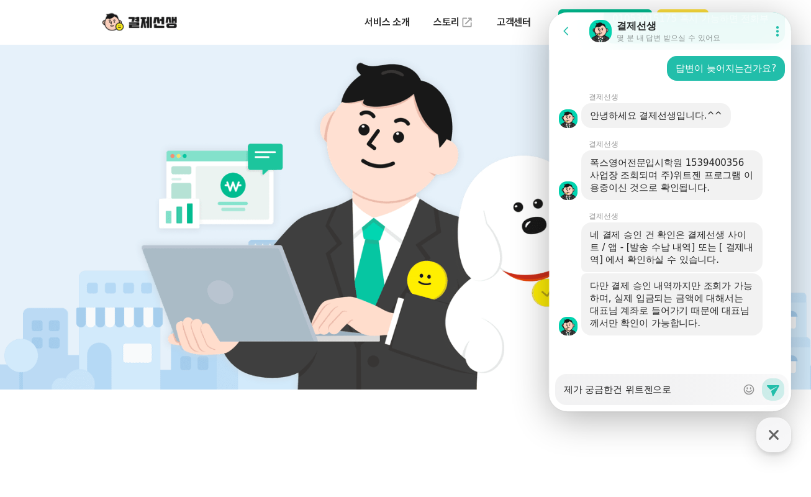
type textarea "x"
type textarea "제가 궁금한건 위트젠으로"
type textarea "x"
type textarea "제가 궁금한건 위트젠으로 ㅇ"
type textarea "x"
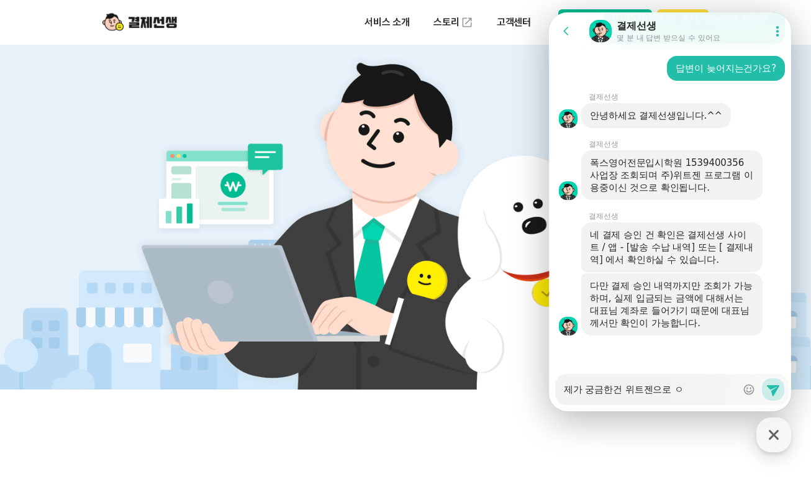
type textarea "제가 궁금한건 위트젠으로 이"
type textarea "x"
type textarea "제가 궁금한건 위트젠으로 잉"
type textarea "x"
type textarea "제가 궁금한건 위트젠으로 이요"
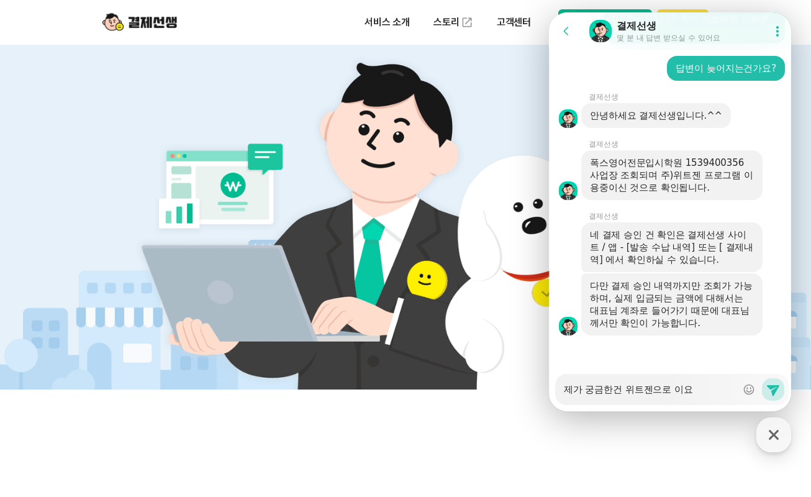
type textarea "x"
type textarea "제가 궁금한건 위트젠으로 이욯"
type textarea "x"
type textarea "제가 궁금한건 위트젠으로 이요하"
type textarea "x"
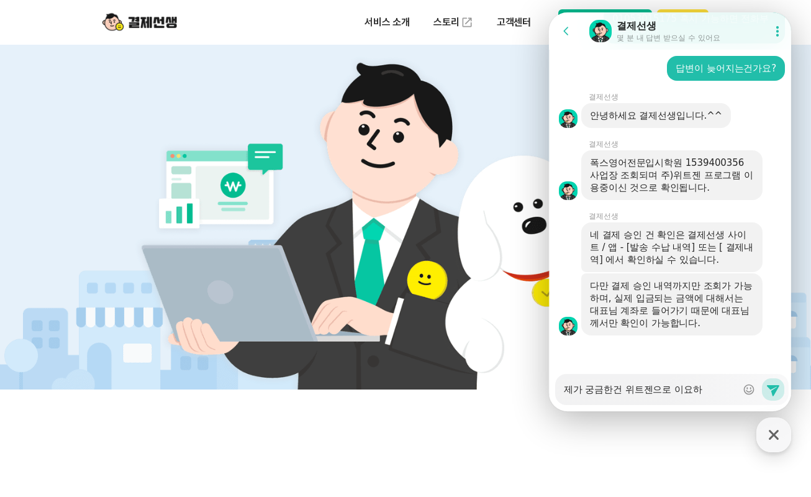
type textarea "제가 궁금한건 위트젠으로 이요핟"
type textarea "x"
type textarea "제가 궁금한건 위트젠으로 이요하덜"
type textarea "x"
type textarea "제가 궁금한건 위트젠으로 이요하더라"
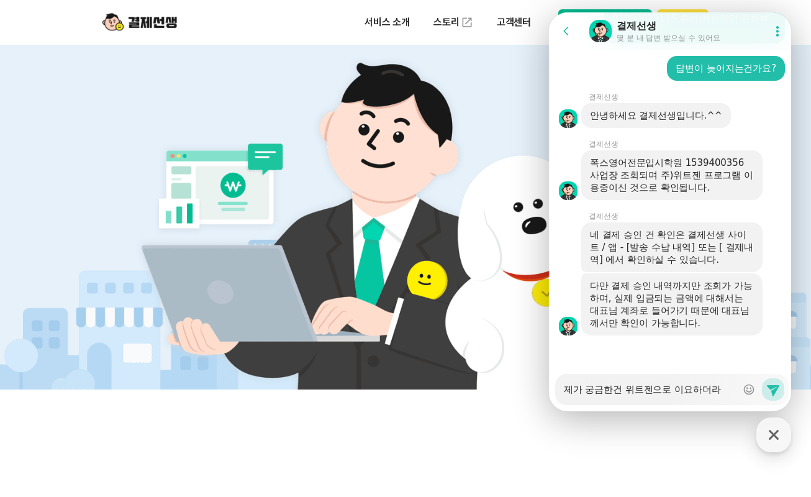
type textarea "x"
type textarea "제가 궁금한건 위트젠으로 이요하더랃"
type textarea "x"
type textarea "제가 궁금한건 위트젠으로 이요하더라도"
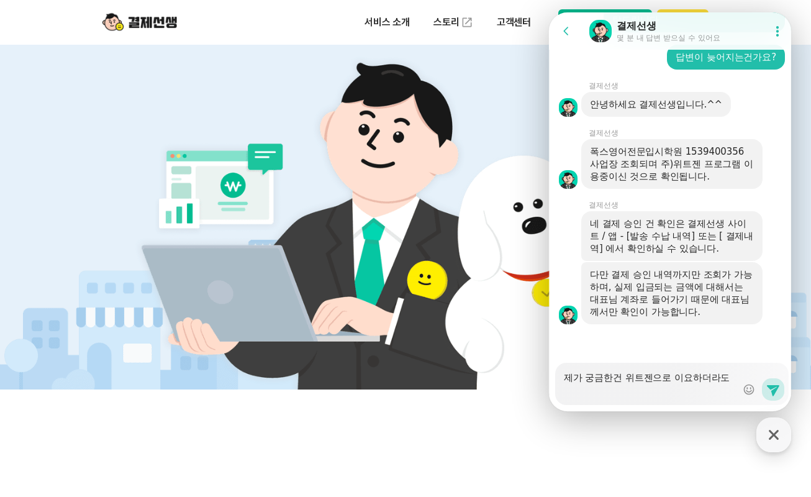
type textarea "x"
type textarea "제가 궁금한건 위트젠으로 이요하더라ㄷ"
type textarea "x"
type textarea "제가 궁금한건 위트젠으로 이요하더라"
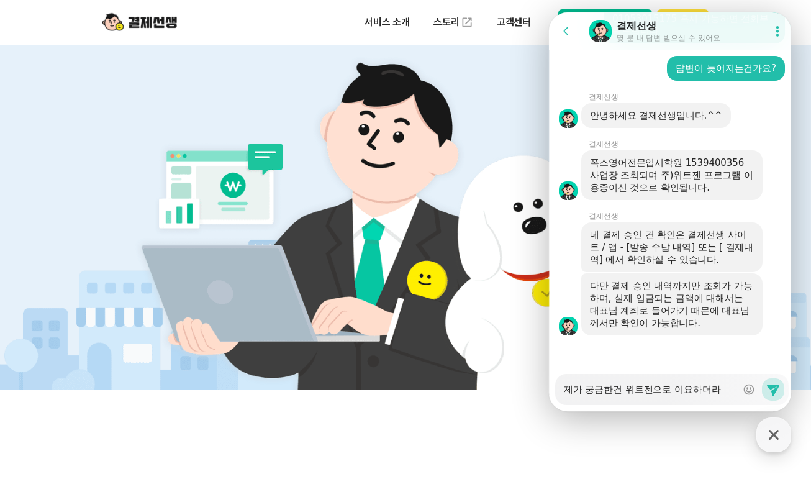
scroll to position [2576, 0]
type textarea "x"
type textarea "제가 궁금한건 위트젠으로 이요하더"
type textarea "x"
type textarea "제가 궁금한건 위트젠으로 이요하"
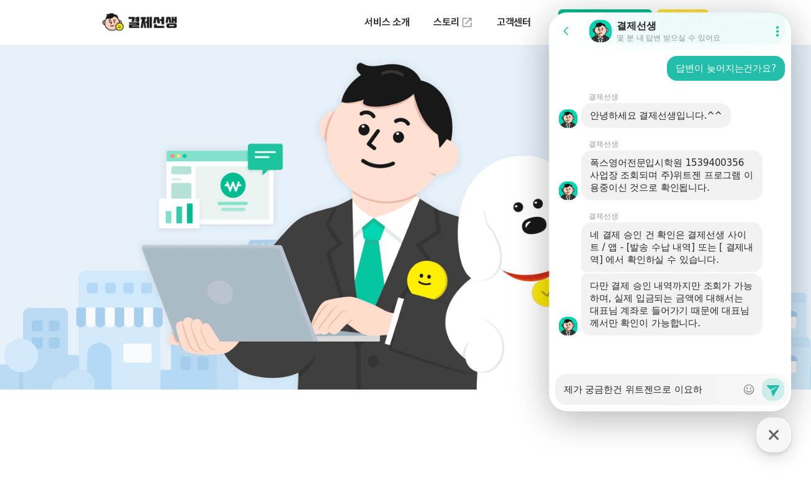
type textarea "x"
type textarea "제가 궁금한건 위트젠으로 이요"
type textarea "x"
type textarea "제가 궁금한건 위트젠으로 이"
type textarea "x"
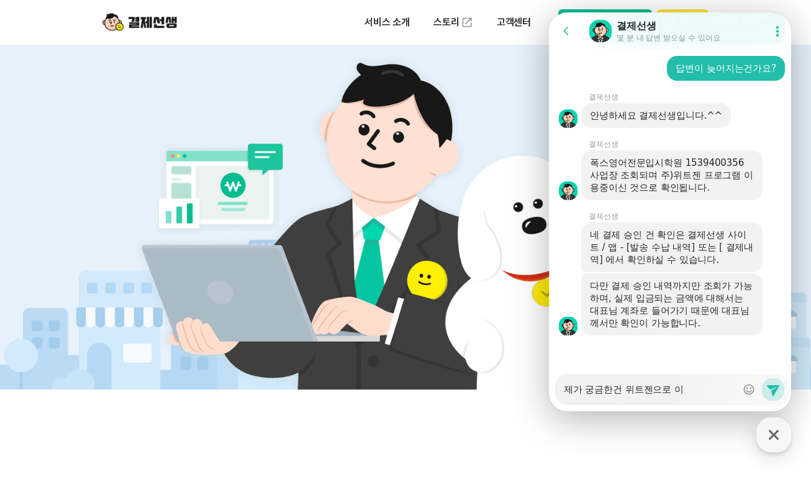
type textarea "제가 궁금한건 위트젠으로 이ㅇ"
type textarea "x"
type textarea "제가 궁금한건 위트젠으로 이요"
type textarea "x"
type textarea "제가 궁금한건 위트젠으로 이용"
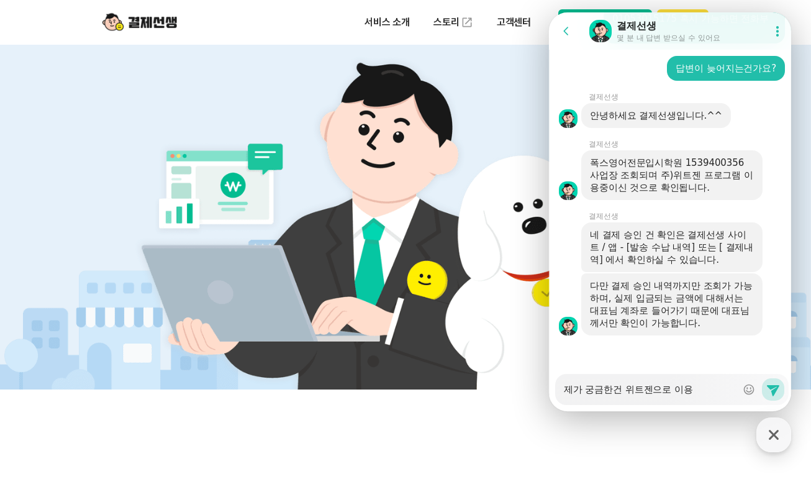
type textarea "x"
type textarea "제가 궁금한건 위트젠으로 이용ㅎ"
type textarea "x"
type textarea "제가 궁금한건 위트젠으로 이용하"
type textarea "x"
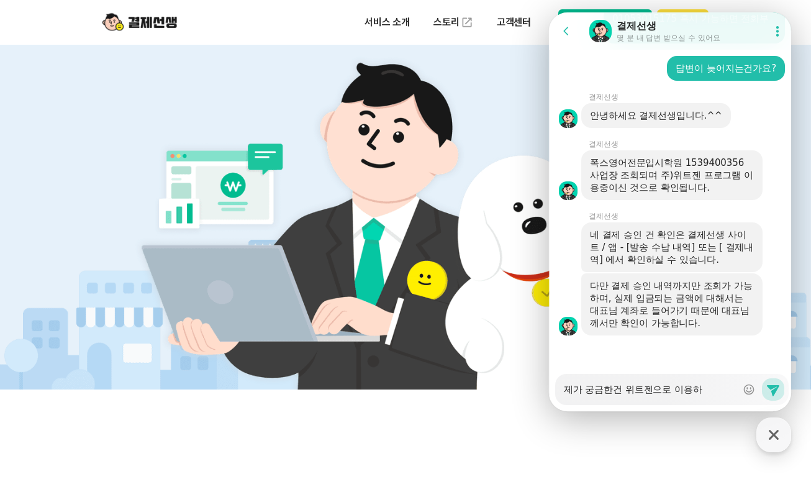
type textarea "제가 궁금한건 위트젠으로 이용핟"
type textarea "x"
type textarea "제가 궁금한건 위트젠으로 이용하덜"
type textarea "x"
type textarea "제가 궁금한건 위트젠으로 이용하더라"
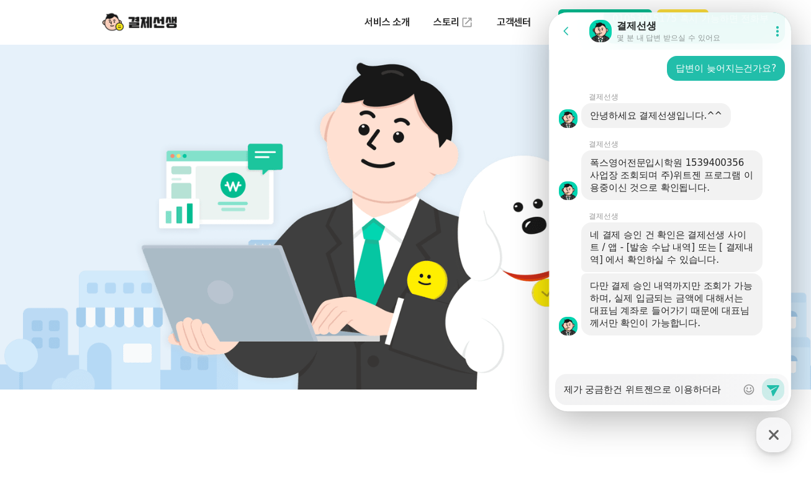
type textarea "x"
type textarea "제가 궁금한건 위트젠으로 이용하더랃"
type textarea "x"
type textarea "제가 궁금한건 위트젠으로 이용하더라도"
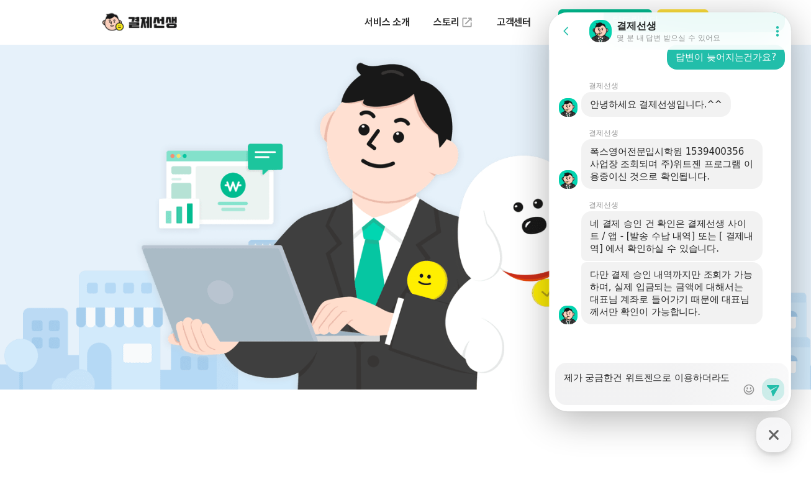
scroll to position [2587, 0]
type textarea "x"
type textarea "제가 궁금한건 위트젠으로 이용하더라도,"
type textarea "x"
type textarea "제가 궁금한건 위트젠으로 이용하더라도,"
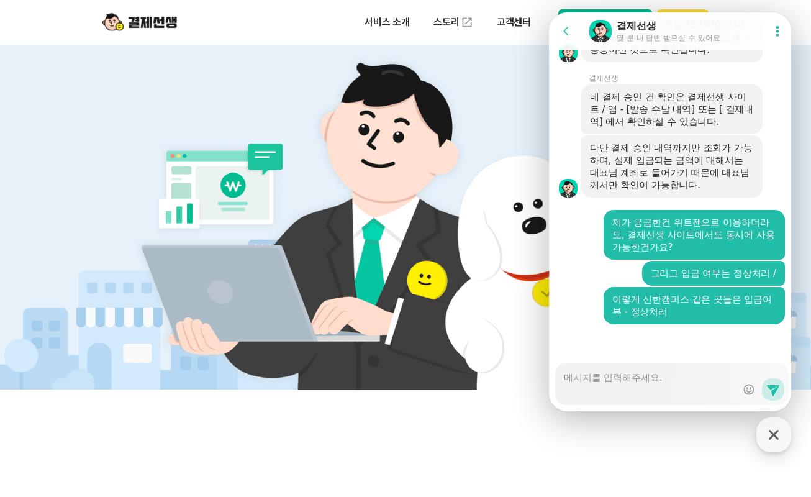
scroll to position [2741, 0]
